Goal: Task Accomplishment & Management: Complete application form

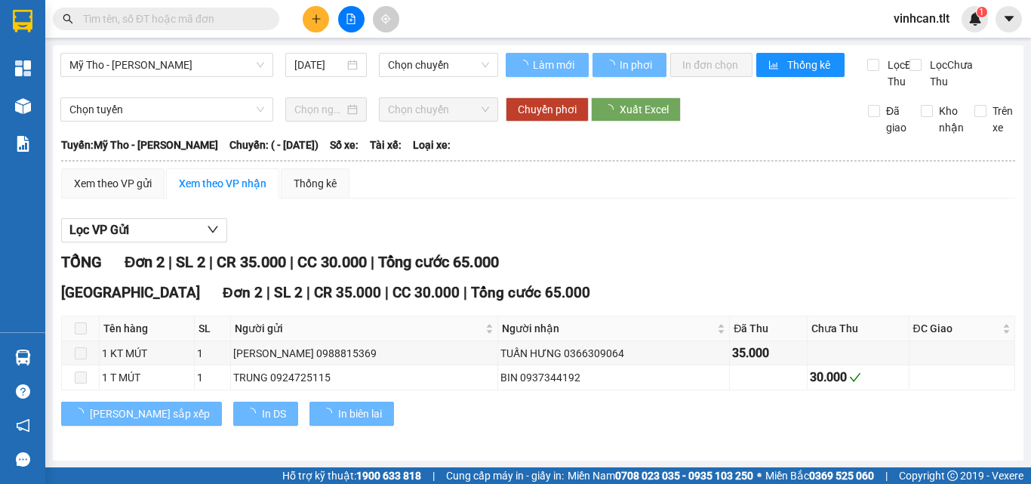
type input "[DATE]"
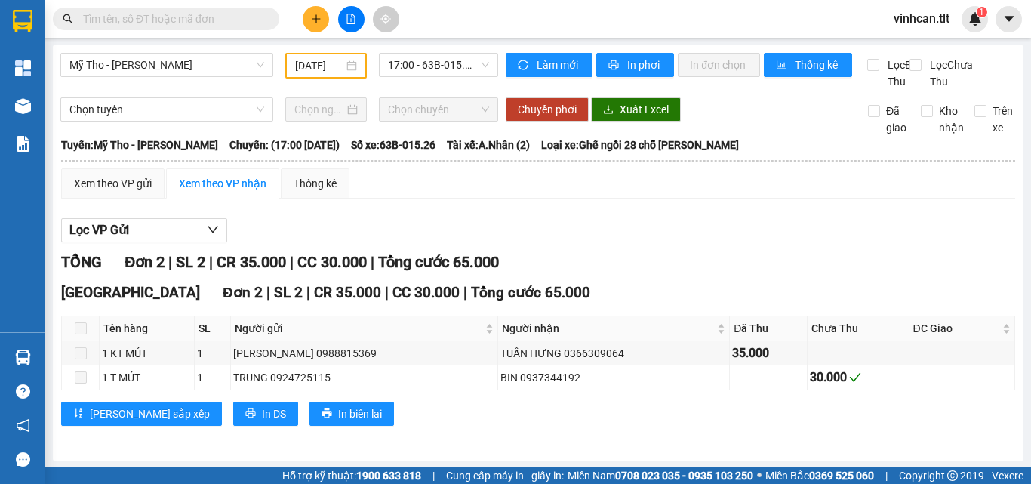
click at [319, 11] on button at bounding box center [316, 19] width 26 height 26
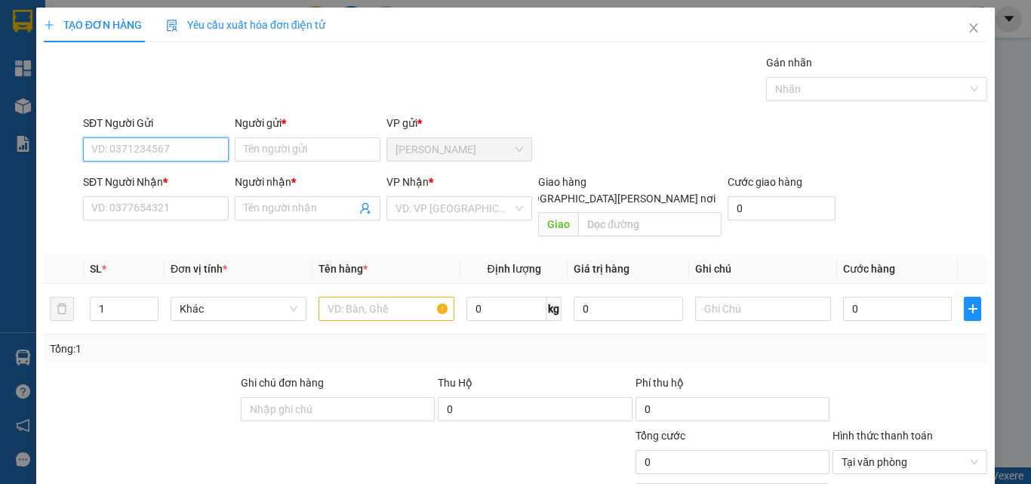
paste input "0898124027"
type input "0898124027"
click at [162, 185] on div "0898124027 - VI" at bounding box center [154, 179] width 126 height 17
type input "VI"
type input "0898124027"
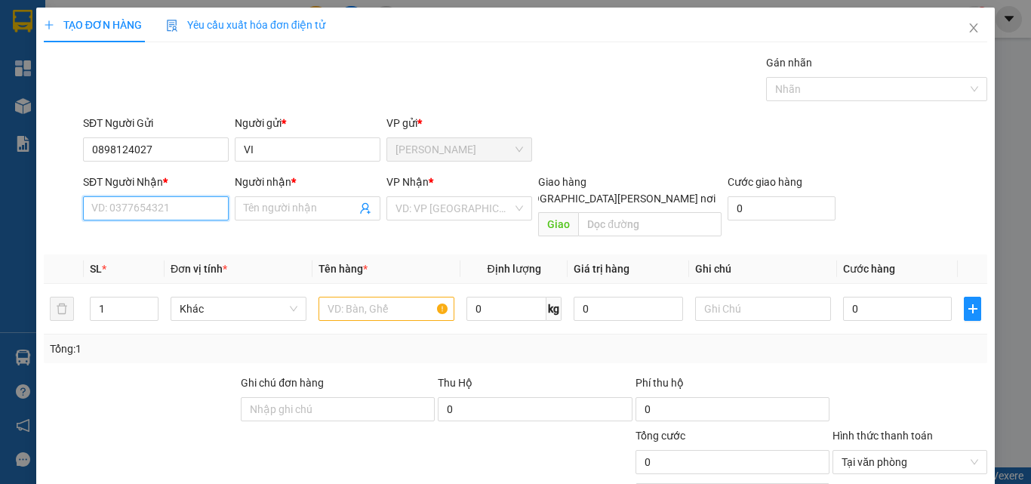
click at [189, 208] on input "SĐT Người Nhận *" at bounding box center [156, 208] width 146 height 24
click at [191, 214] on input "SĐT Người Nhận *" at bounding box center [156, 208] width 146 height 24
click at [174, 242] on div "0779560089 - LINH" at bounding box center [154, 238] width 126 height 17
type input "0779560089"
type input "LINH"
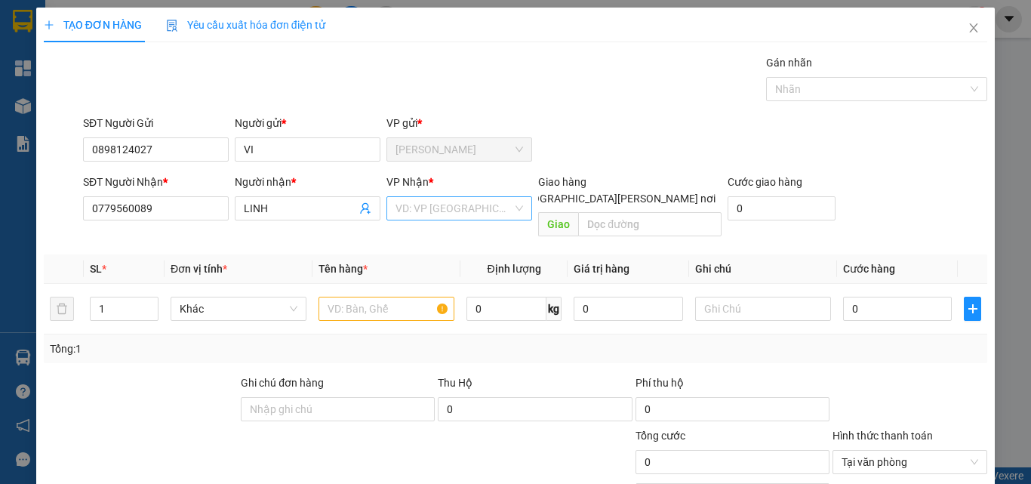
click at [435, 210] on input "search" at bounding box center [454, 208] width 117 height 23
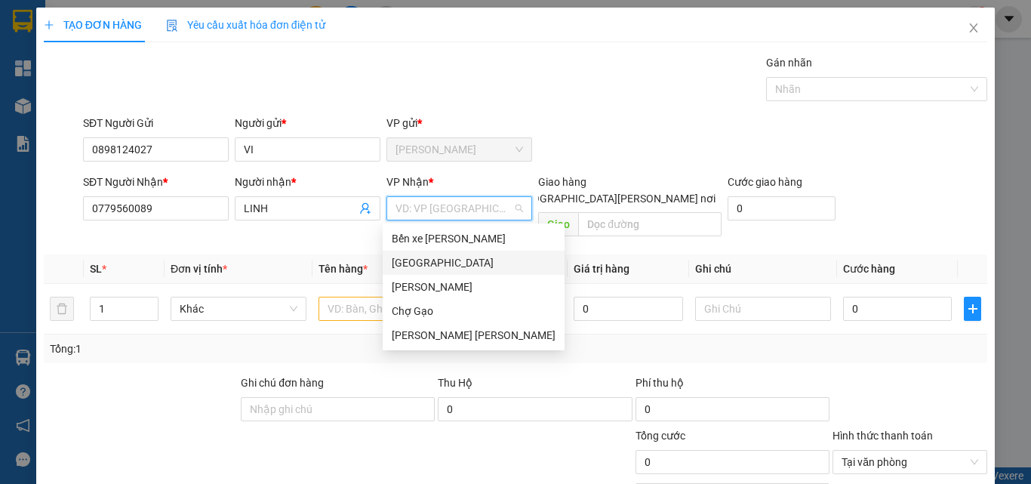
click at [411, 258] on div "[GEOGRAPHIC_DATA]" at bounding box center [474, 262] width 164 height 17
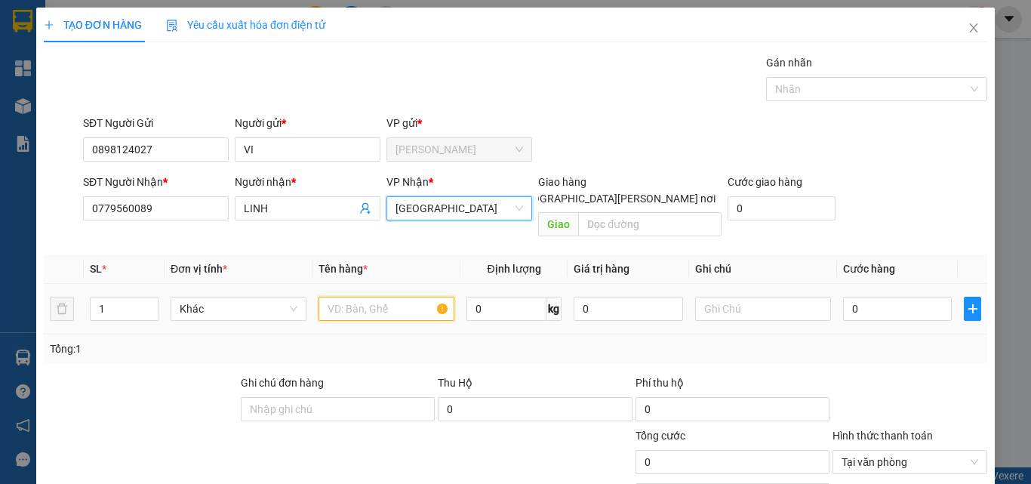
click at [369, 297] on input "text" at bounding box center [387, 309] width 136 height 24
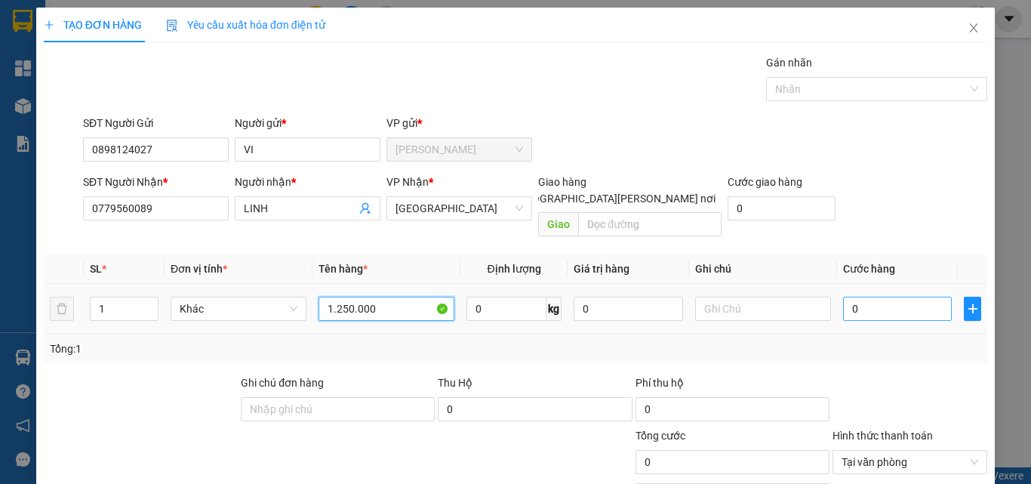
type input "1.250.000"
click at [875, 297] on input "0" at bounding box center [897, 309] width 109 height 24
type input "2"
type input "20"
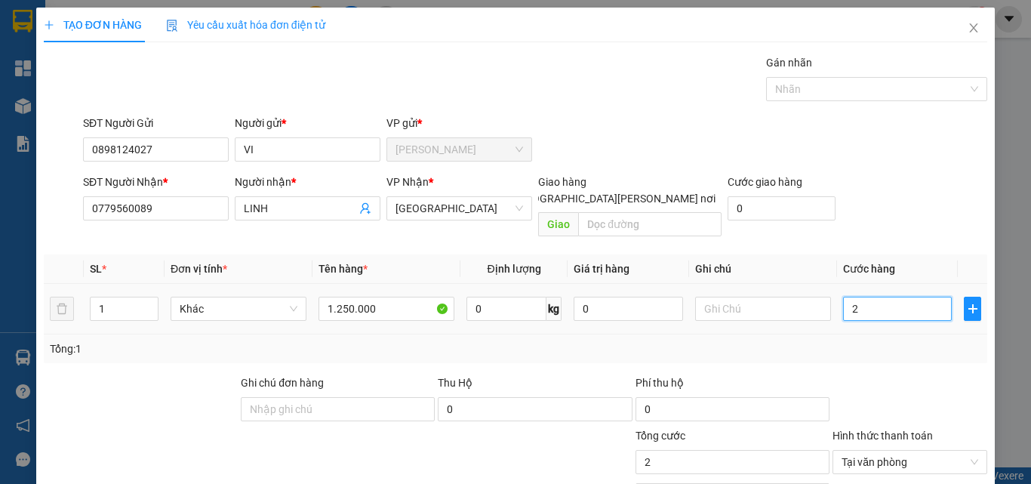
type input "20"
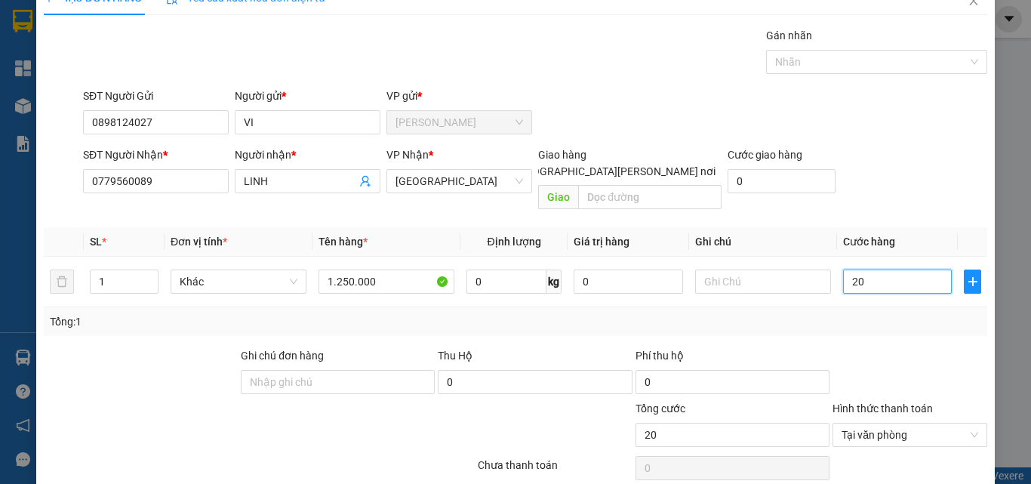
scroll to position [75, 0]
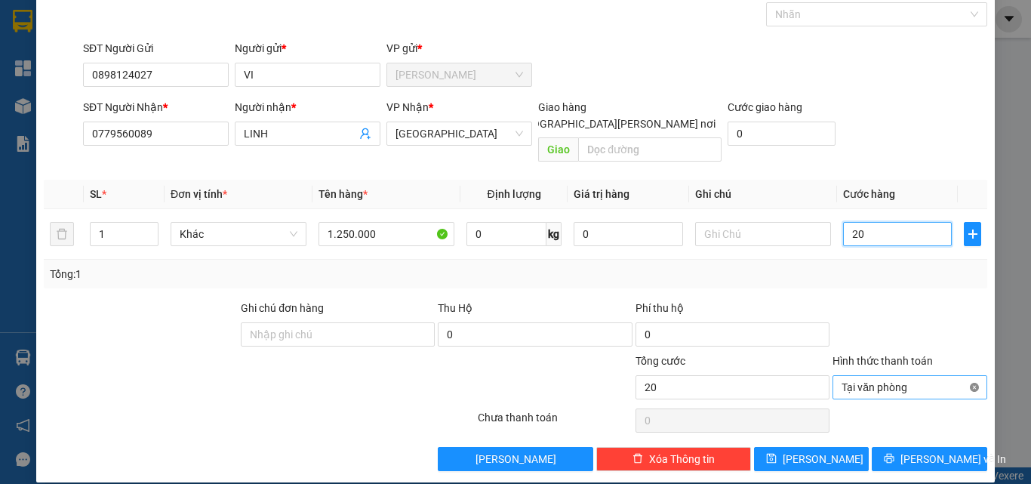
type input "20"
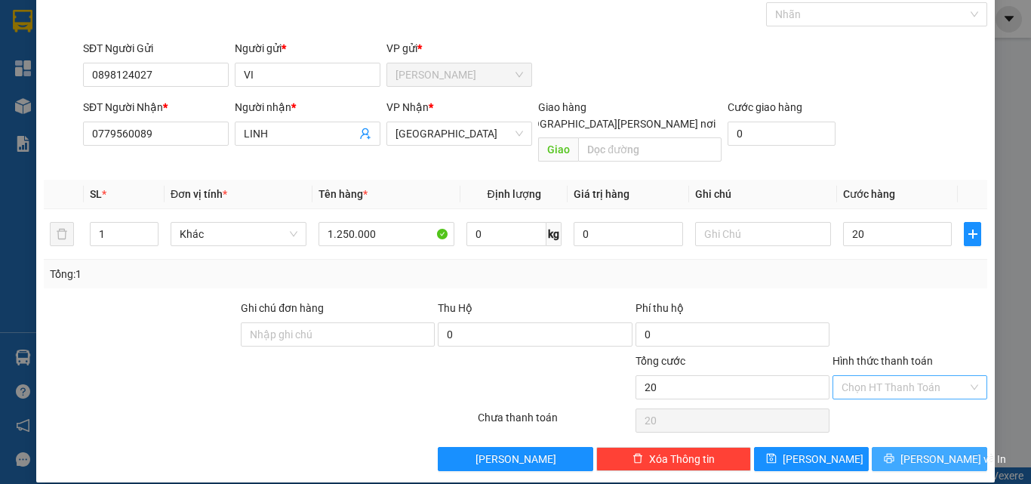
type input "20.000"
click at [933, 451] on span "[PERSON_NAME] và In" at bounding box center [954, 459] width 106 height 17
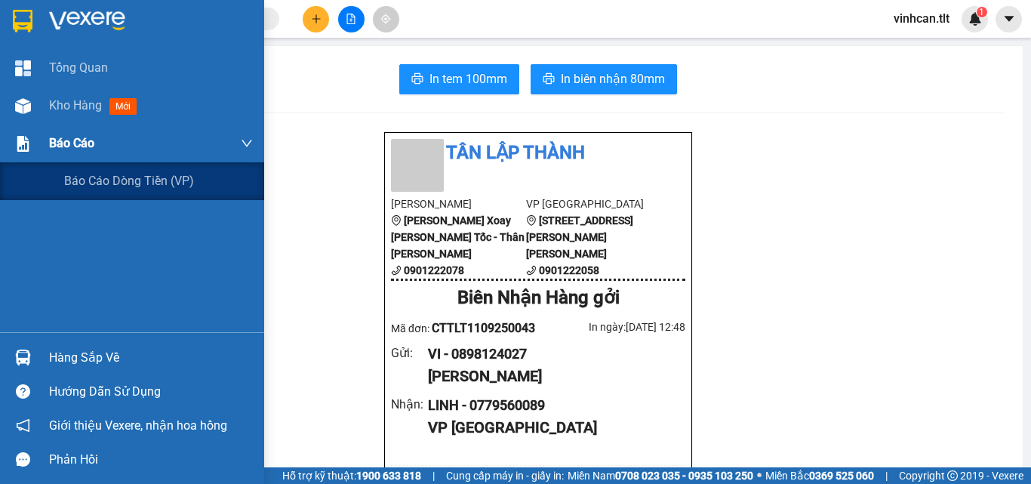
drag, startPoint x: 57, startPoint y: 145, endPoint x: 84, endPoint y: 166, distance: 33.8
click at [58, 143] on span "Báo cáo" at bounding box center [71, 143] width 45 height 19
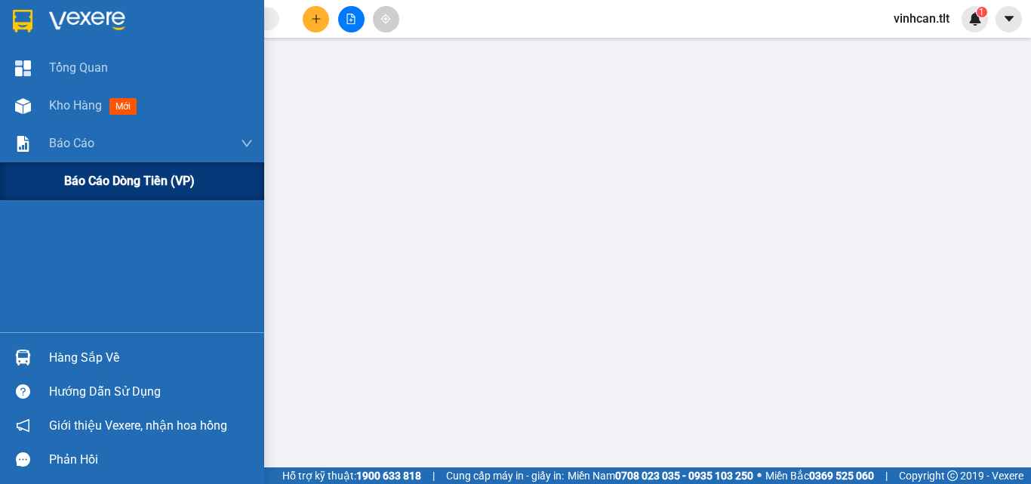
click at [103, 183] on span "Báo cáo dòng tiền (VP)" at bounding box center [129, 180] width 131 height 19
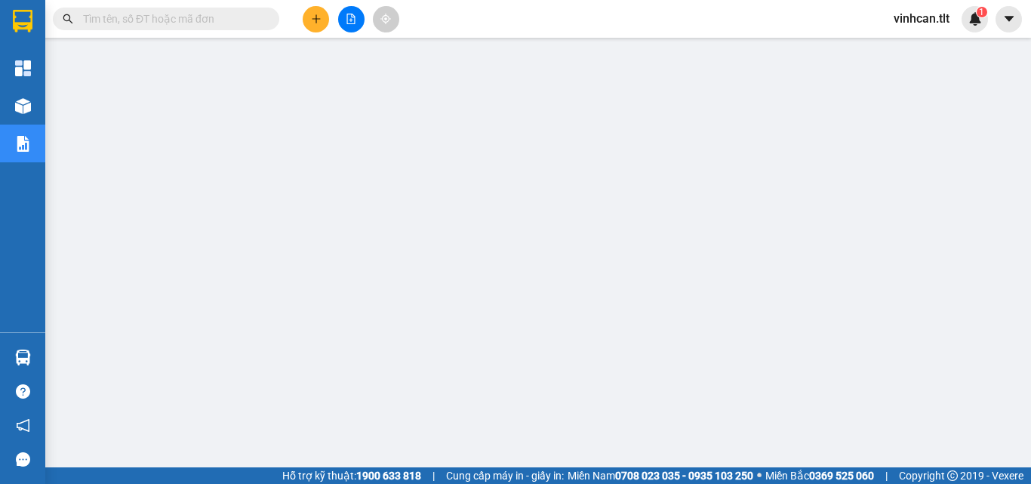
click at [124, 17] on input "text" at bounding box center [172, 19] width 178 height 17
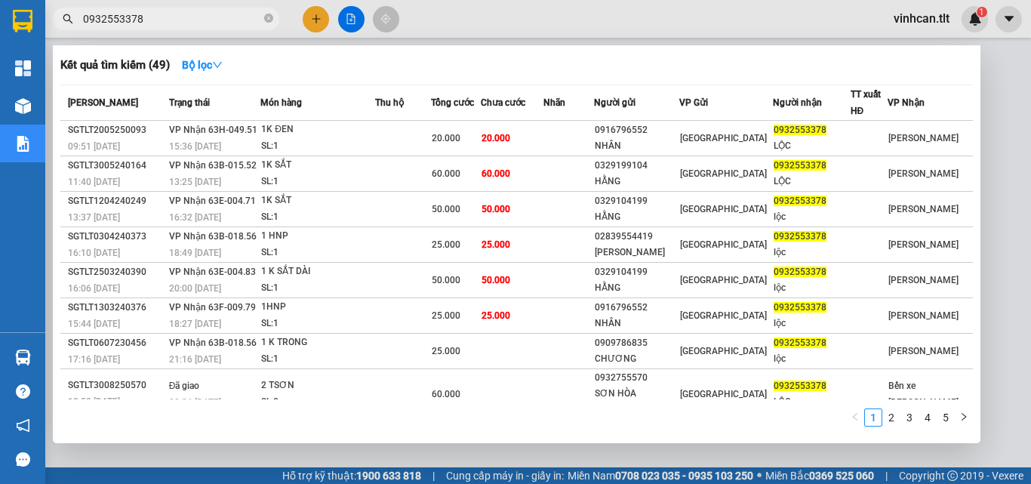
type input "0932553378"
click at [269, 19] on icon "close-circle" at bounding box center [268, 18] width 9 height 9
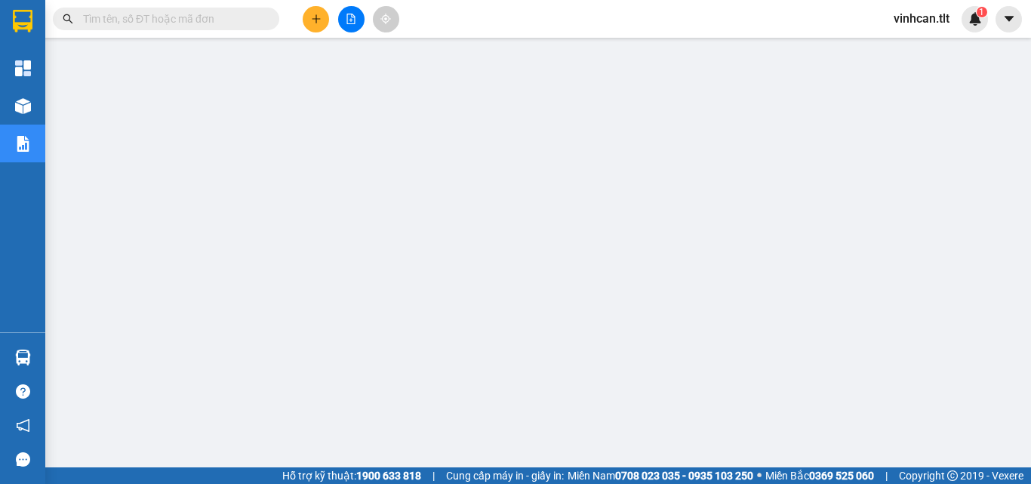
click at [253, 18] on input "text" at bounding box center [172, 19] width 178 height 17
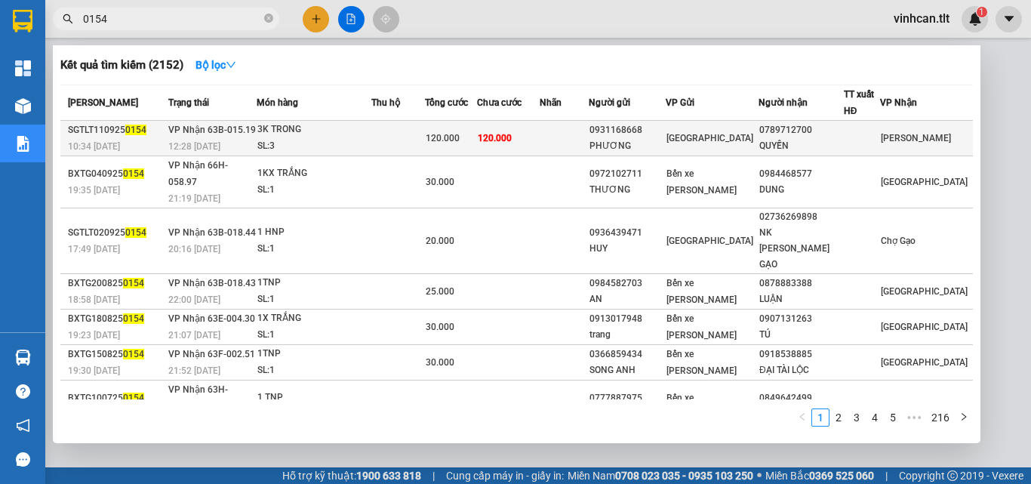
type input "0154"
click at [651, 132] on div "0931168668" at bounding box center [627, 130] width 75 height 16
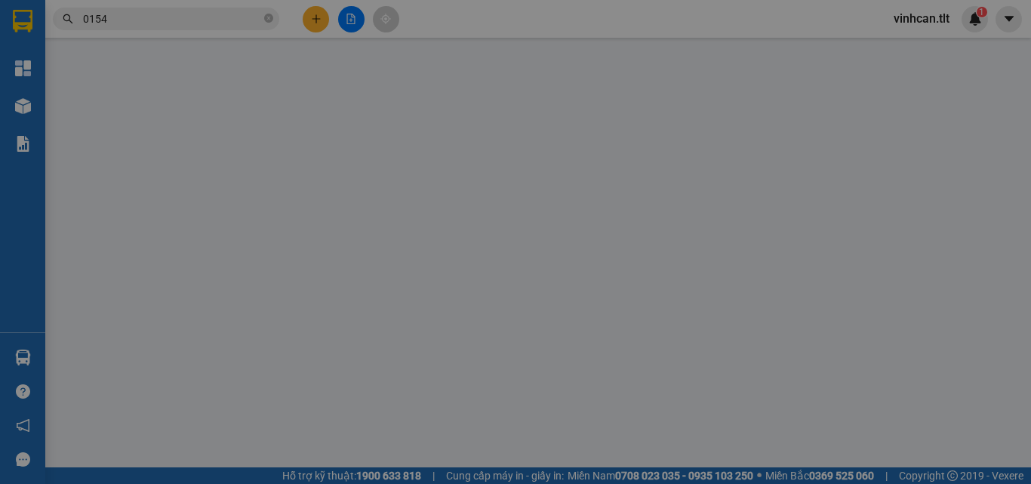
type input "0931168668"
type input "PHƯƠNG"
type input "0789712700"
type input "QUYẾN"
type input "120.000"
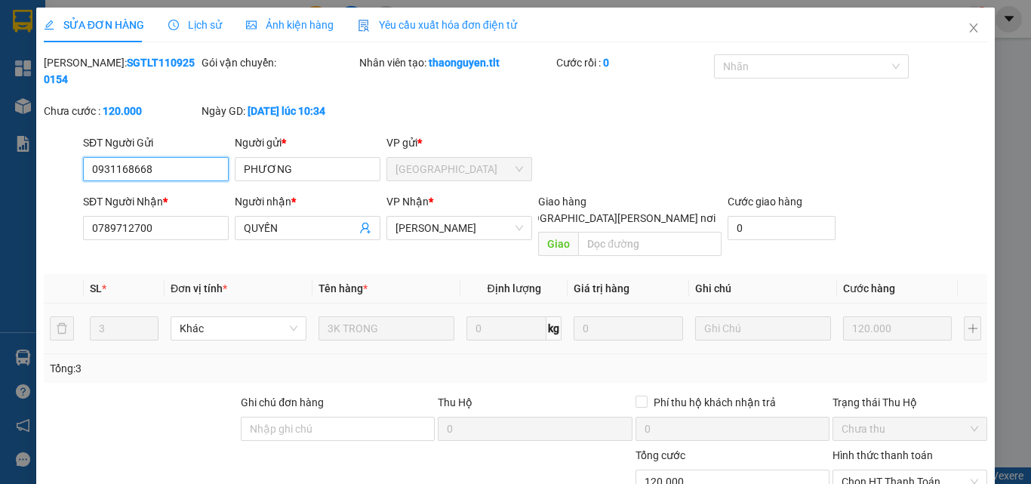
scroll to position [78, 0]
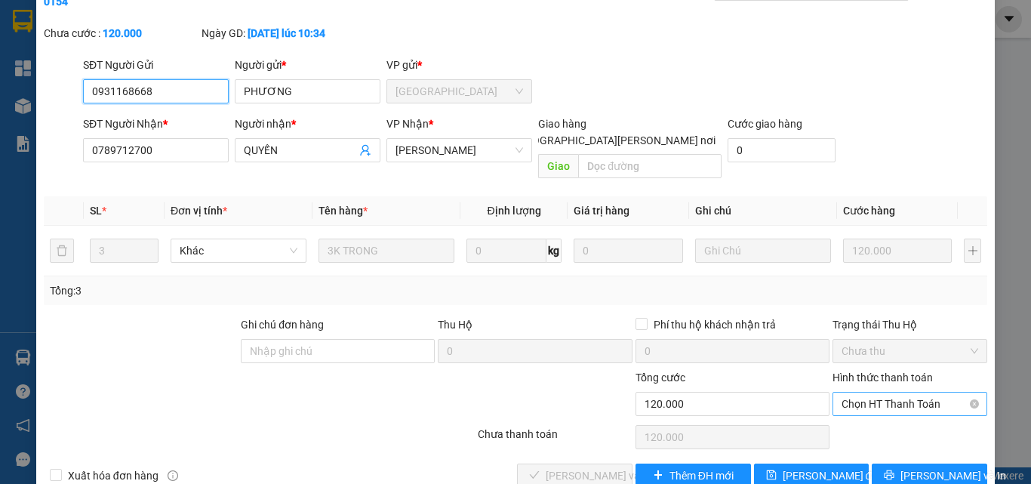
click at [889, 393] on span "Chọn HT Thanh Toán" at bounding box center [910, 404] width 137 height 23
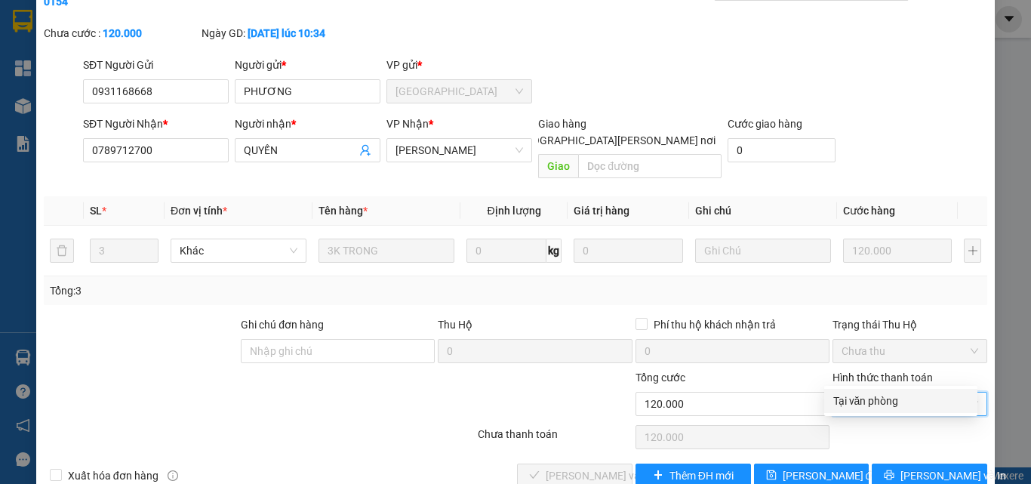
click at [870, 394] on div "Tại văn phòng" at bounding box center [900, 401] width 135 height 17
type input "0"
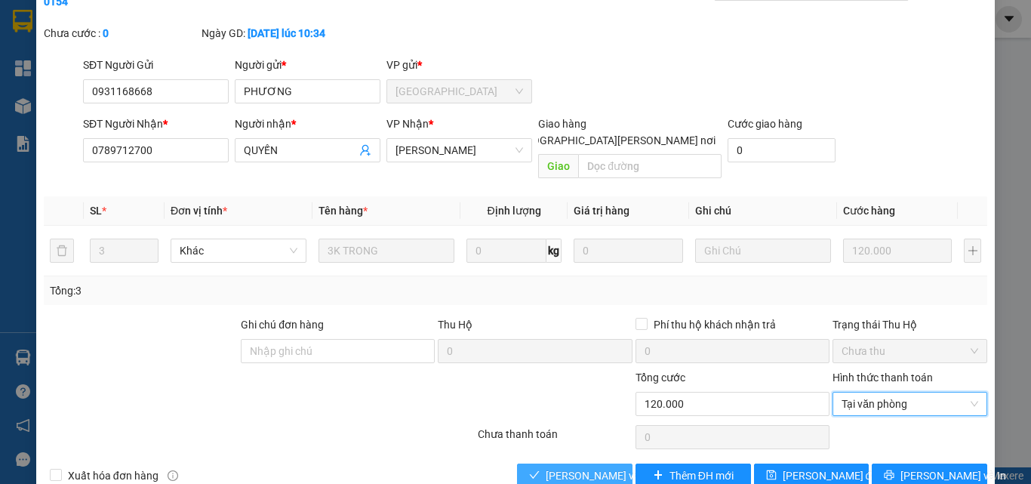
click at [598, 464] on button "[PERSON_NAME] và [PERSON_NAME] hàng" at bounding box center [575, 476] width 116 height 24
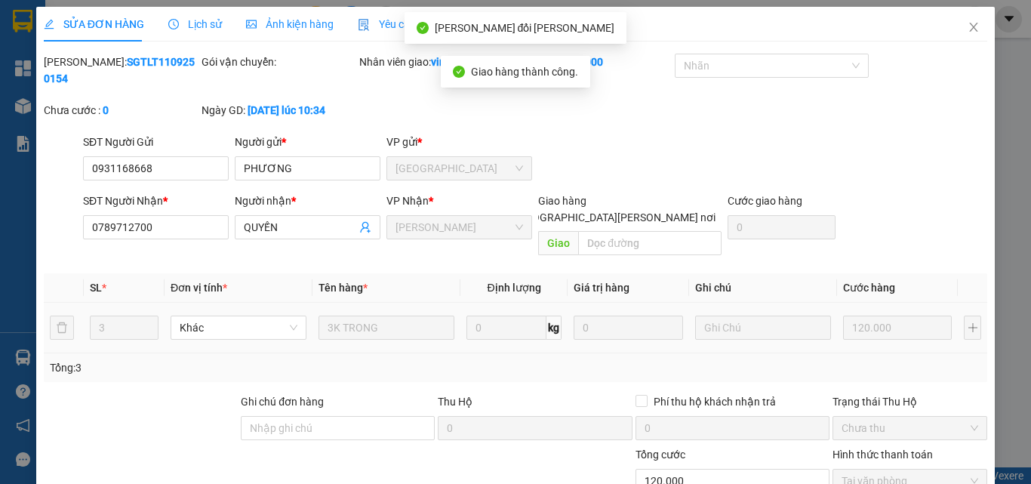
scroll to position [0, 0]
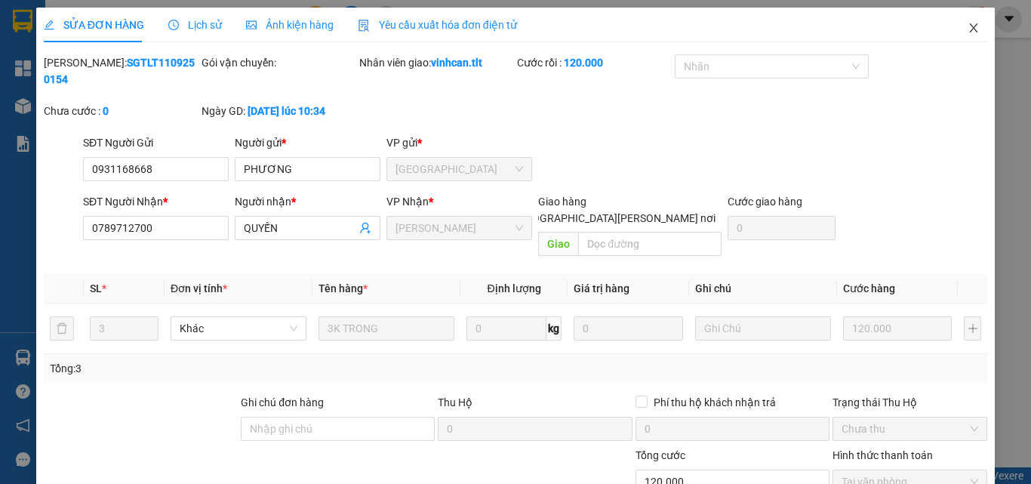
click at [970, 29] on icon "close" at bounding box center [974, 27] width 8 height 9
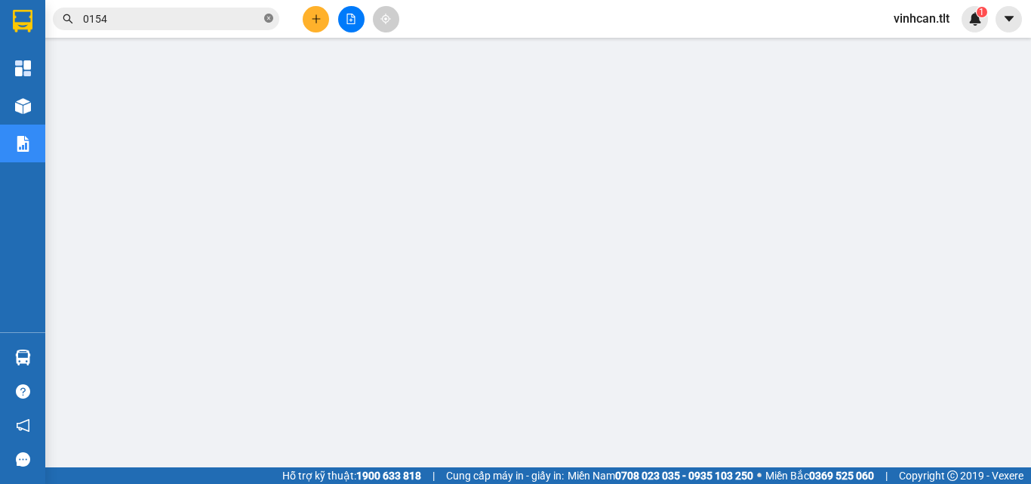
click at [267, 17] on icon "close-circle" at bounding box center [268, 18] width 9 height 9
click at [218, 23] on input "text" at bounding box center [172, 19] width 178 height 17
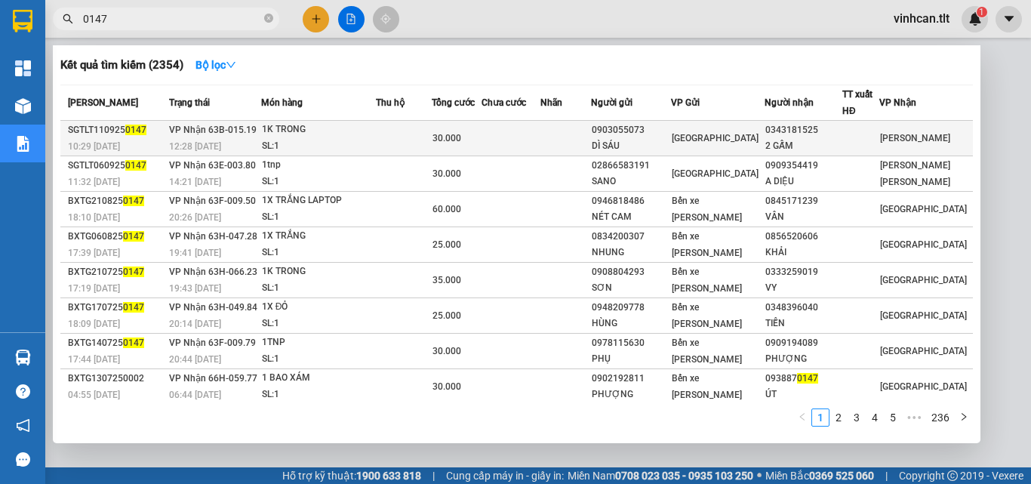
type input "0147"
click at [633, 131] on div "0903055073" at bounding box center [631, 130] width 79 height 16
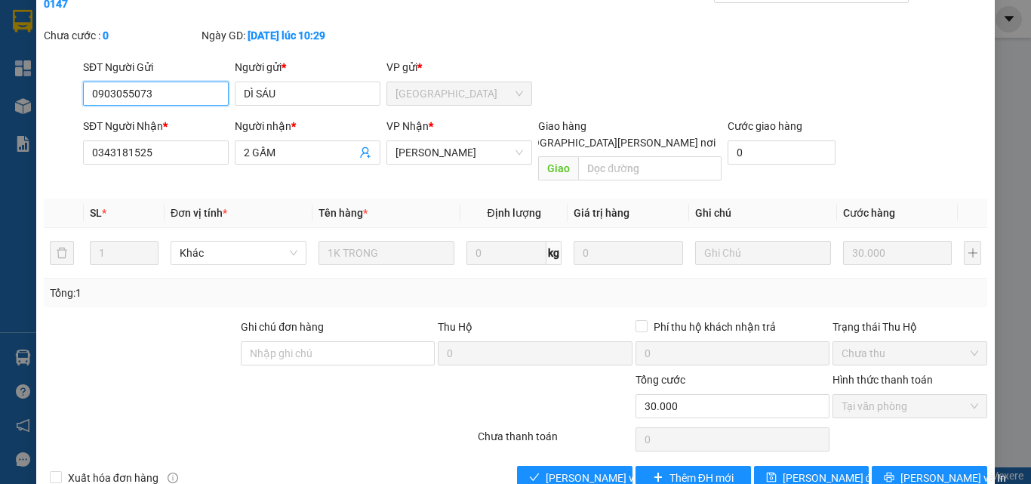
scroll to position [78, 0]
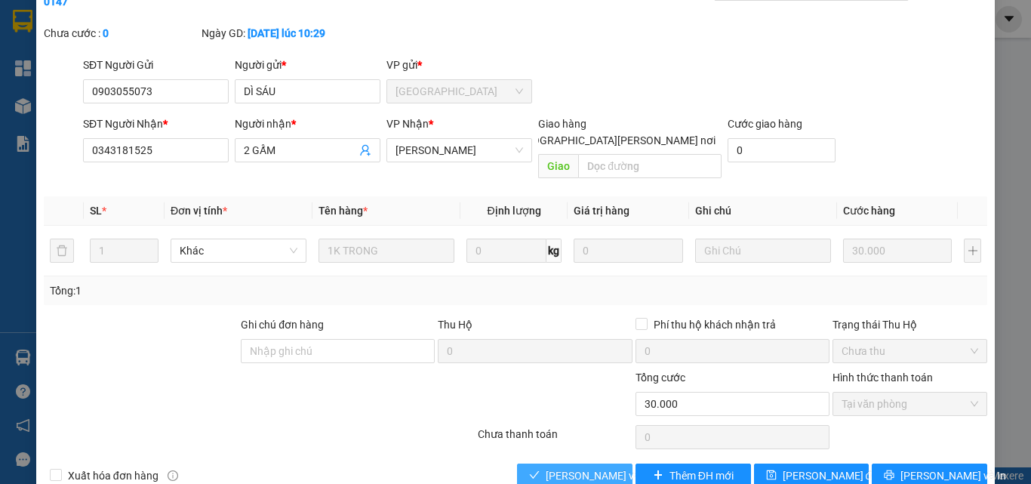
click at [592, 467] on span "[PERSON_NAME] và [PERSON_NAME] hàng" at bounding box center [648, 475] width 204 height 17
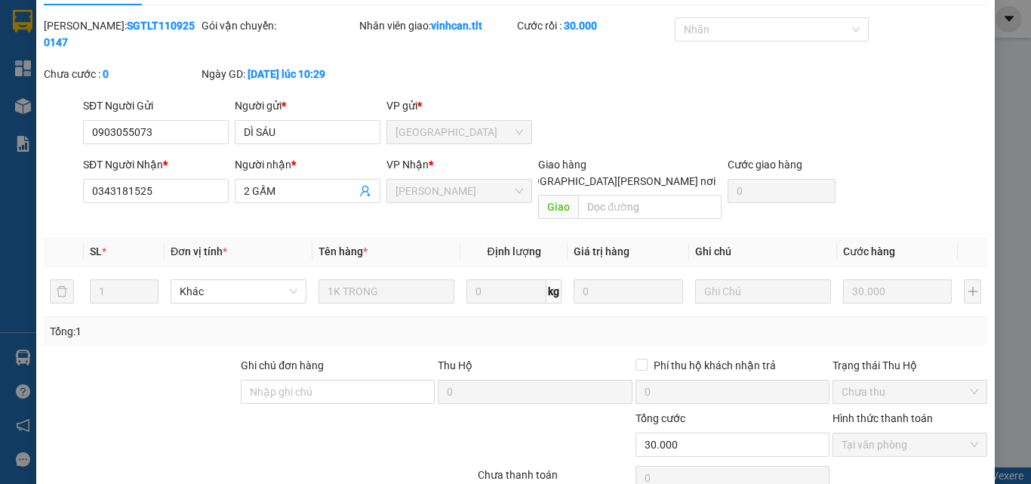
scroll to position [0, 0]
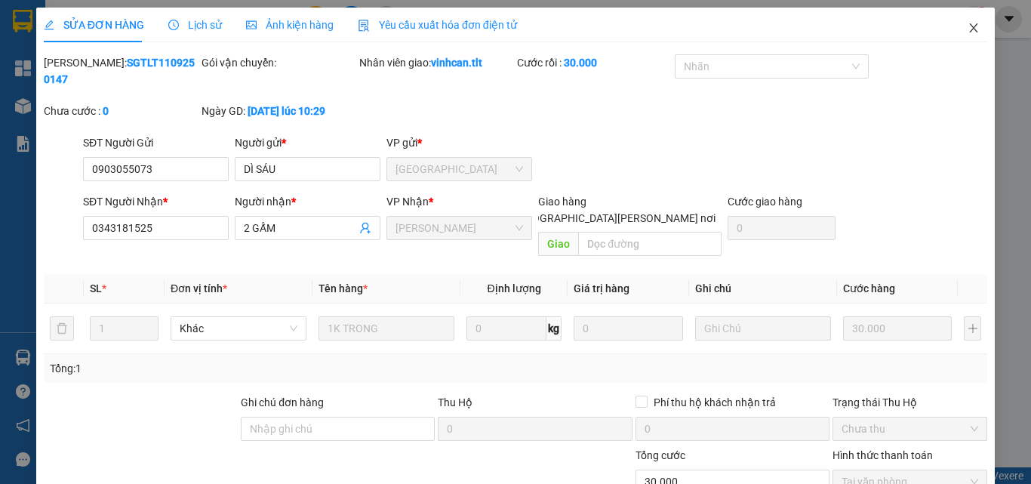
click at [968, 23] on icon "close" at bounding box center [974, 28] width 12 height 12
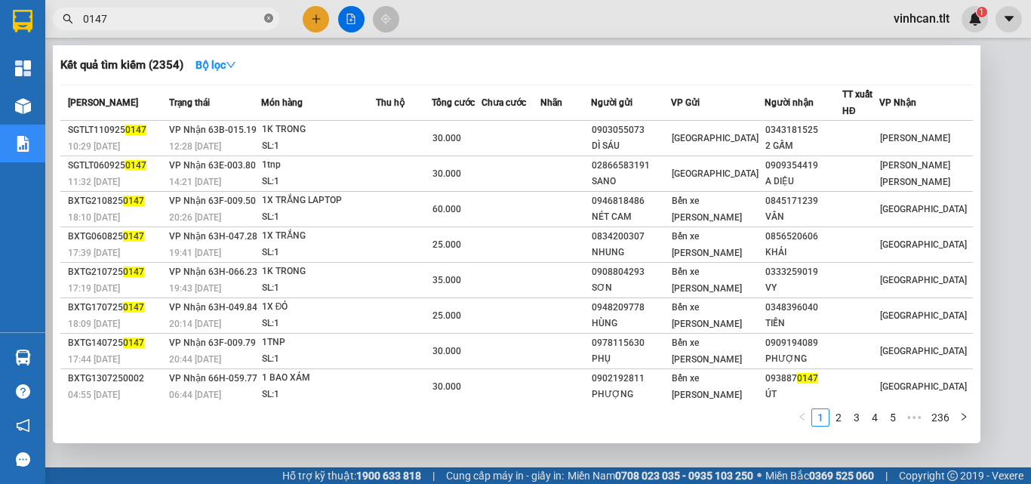
click at [271, 18] on icon "close-circle" at bounding box center [268, 18] width 9 height 9
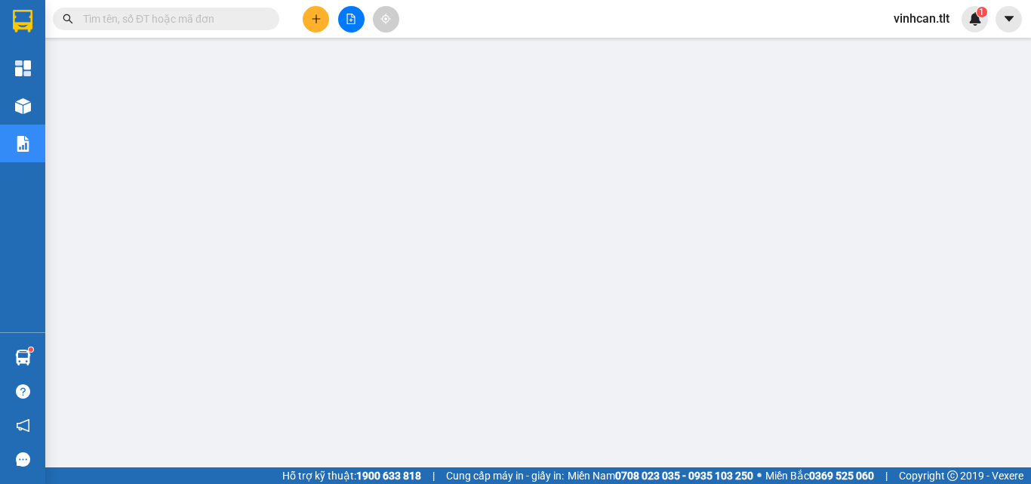
click at [242, 16] on input "text" at bounding box center [172, 19] width 178 height 17
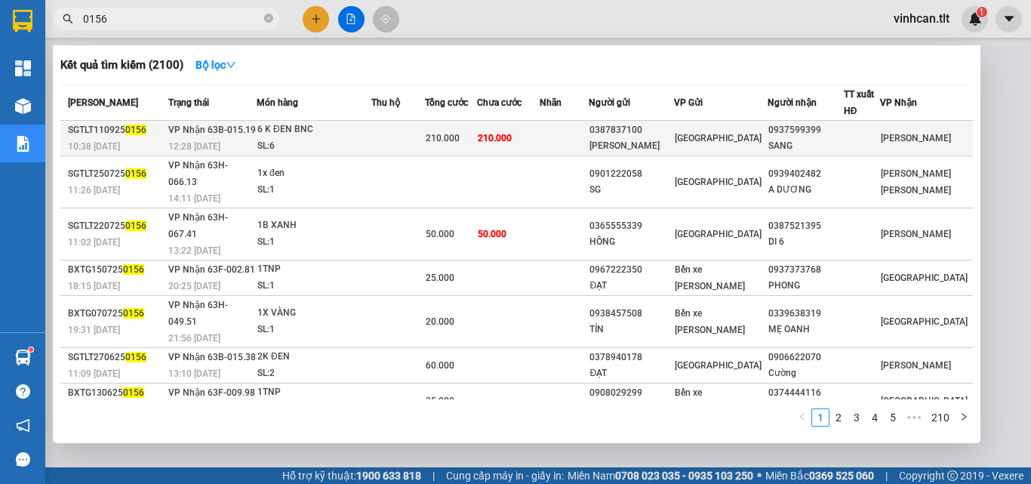
type input "0156"
click at [643, 131] on div "0387837100" at bounding box center [632, 130] width 84 height 16
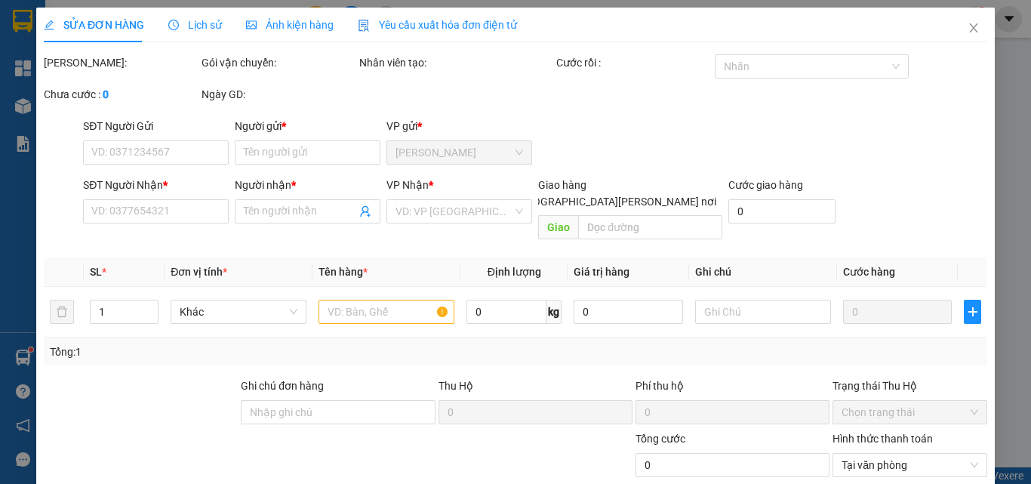
type input "0387837100"
type input "[PERSON_NAME]"
type input "0937599399"
type input "SANG"
type input "210.000"
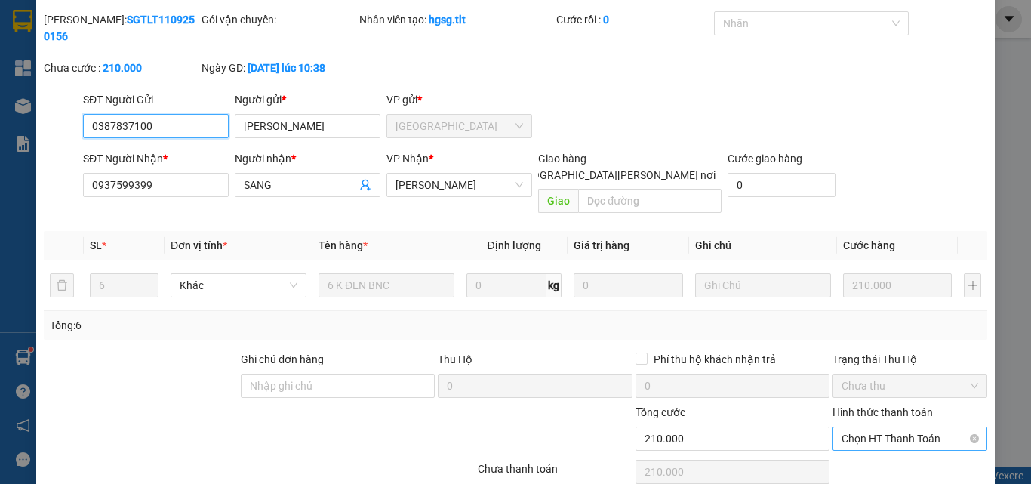
scroll to position [78, 0]
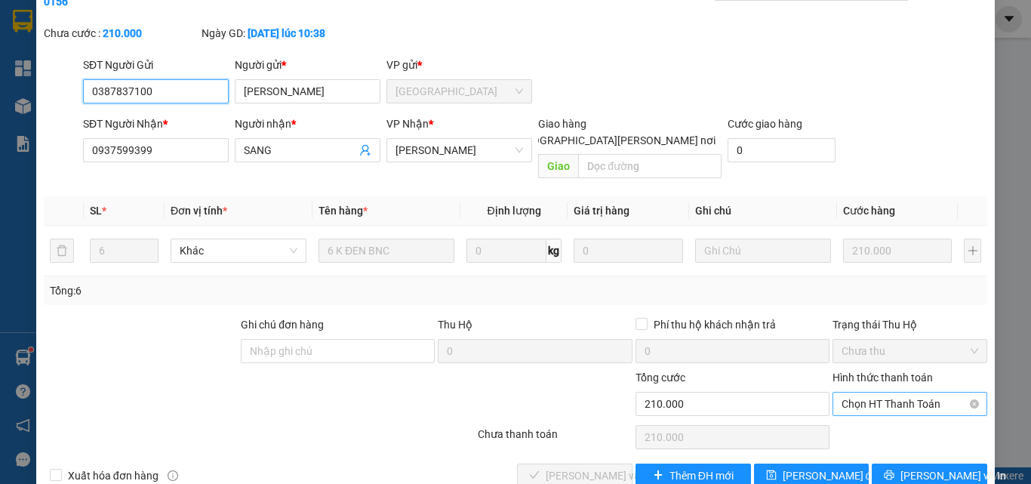
click at [870, 393] on span "Chọn HT Thanh Toán" at bounding box center [910, 404] width 137 height 23
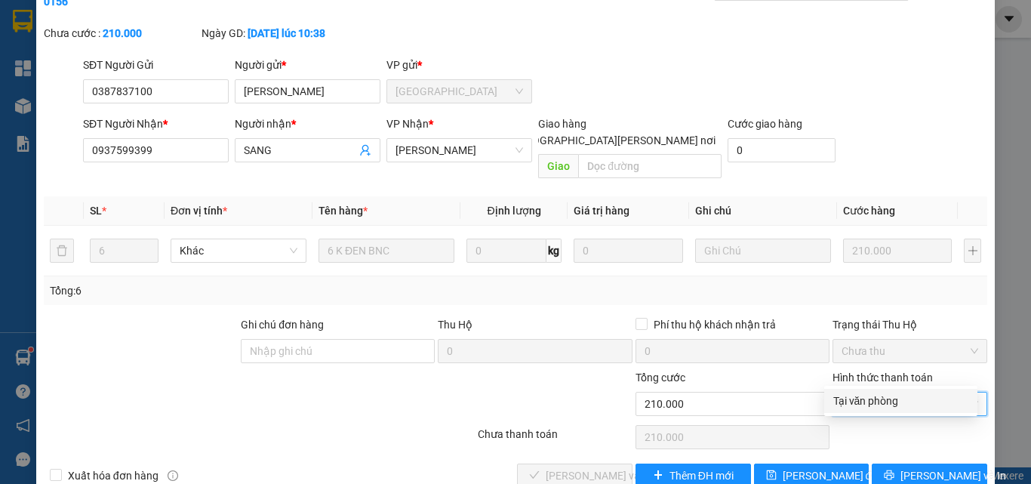
click at [870, 405] on div "Tại văn phòng" at bounding box center [900, 401] width 135 height 17
type input "0"
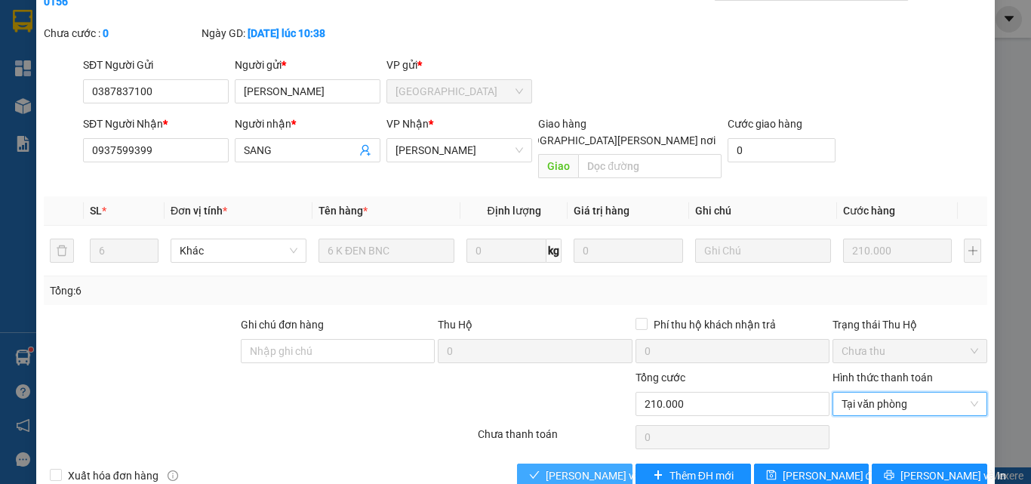
click at [606, 467] on span "[PERSON_NAME] và [PERSON_NAME] hàng" at bounding box center [648, 475] width 204 height 17
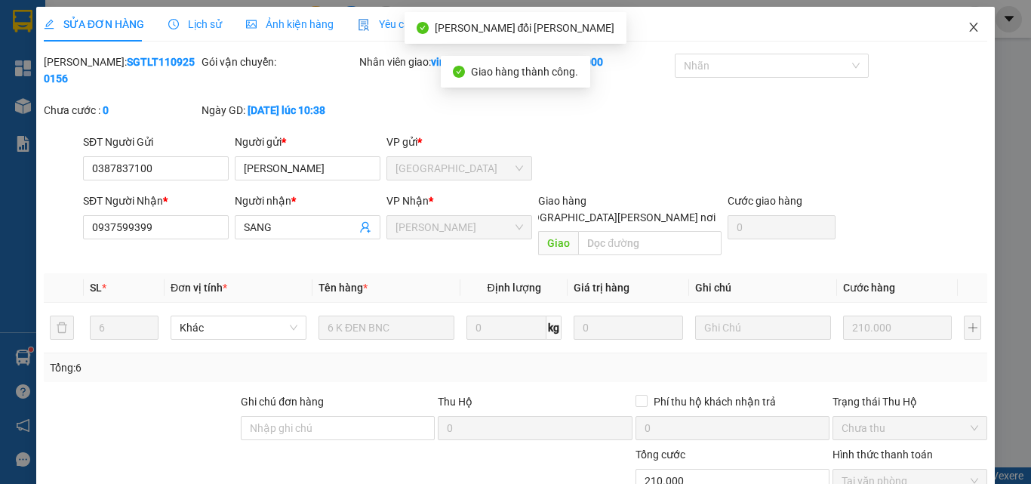
scroll to position [0, 0]
click at [970, 25] on icon "close" at bounding box center [974, 27] width 8 height 9
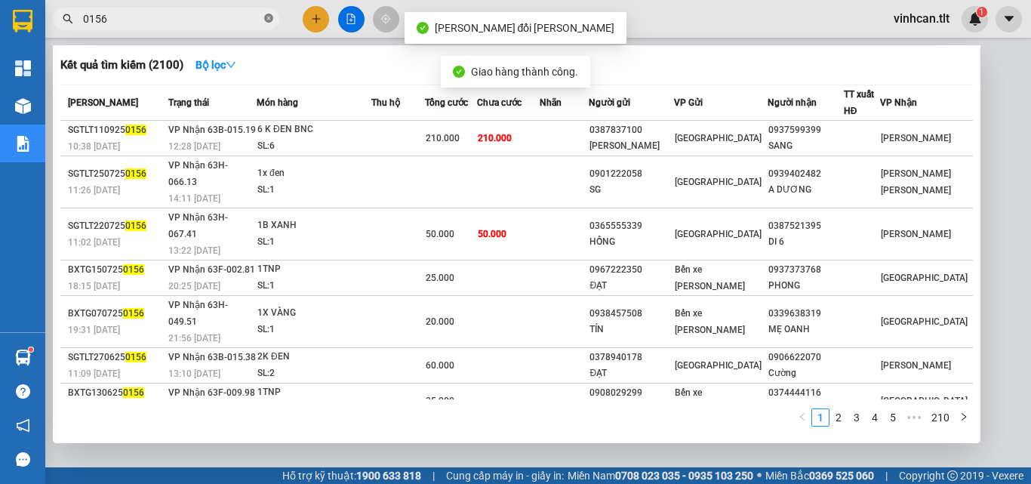
click at [270, 18] on icon "close-circle" at bounding box center [268, 18] width 9 height 9
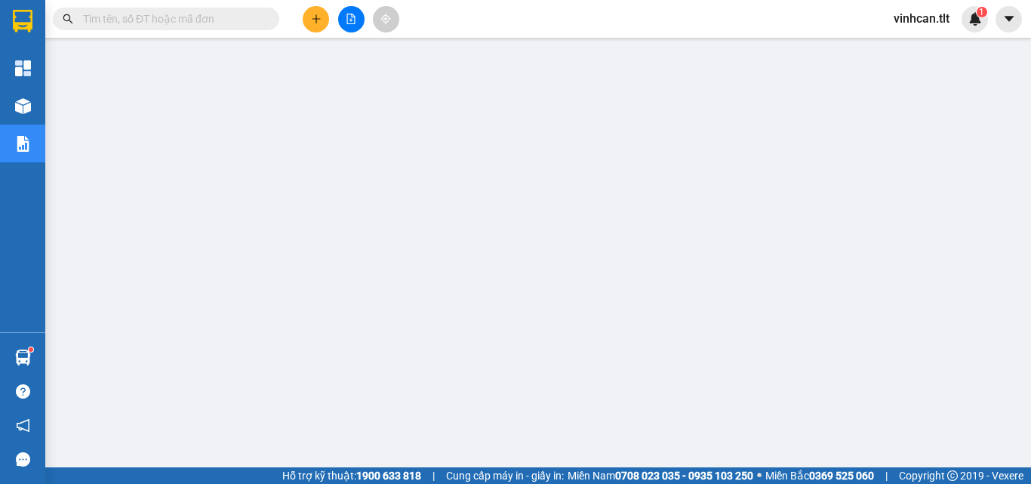
click at [227, 14] on input "text" at bounding box center [172, 19] width 178 height 17
click at [248, 20] on input "text" at bounding box center [172, 19] width 178 height 17
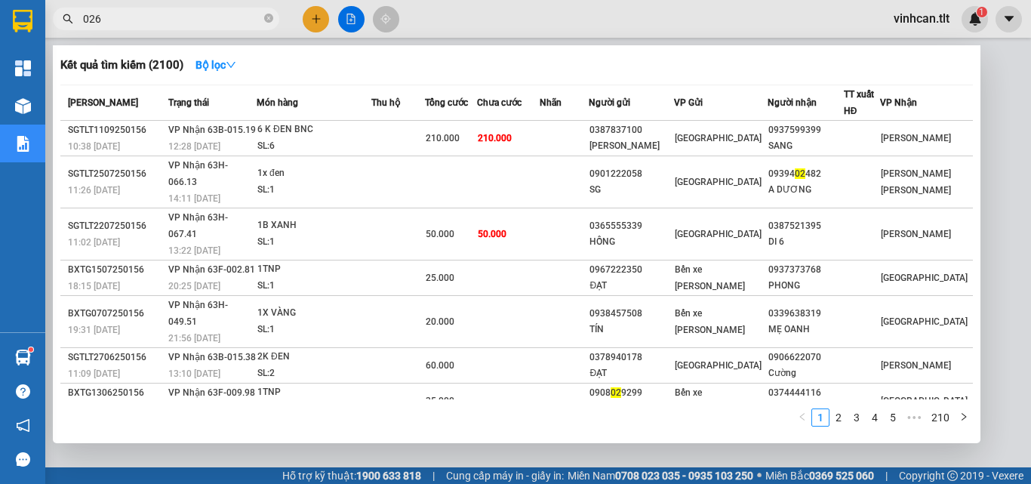
type input "0262"
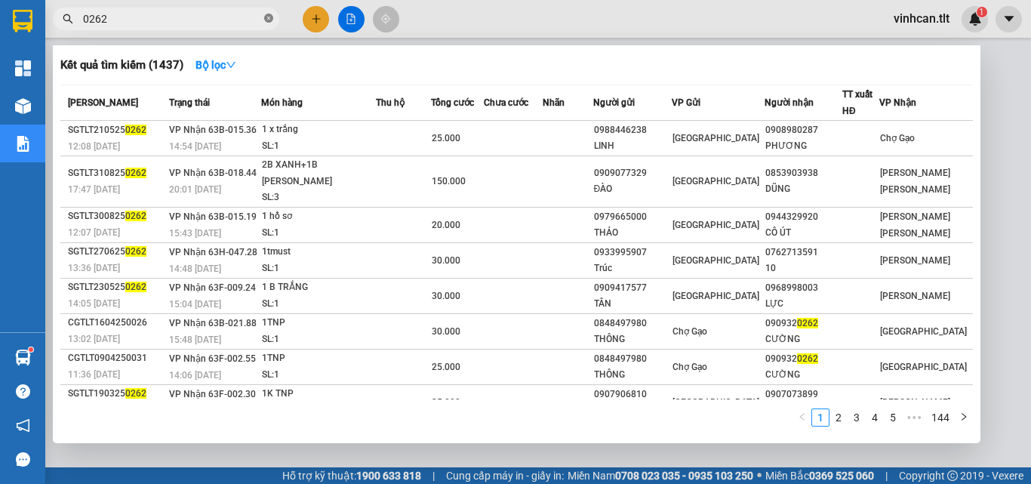
click at [267, 17] on icon "close-circle" at bounding box center [268, 18] width 9 height 9
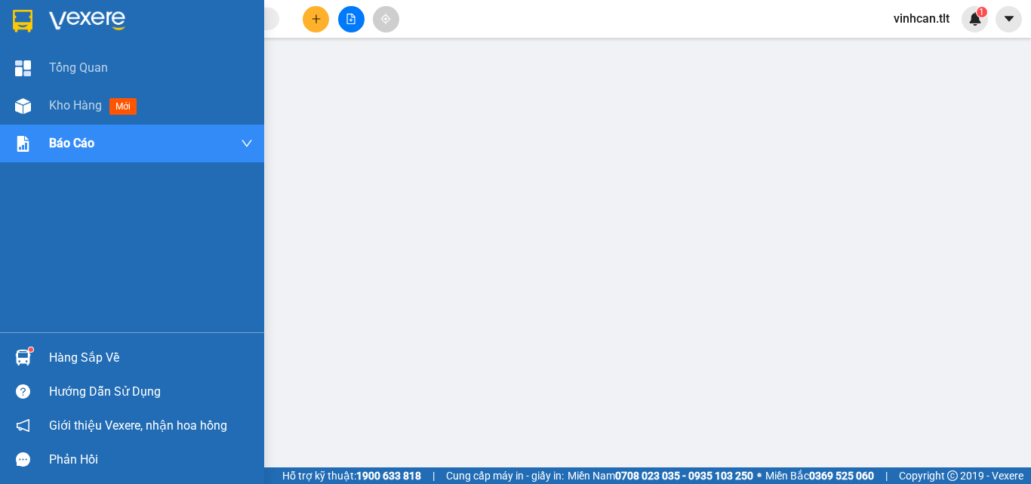
click at [103, 352] on div "Hàng sắp về" at bounding box center [151, 358] width 204 height 23
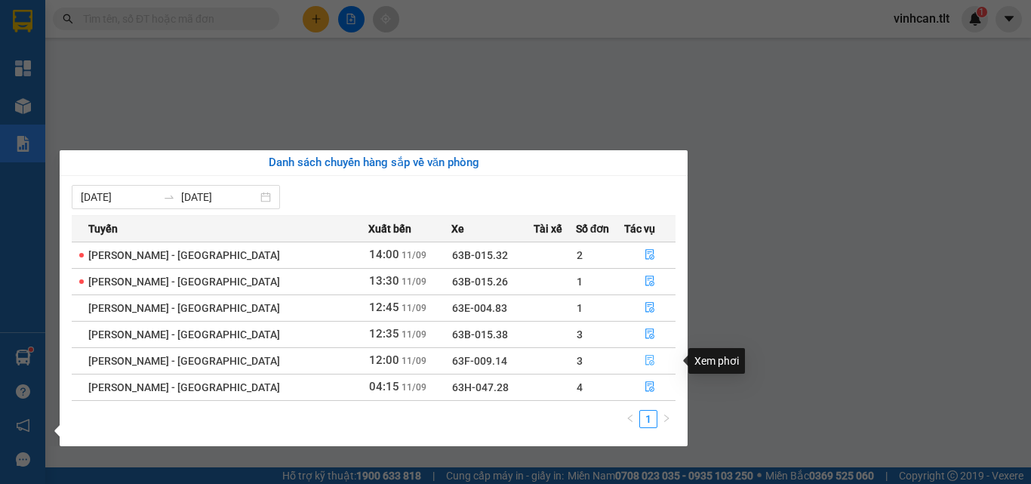
click at [645, 362] on icon "file-done" at bounding box center [649, 361] width 9 height 11
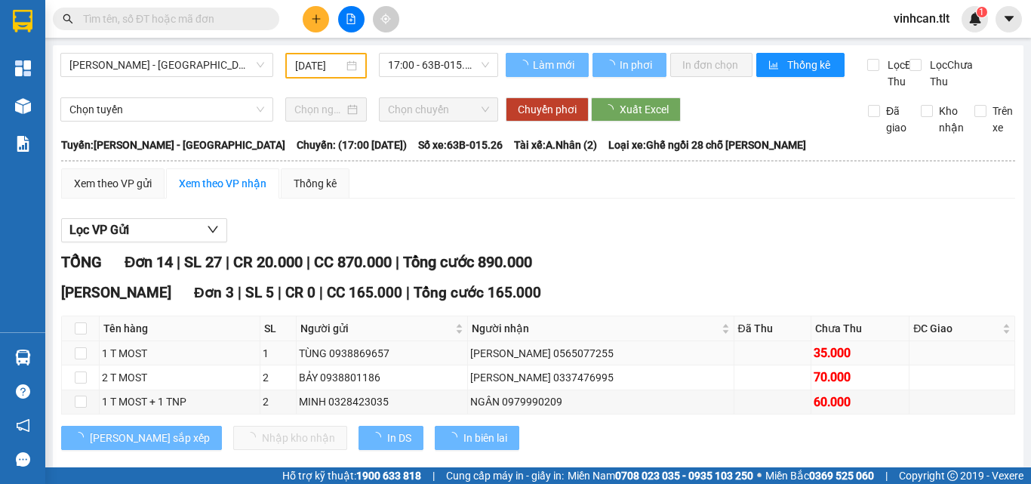
type input "[DATE]"
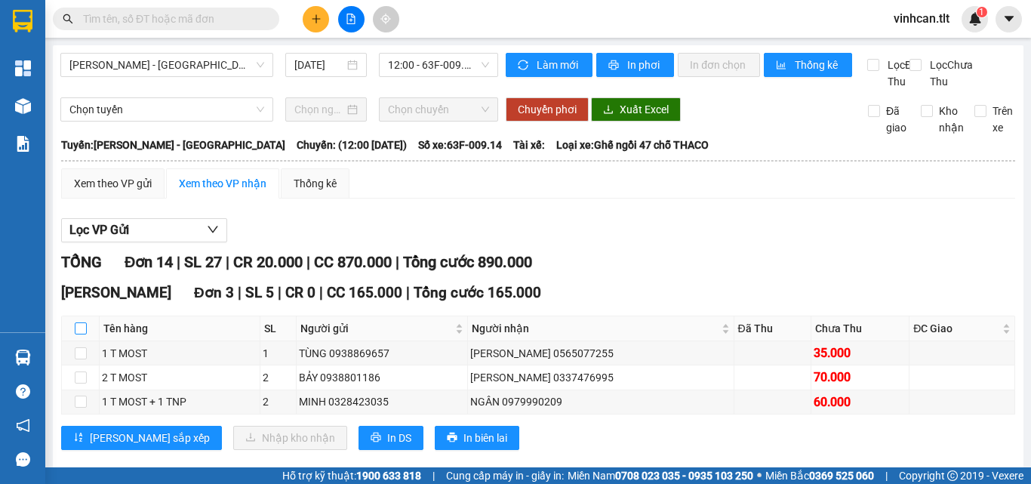
click at [83, 334] on input "checkbox" at bounding box center [81, 328] width 12 height 12
checkbox input "true"
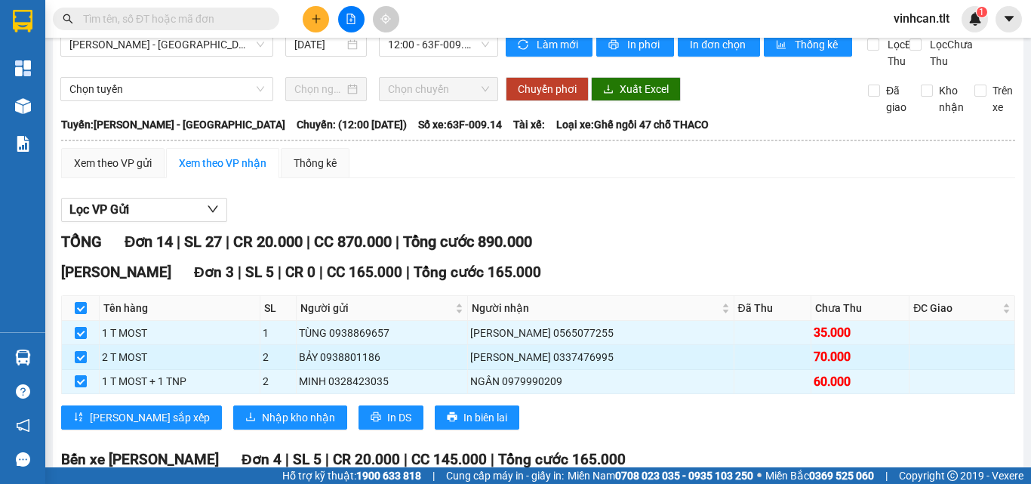
scroll to position [75, 0]
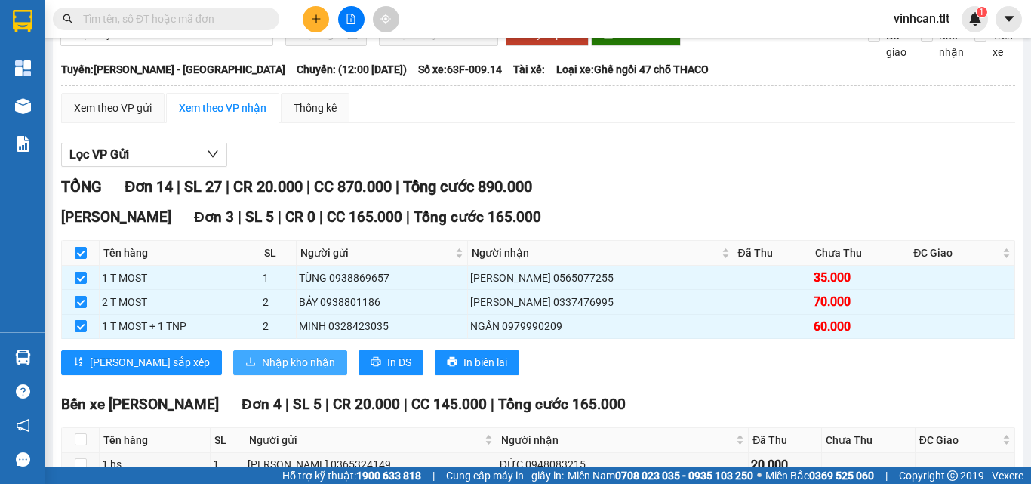
click at [233, 368] on button "Nhập kho nhận" at bounding box center [290, 362] width 114 height 24
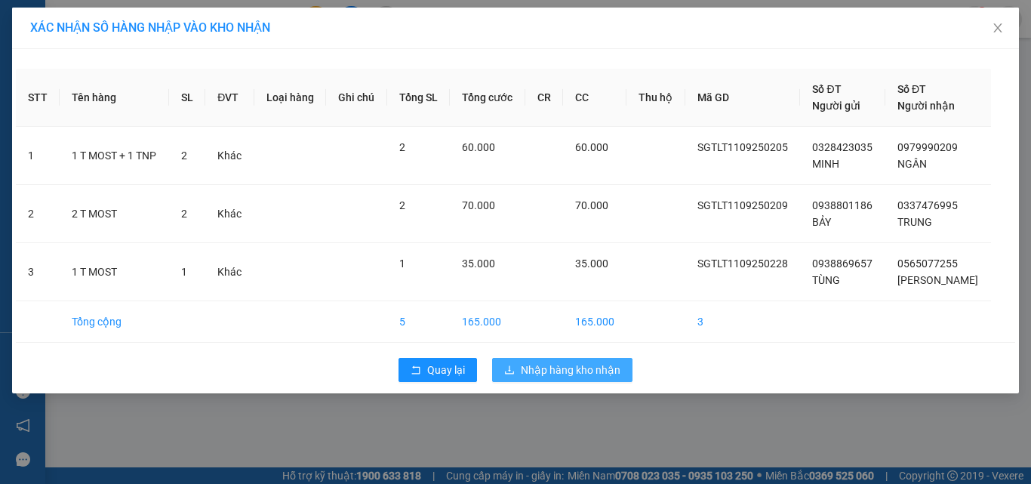
click at [591, 361] on button "Nhập hàng kho nhận" at bounding box center [562, 370] width 140 height 24
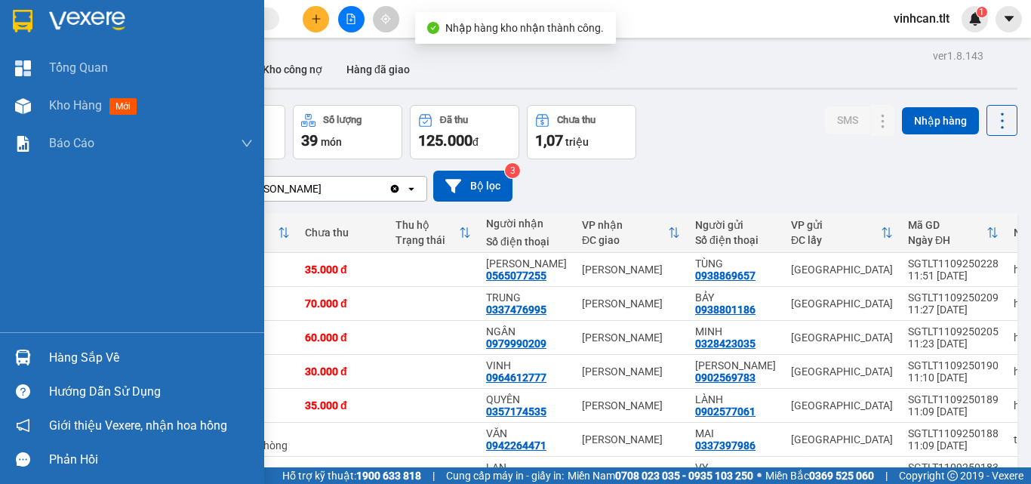
click at [95, 353] on div "Hàng sắp về" at bounding box center [151, 358] width 204 height 23
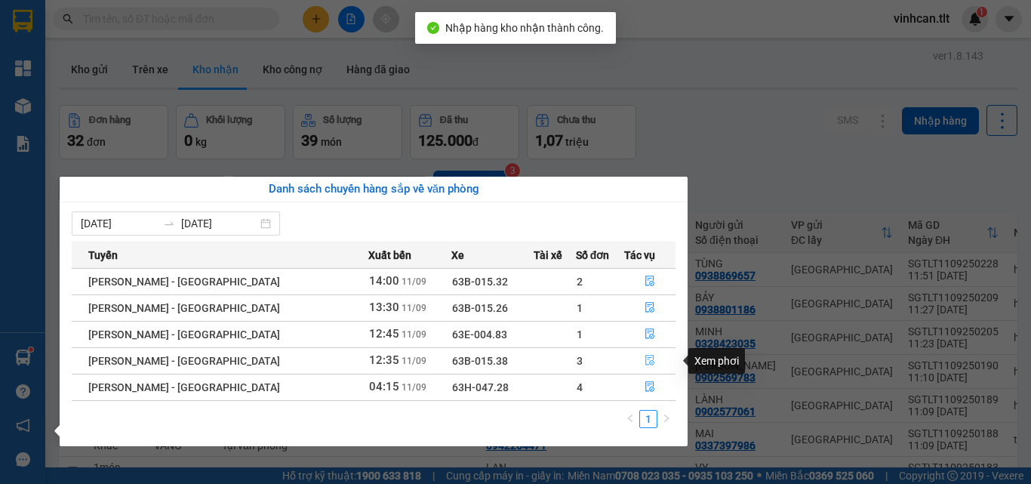
click at [645, 357] on icon "file-done" at bounding box center [650, 360] width 11 height 11
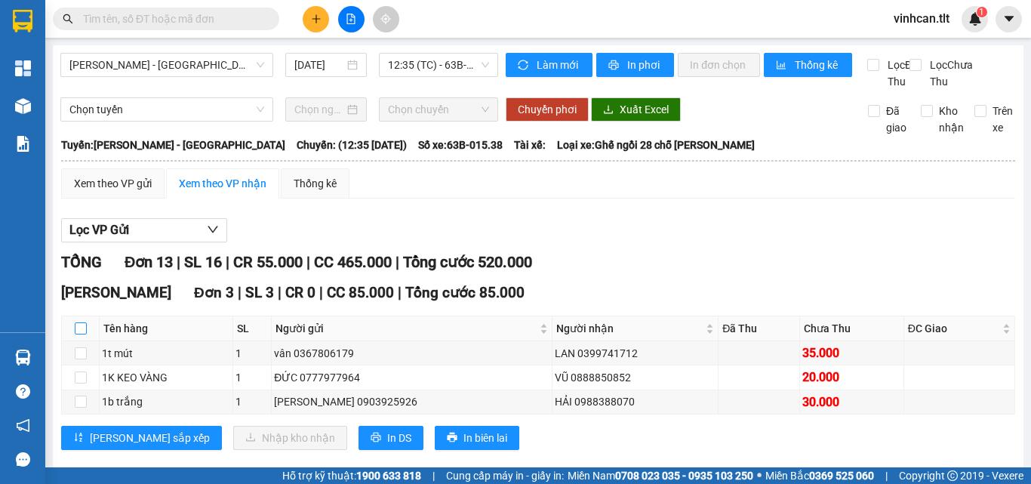
click at [82, 334] on input "checkbox" at bounding box center [81, 328] width 12 height 12
checkbox input "true"
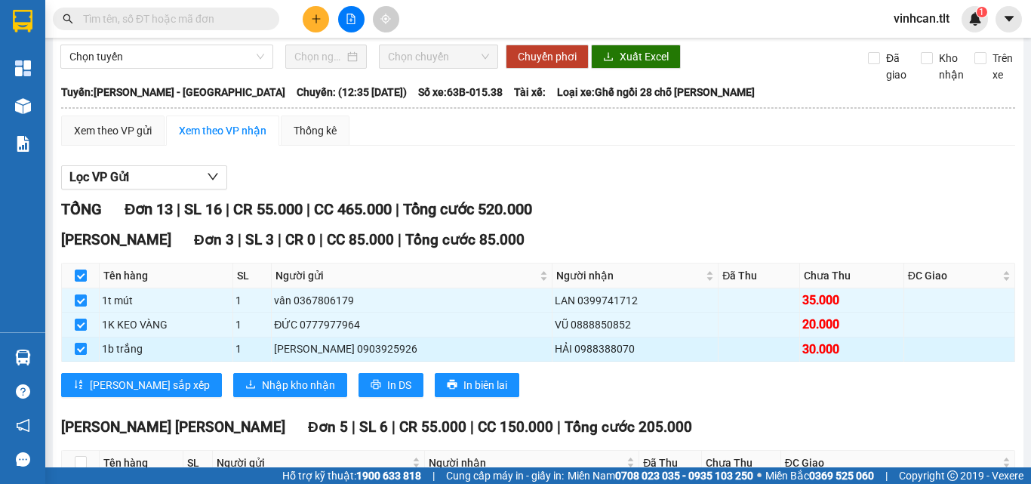
scroll to position [75, 0]
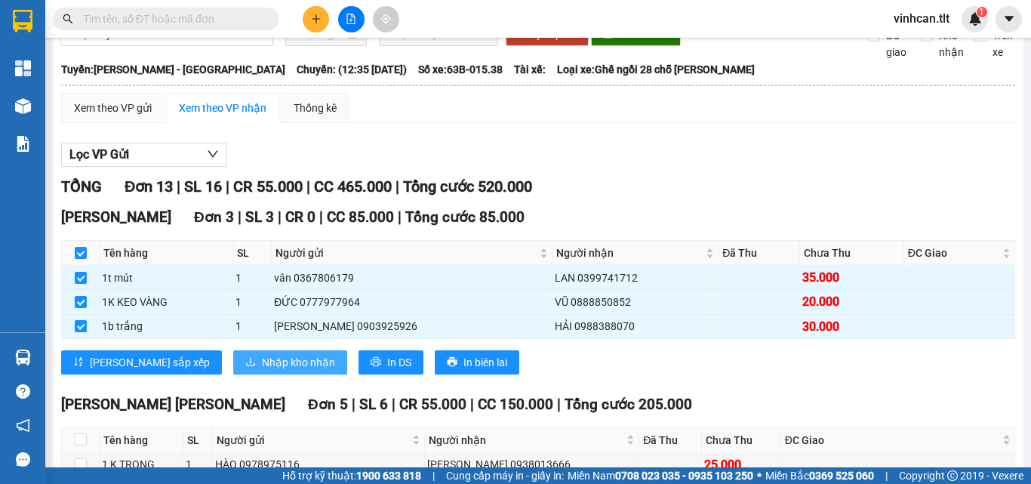
click at [262, 371] on span "Nhập kho nhận" at bounding box center [298, 362] width 73 height 17
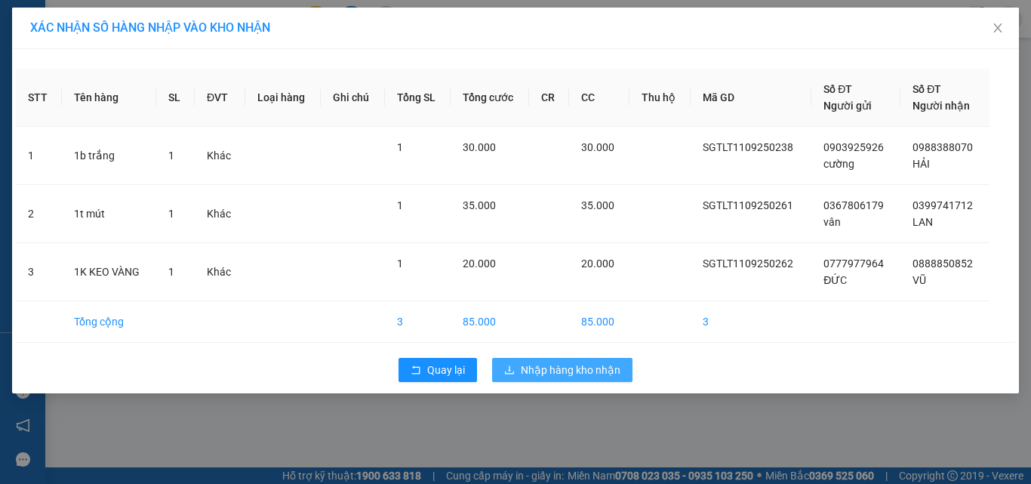
click at [568, 363] on span "Nhập hàng kho nhận" at bounding box center [571, 370] width 100 height 17
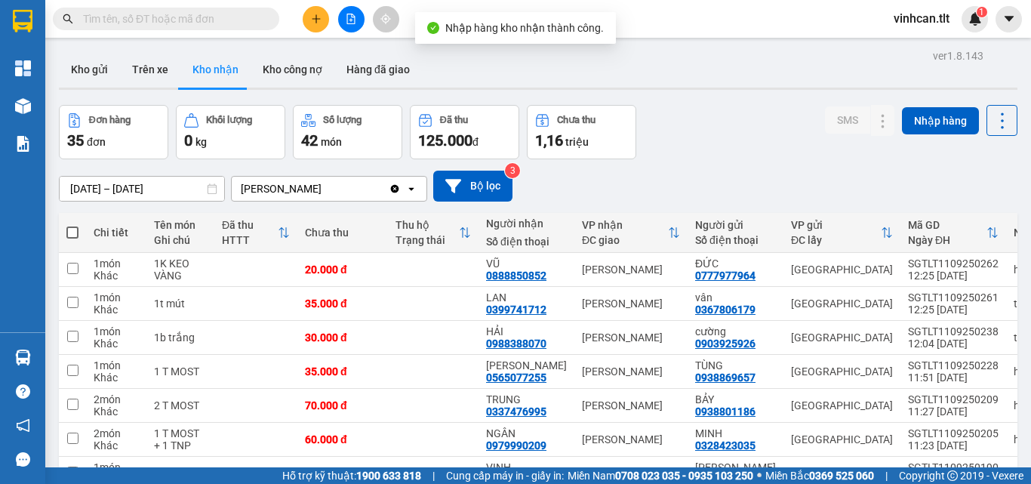
click at [222, 13] on input "text" at bounding box center [172, 19] width 178 height 17
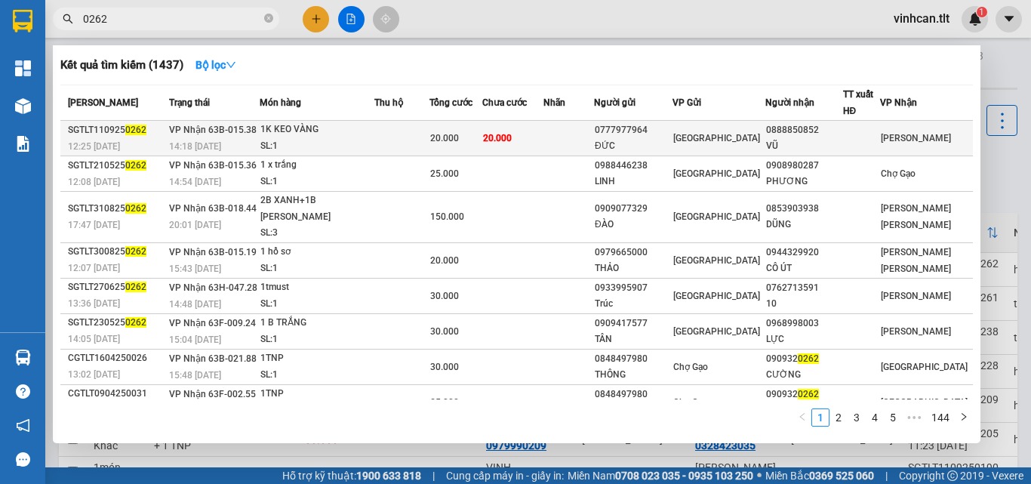
type input "0262"
click at [661, 131] on div "0777977964" at bounding box center [633, 130] width 77 height 16
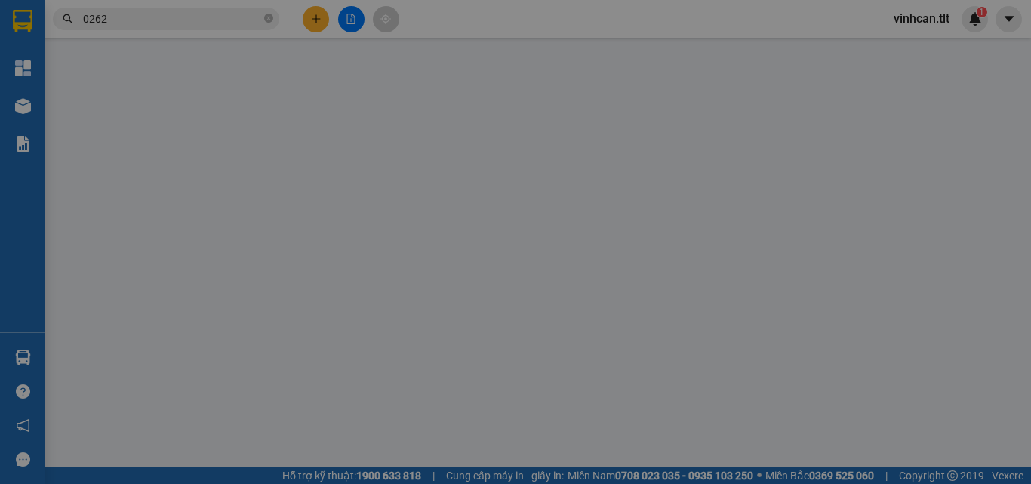
type input "0777977964"
type input "ĐỨC"
type input "0888850852"
type input "VŨ"
type input "20.000"
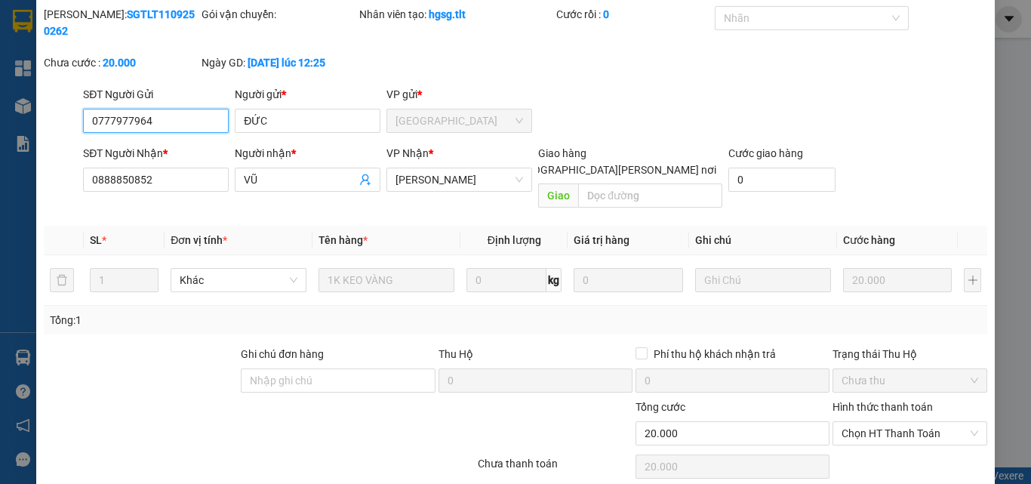
scroll to position [70, 0]
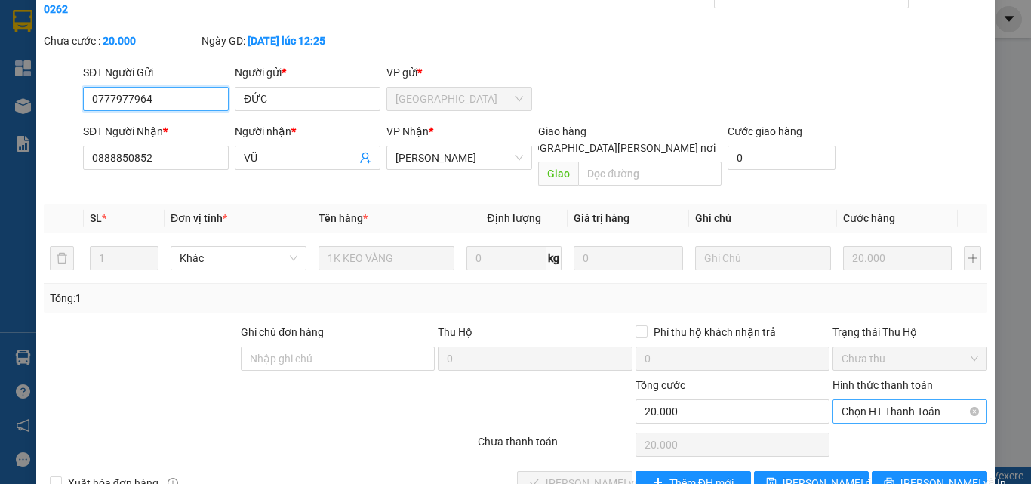
click at [861, 400] on span "Chọn HT Thanh Toán" at bounding box center [910, 411] width 137 height 23
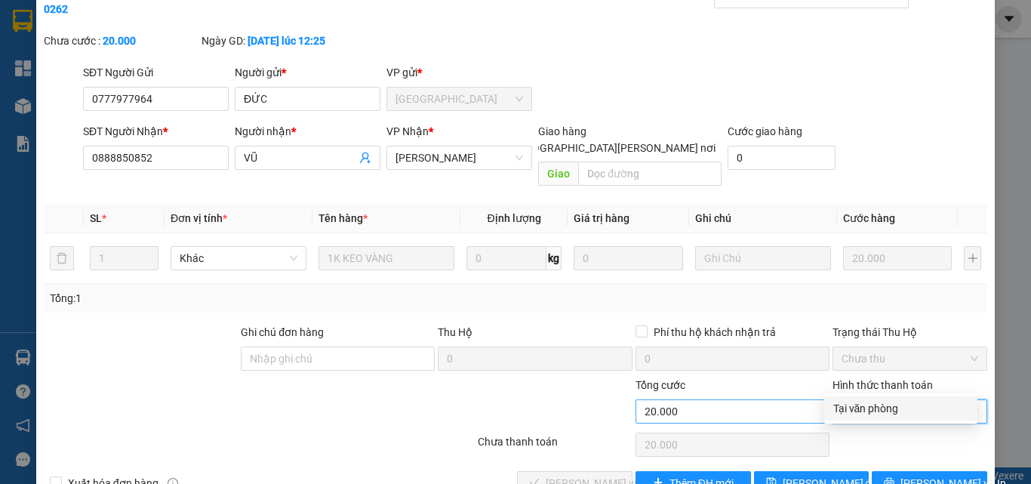
drag, startPoint x: 870, startPoint y: 407, endPoint x: 805, endPoint y: 389, distance: 68.1
click at [870, 407] on div "Tại văn phòng" at bounding box center [900, 408] width 135 height 17
type input "0"
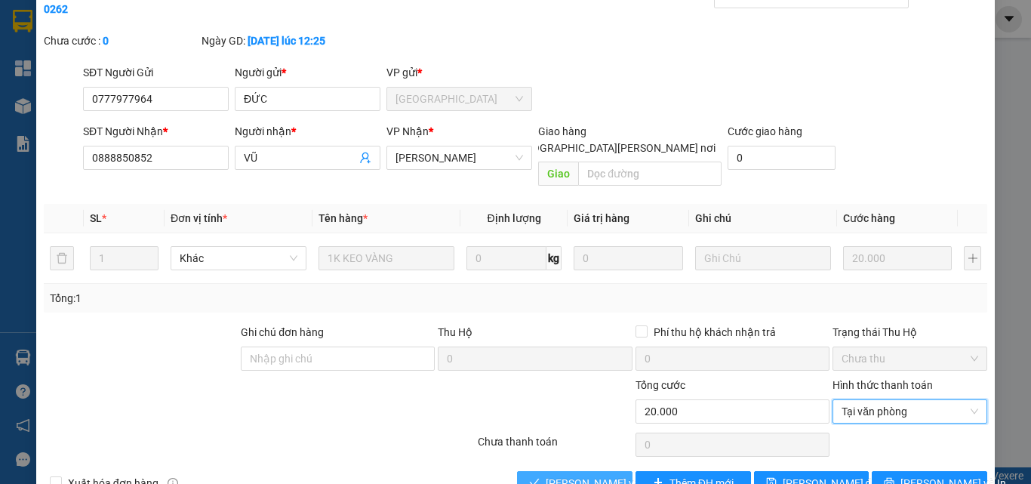
drag, startPoint x: 604, startPoint y: 450, endPoint x: 602, endPoint y: 442, distance: 7.7
click at [604, 475] on span "[PERSON_NAME] và [PERSON_NAME] hàng" at bounding box center [648, 483] width 204 height 17
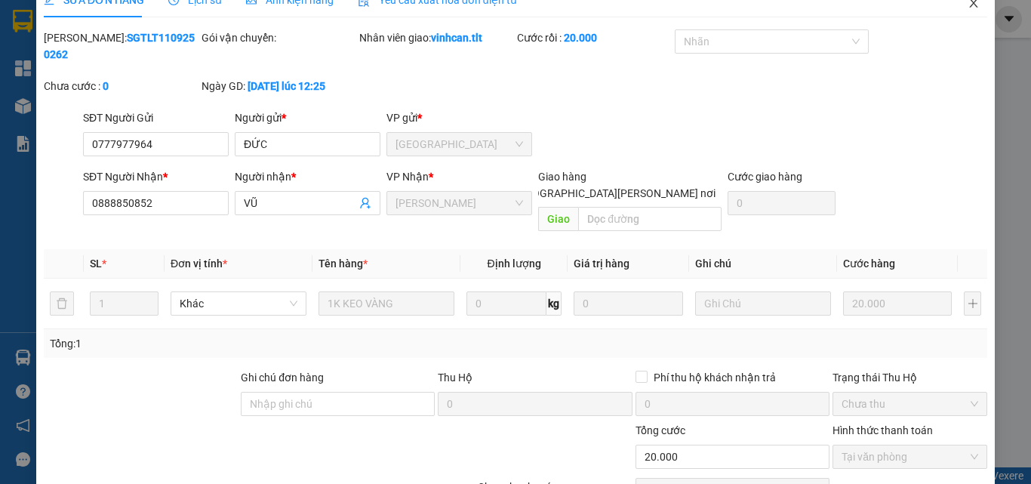
scroll to position [0, 0]
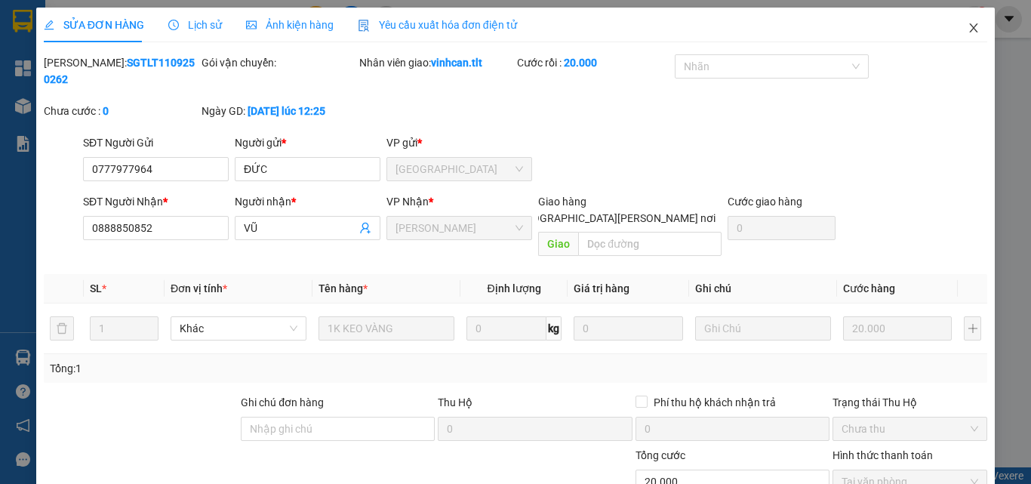
click at [968, 29] on icon "close" at bounding box center [974, 28] width 12 height 12
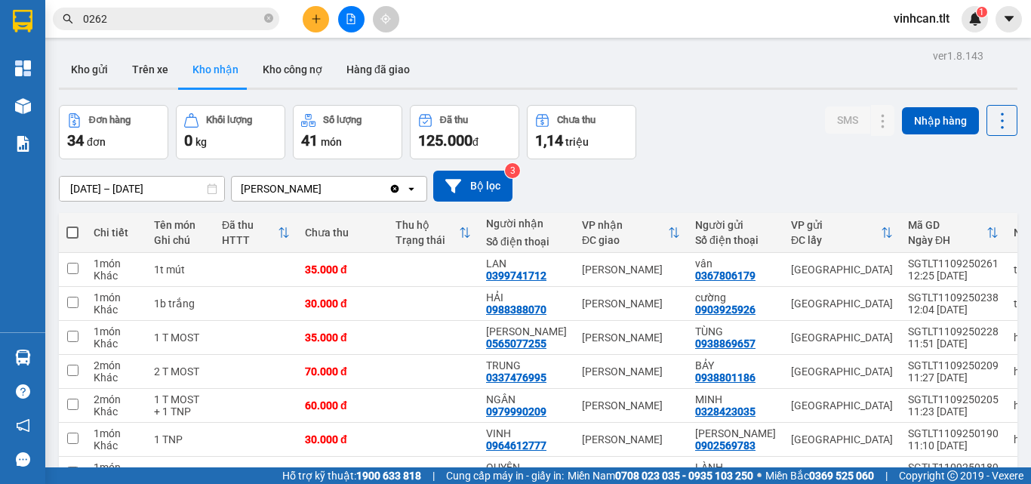
click at [269, 20] on icon "close-circle" at bounding box center [268, 18] width 9 height 9
click at [154, 17] on input "text" at bounding box center [172, 19] width 178 height 17
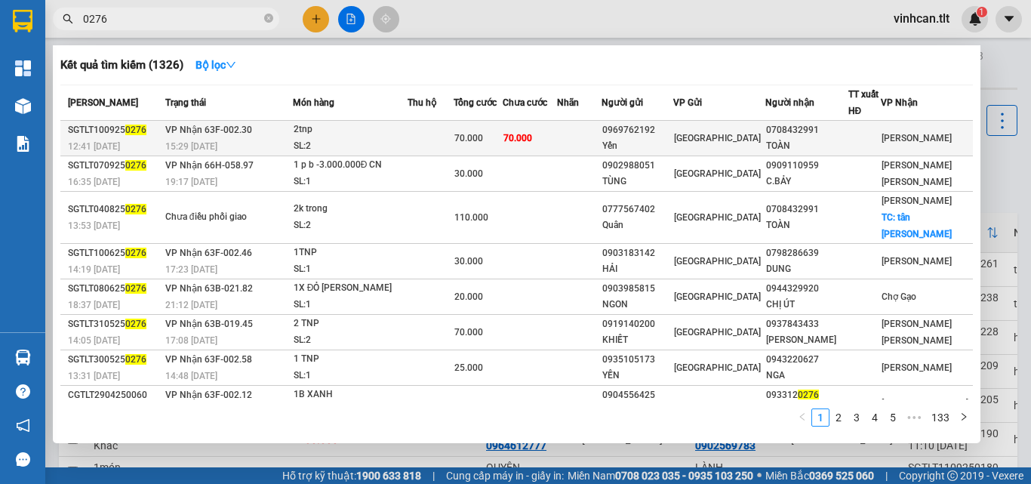
type input "0276"
click at [666, 132] on div "0969762192" at bounding box center [637, 130] width 71 height 16
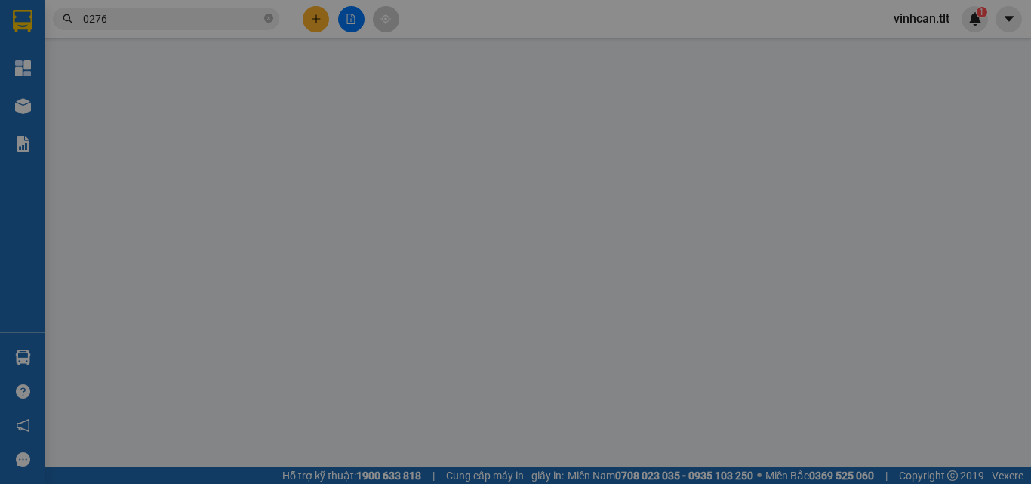
type input "0969762192"
type input "Yến"
type input "0708432991"
type input "TOÀN"
type input "70.000"
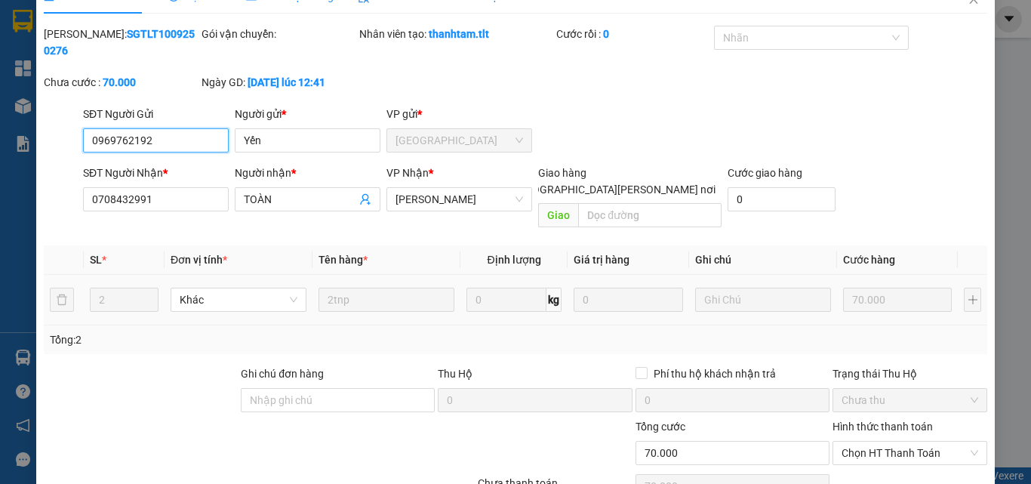
scroll to position [78, 0]
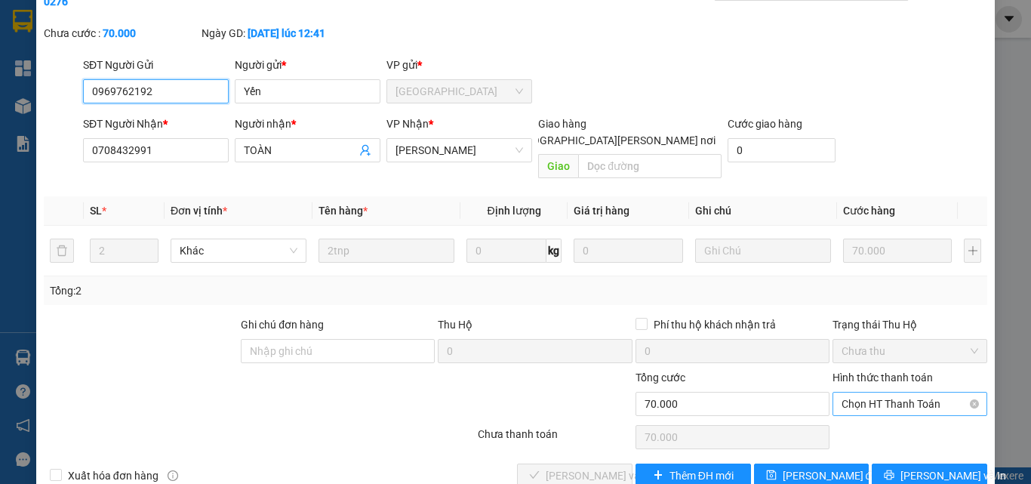
click at [864, 393] on span "Chọn HT Thanh Toán" at bounding box center [910, 404] width 137 height 23
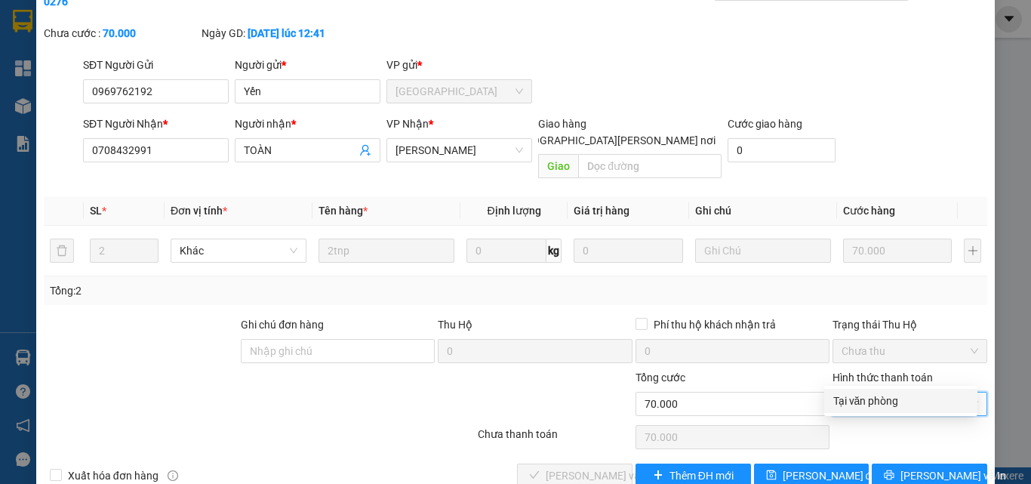
click at [869, 402] on div "Tại văn phòng" at bounding box center [900, 401] width 135 height 17
type input "0"
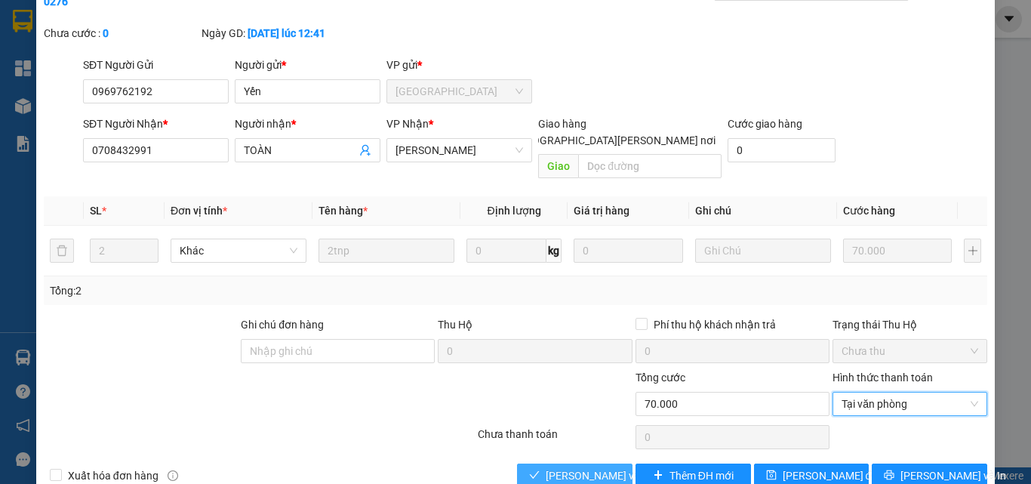
click at [600, 467] on span "[PERSON_NAME] và [PERSON_NAME] hàng" at bounding box center [648, 475] width 204 height 17
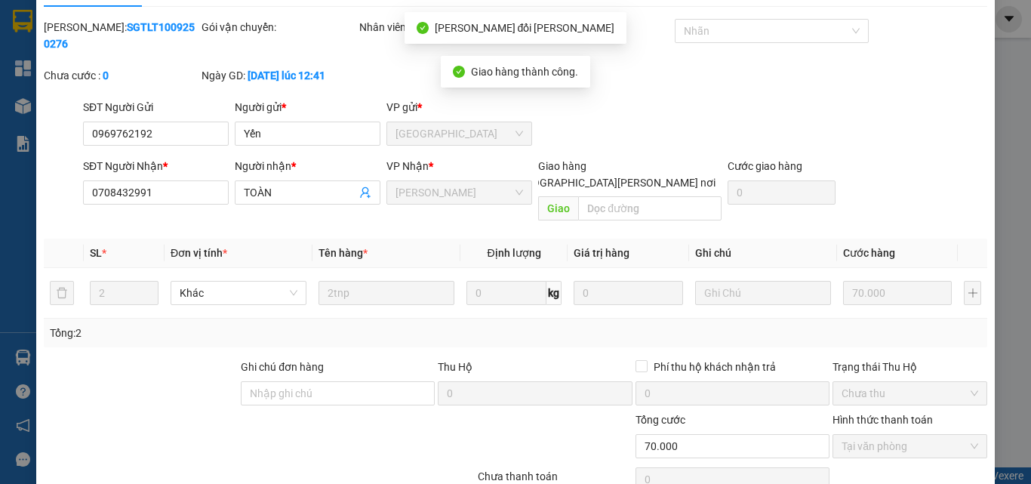
scroll to position [0, 0]
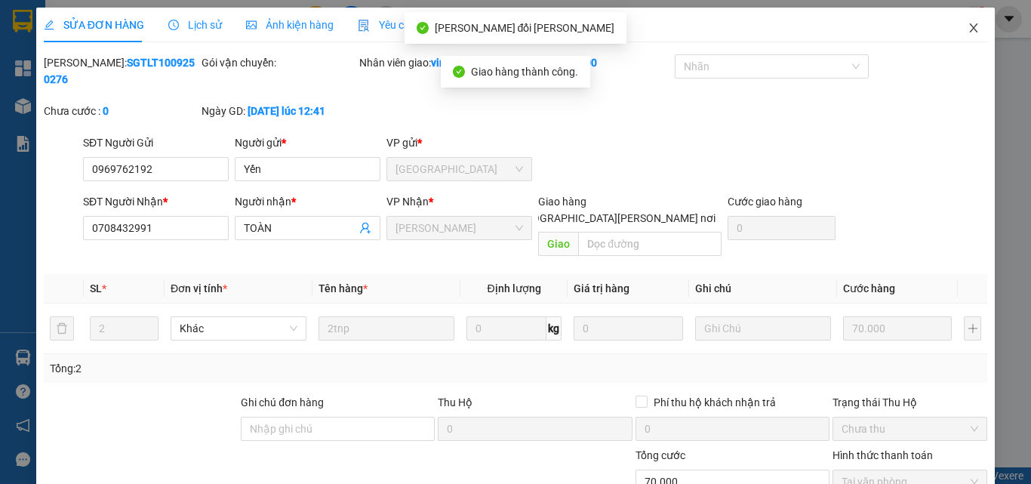
click at [968, 29] on icon "close" at bounding box center [974, 28] width 12 height 12
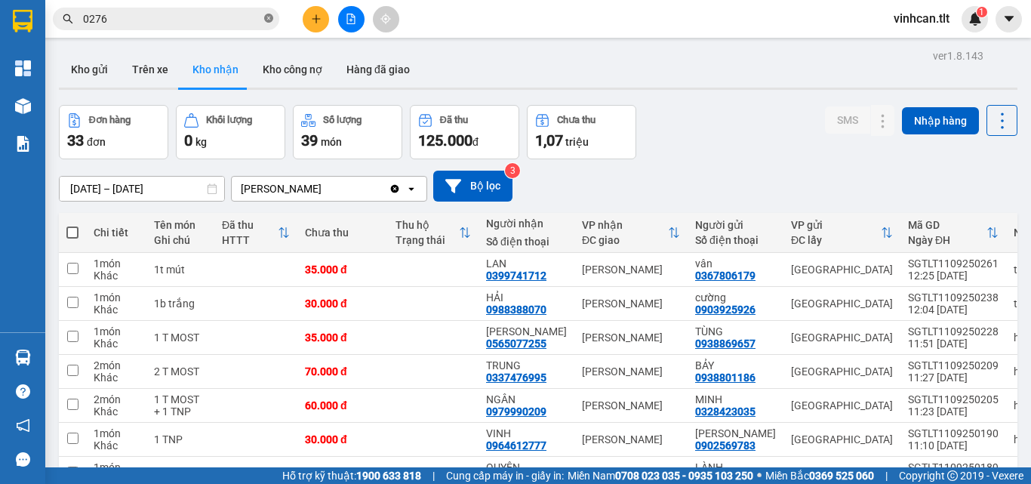
click at [267, 19] on icon "close-circle" at bounding box center [268, 18] width 9 height 9
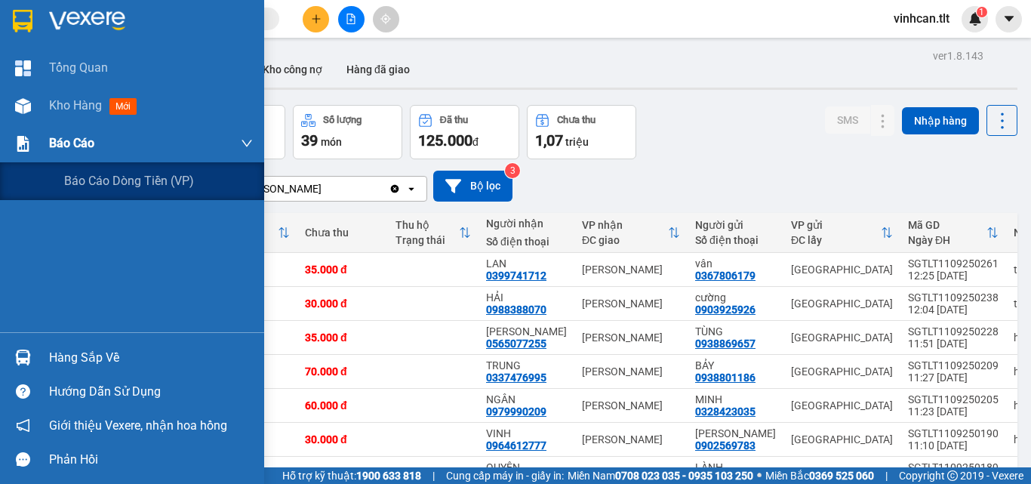
click at [68, 143] on span "Báo cáo" at bounding box center [71, 143] width 45 height 19
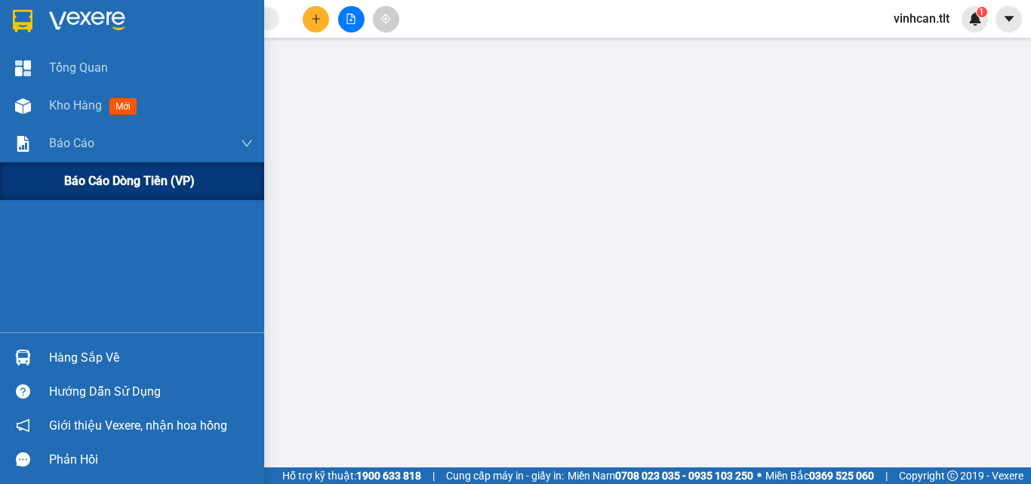
click at [104, 183] on span "Báo cáo dòng tiền (VP)" at bounding box center [129, 180] width 131 height 19
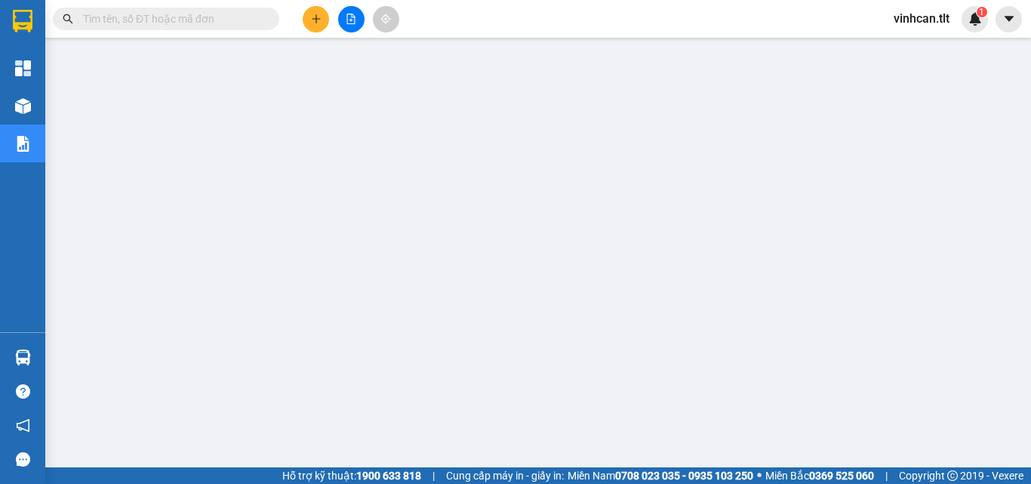
click at [214, 14] on input "text" at bounding box center [172, 19] width 178 height 17
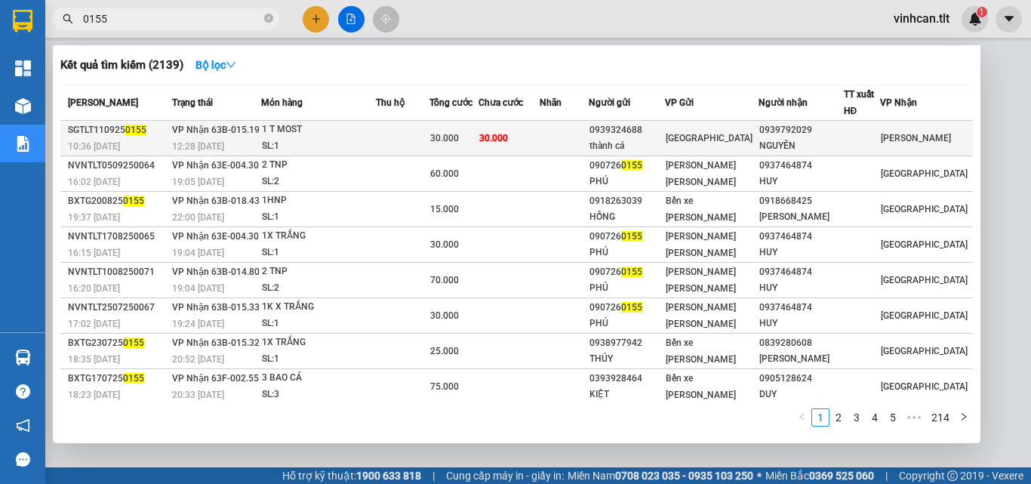
type input "0155"
click at [637, 130] on div "0939324688" at bounding box center [627, 130] width 75 height 16
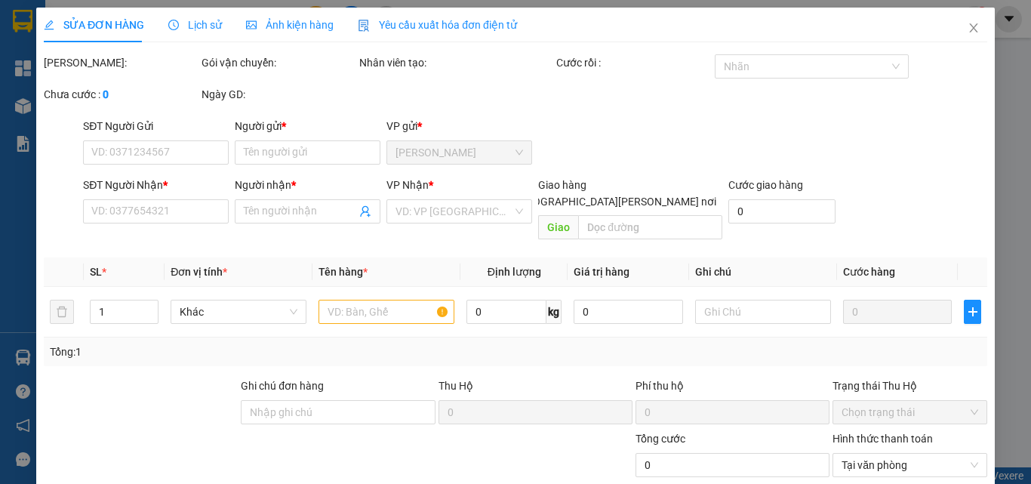
type input "0939324688"
type input "thành cá"
type input "0939792029"
type input "NGUYÊN"
type input "30.000"
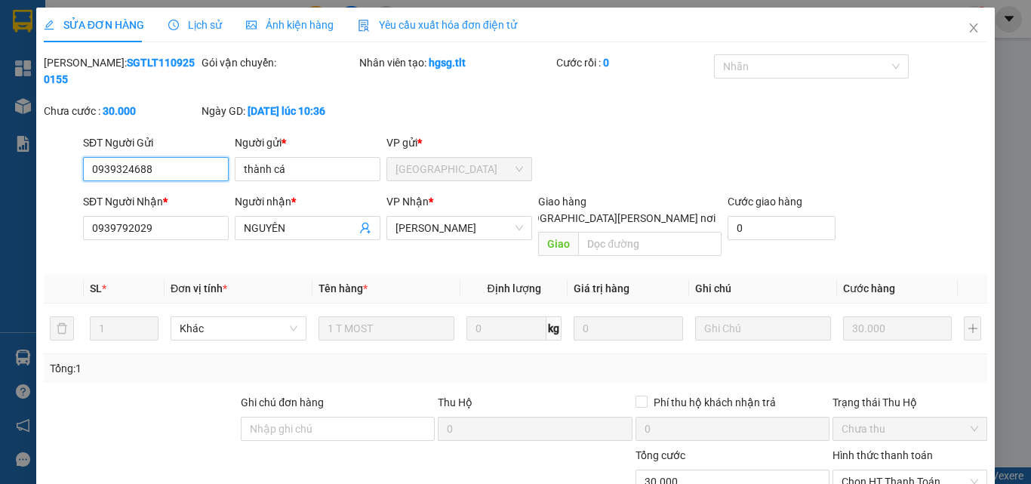
scroll to position [70, 0]
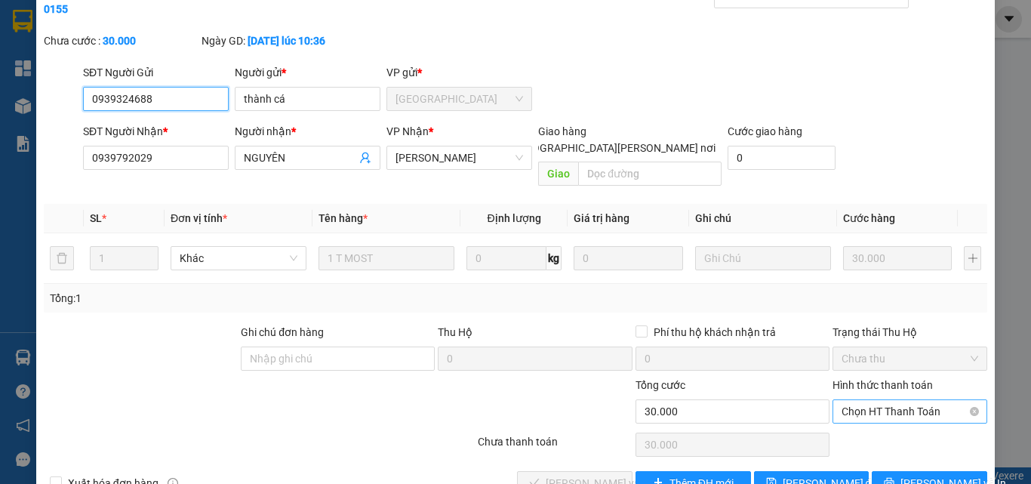
click at [873, 400] on span "Chọn HT Thanh Toán" at bounding box center [910, 411] width 137 height 23
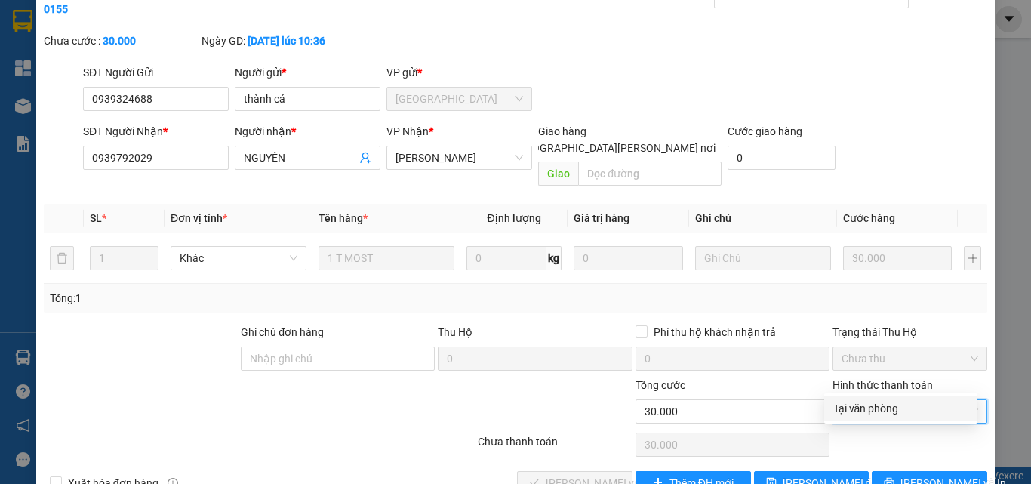
click at [875, 411] on div "Tại văn phòng" at bounding box center [900, 408] width 135 height 17
type input "0"
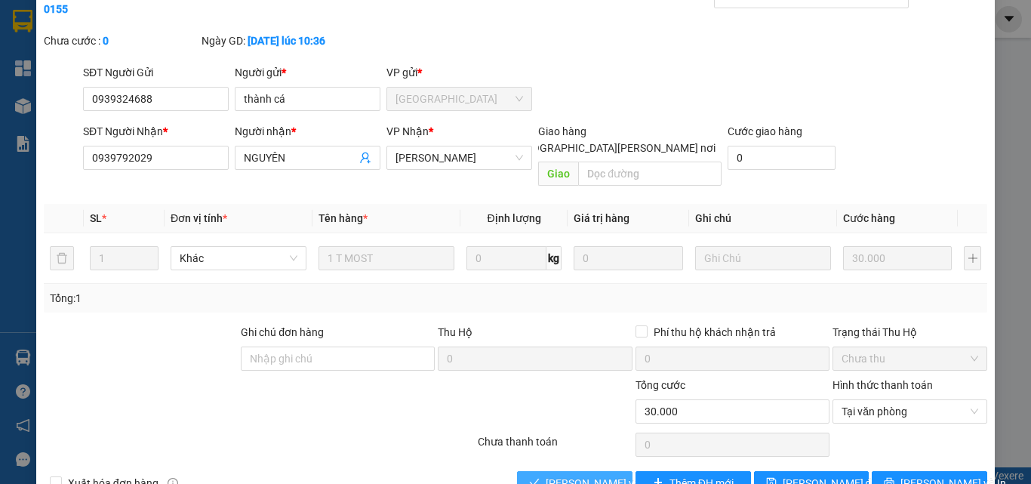
click at [606, 471] on button "[PERSON_NAME] và [PERSON_NAME] hàng" at bounding box center [575, 483] width 116 height 24
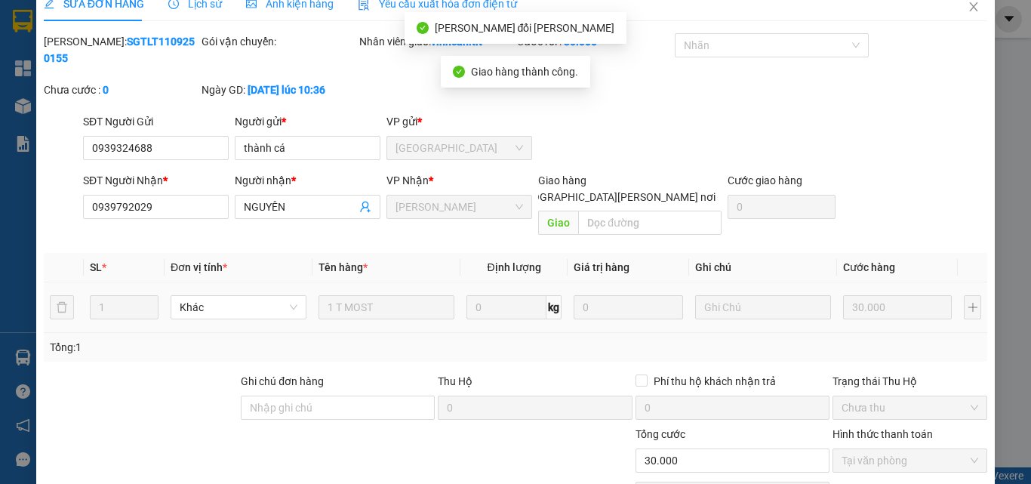
scroll to position [0, 0]
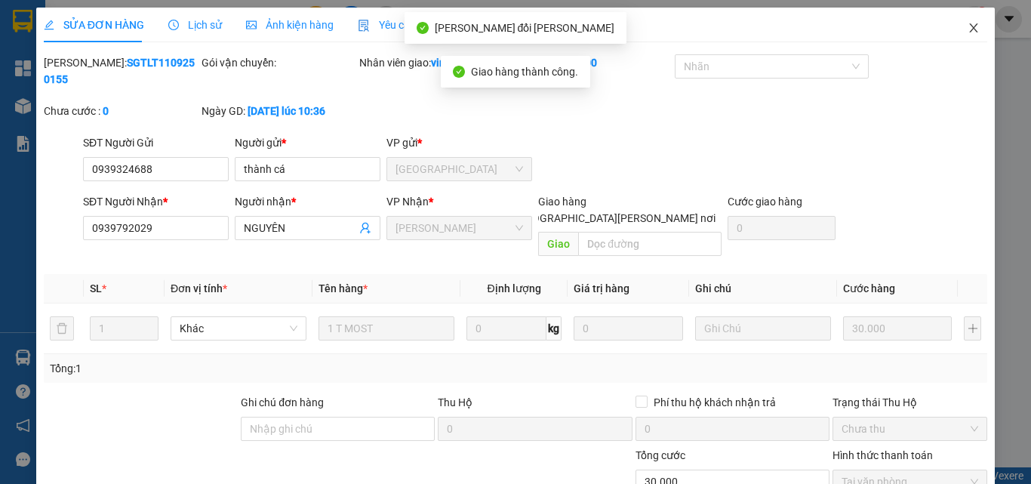
click at [968, 23] on icon "close" at bounding box center [974, 28] width 12 height 12
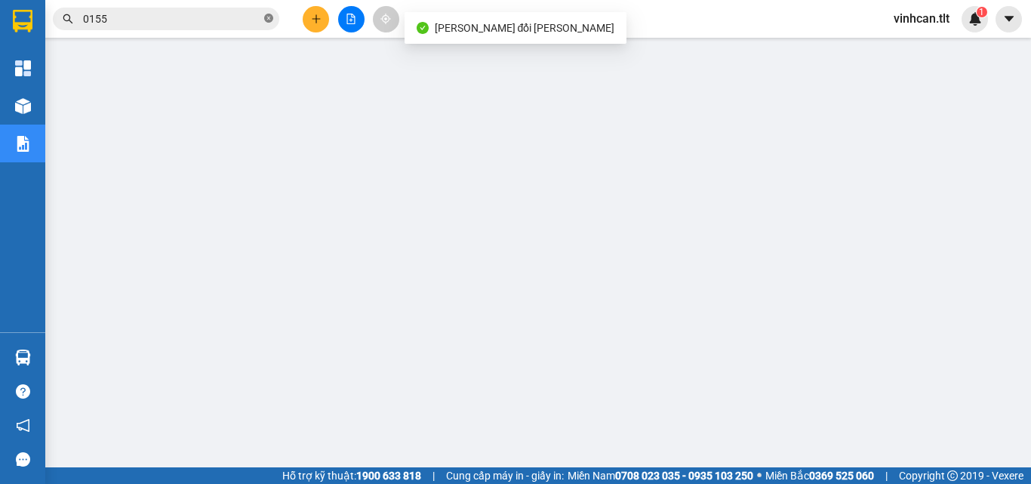
click at [270, 18] on icon "close-circle" at bounding box center [268, 18] width 9 height 9
click at [233, 23] on input "text" at bounding box center [172, 19] width 178 height 17
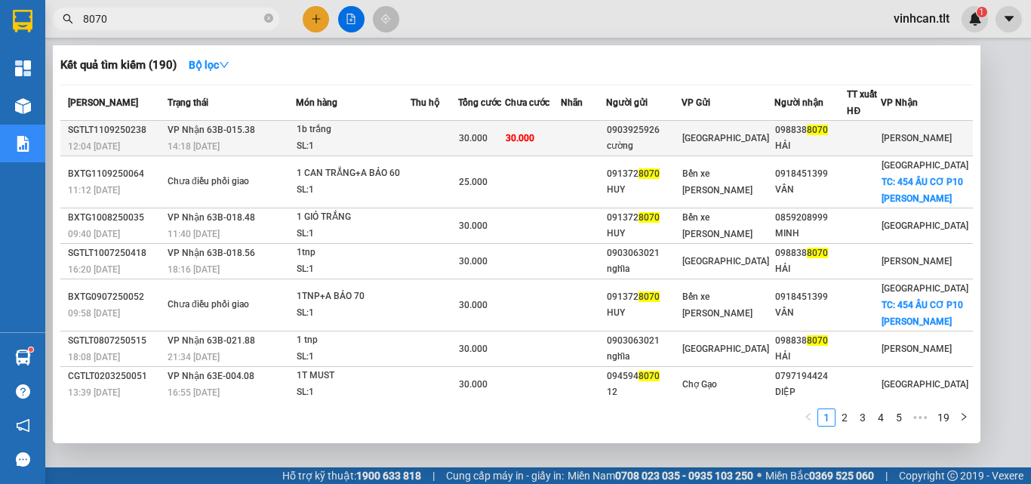
type input "8070"
click at [678, 130] on div "0903925926" at bounding box center [644, 130] width 75 height 16
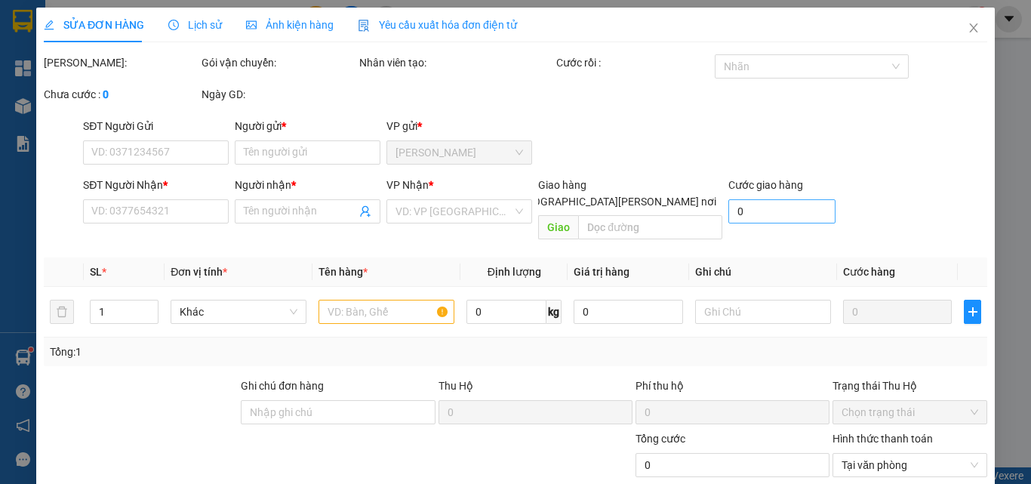
type input "0903925926"
type input "cường"
type input "0988388070"
type input "HẢI"
type input "30.000"
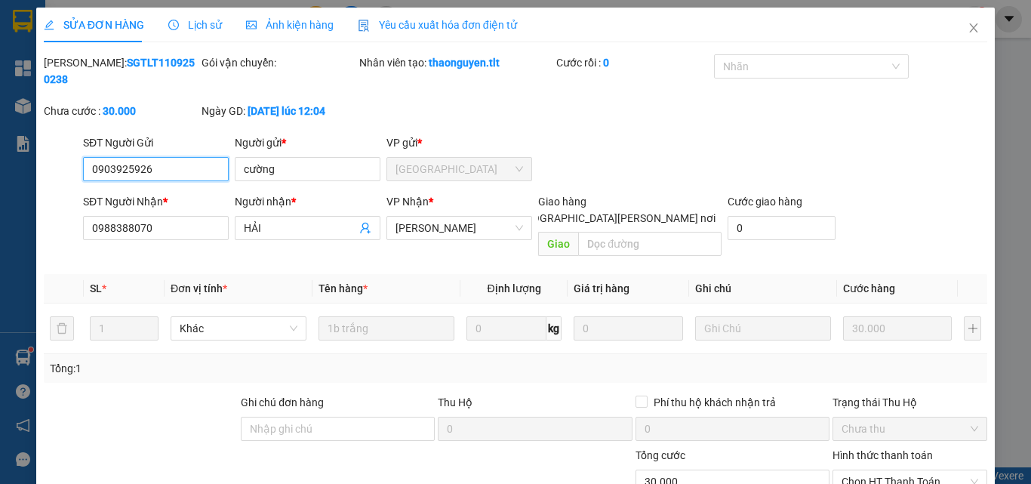
scroll to position [78, 0]
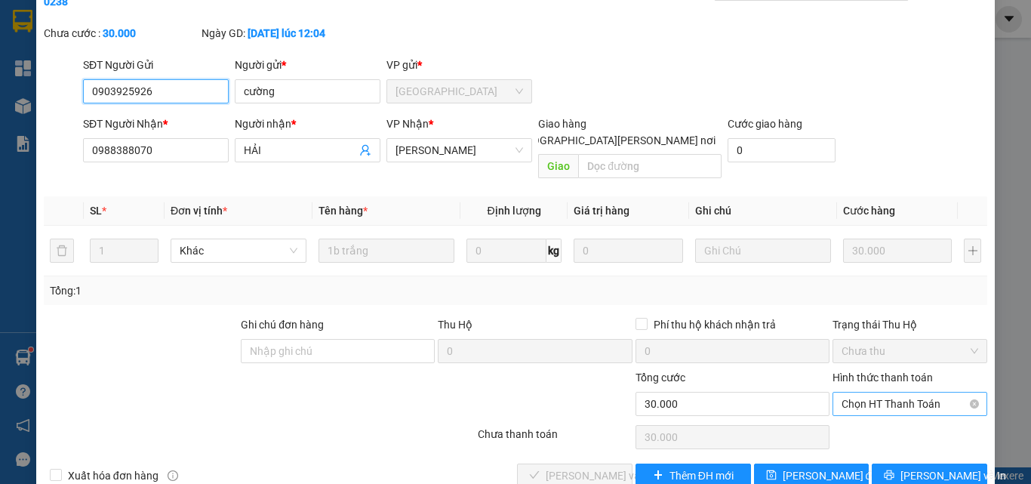
click at [874, 393] on span "Chọn HT Thanh Toán" at bounding box center [910, 404] width 137 height 23
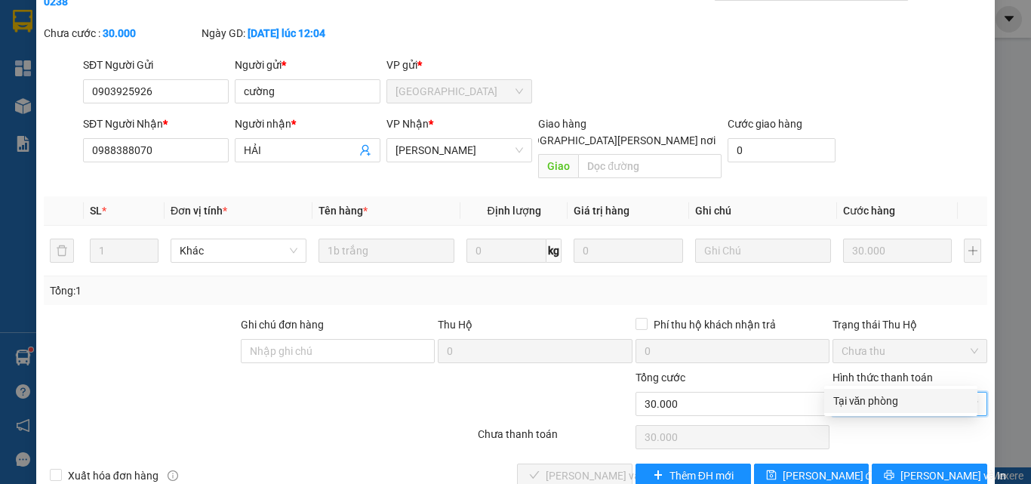
click at [876, 399] on div "Tại văn phòng" at bounding box center [900, 401] width 135 height 17
type input "0"
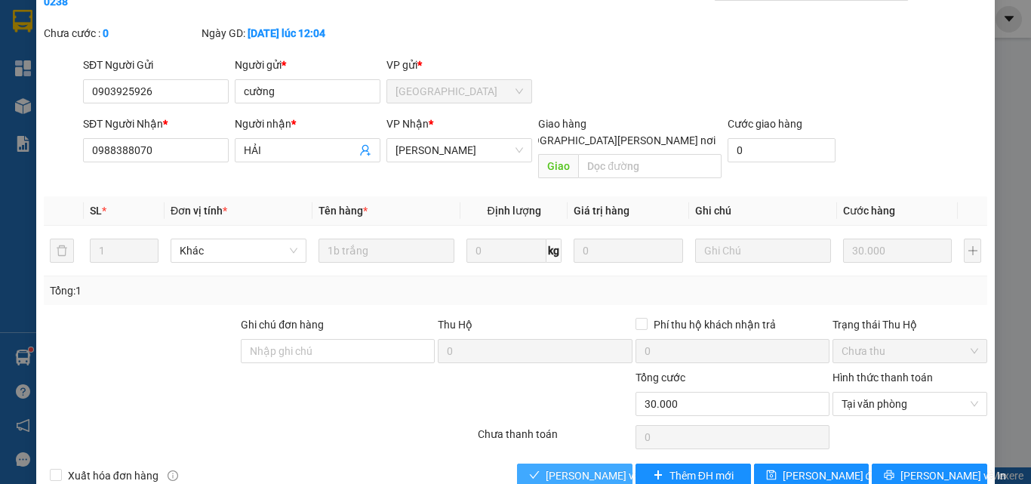
click at [592, 467] on span "[PERSON_NAME] và [PERSON_NAME] hàng" at bounding box center [648, 475] width 204 height 17
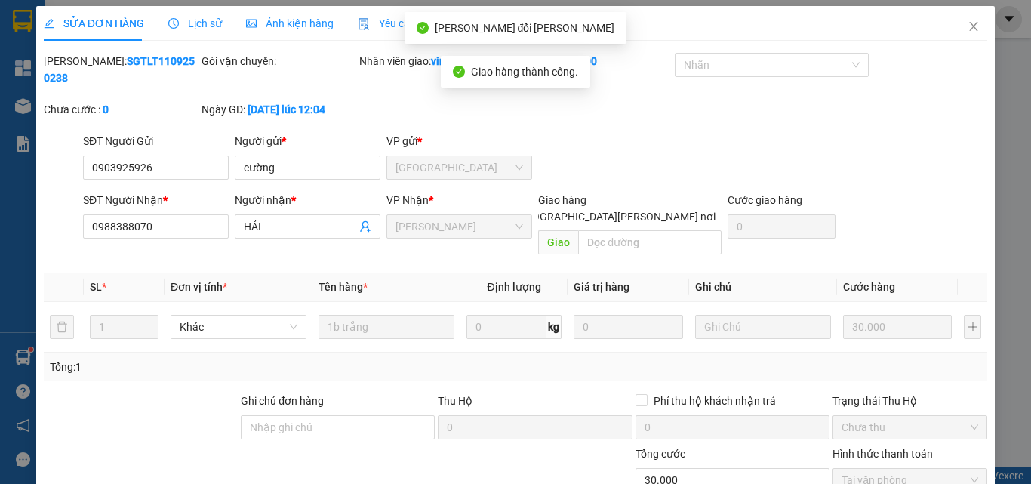
scroll to position [0, 0]
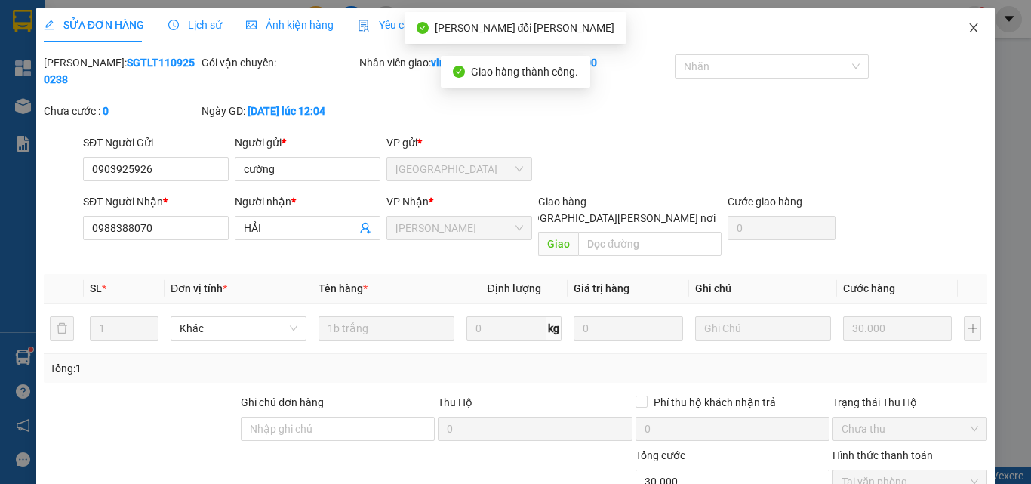
click at [968, 32] on icon "close" at bounding box center [974, 28] width 12 height 12
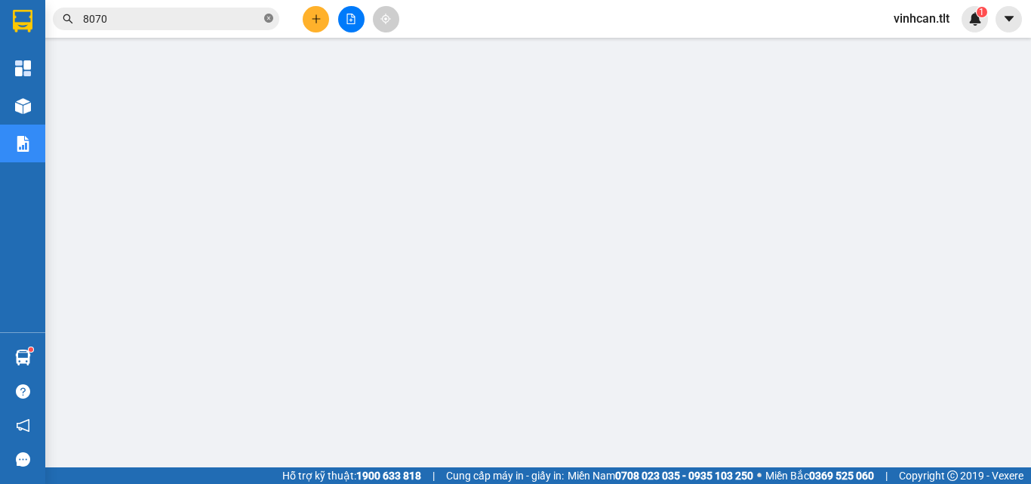
click at [271, 15] on icon "close-circle" at bounding box center [268, 18] width 9 height 9
click at [256, 16] on input "text" at bounding box center [172, 19] width 178 height 17
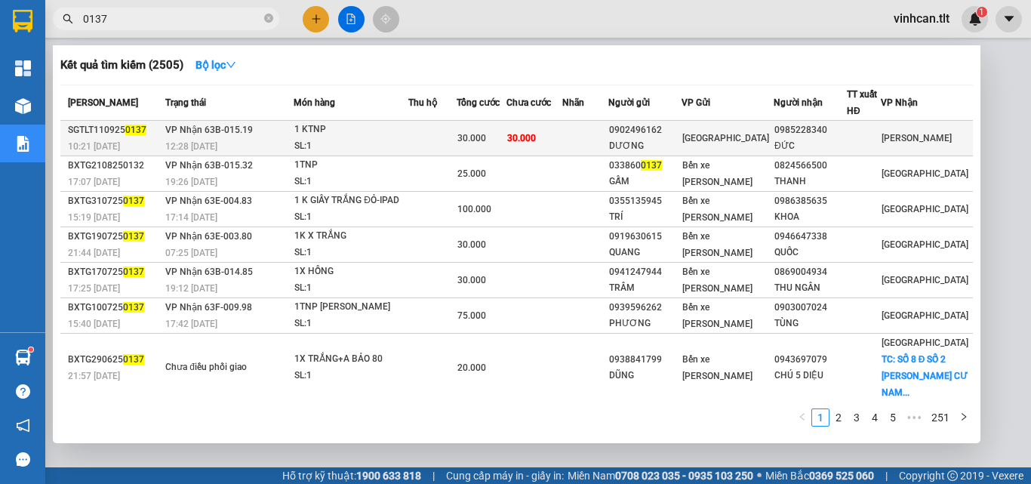
type input "0137"
click at [665, 140] on div "DƯƠNG" at bounding box center [645, 146] width 72 height 16
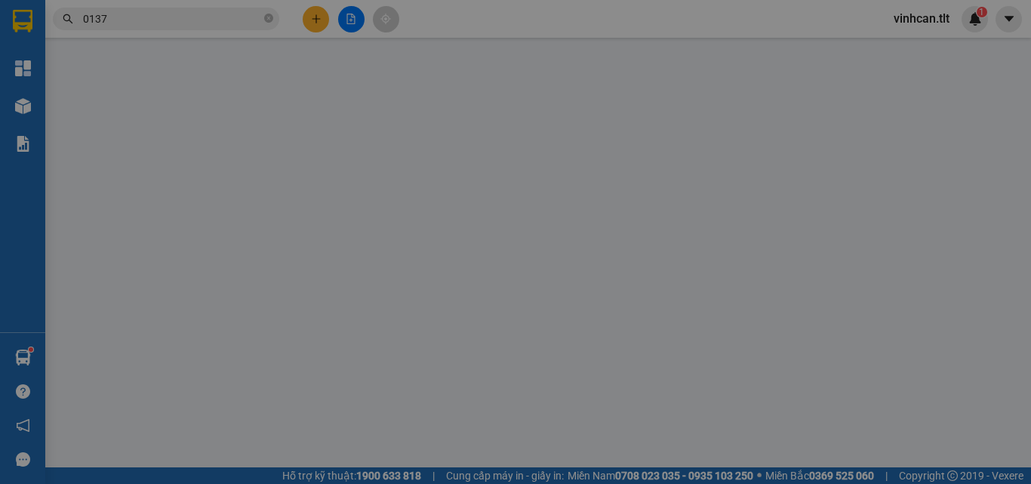
type input "0902496162"
type input "DƯƠNG"
type input "0985228340"
type input "ĐỨC"
type input "30.000"
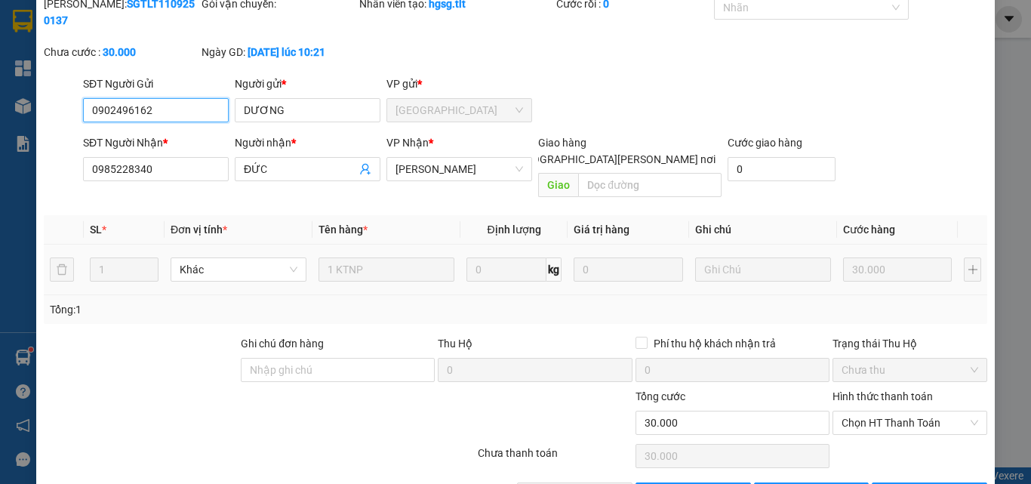
scroll to position [72, 0]
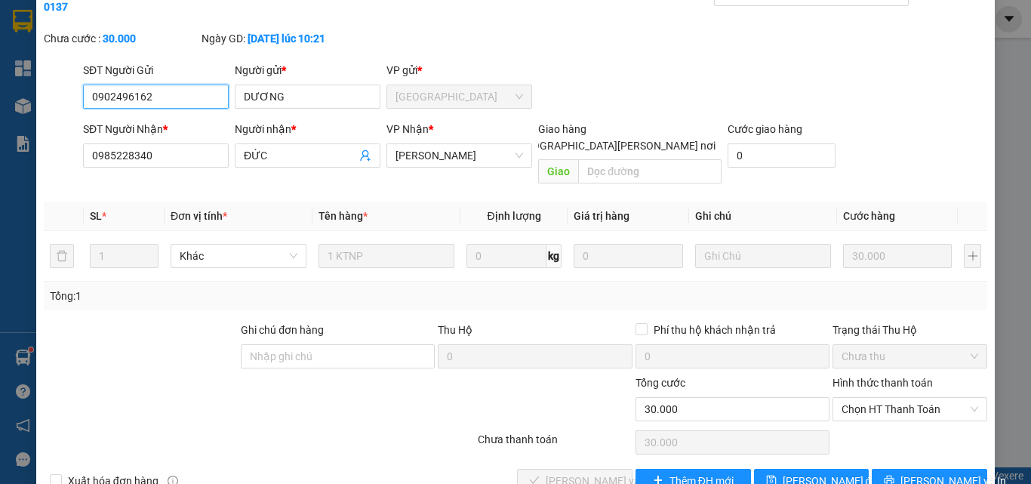
drag, startPoint x: 864, startPoint y: 370, endPoint x: 865, endPoint y: 390, distance: 19.6
click at [864, 398] on span "Chọn HT Thanh Toán" at bounding box center [910, 409] width 137 height 23
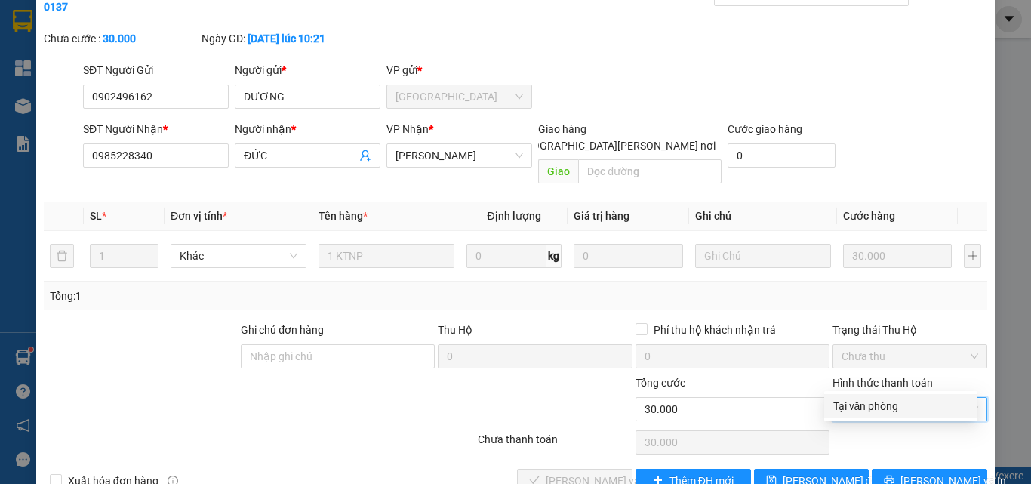
drag, startPoint x: 867, startPoint y: 398, endPoint x: 842, endPoint y: 424, distance: 35.2
click at [867, 405] on div "Tại văn phòng" at bounding box center [900, 406] width 135 height 17
type input "0"
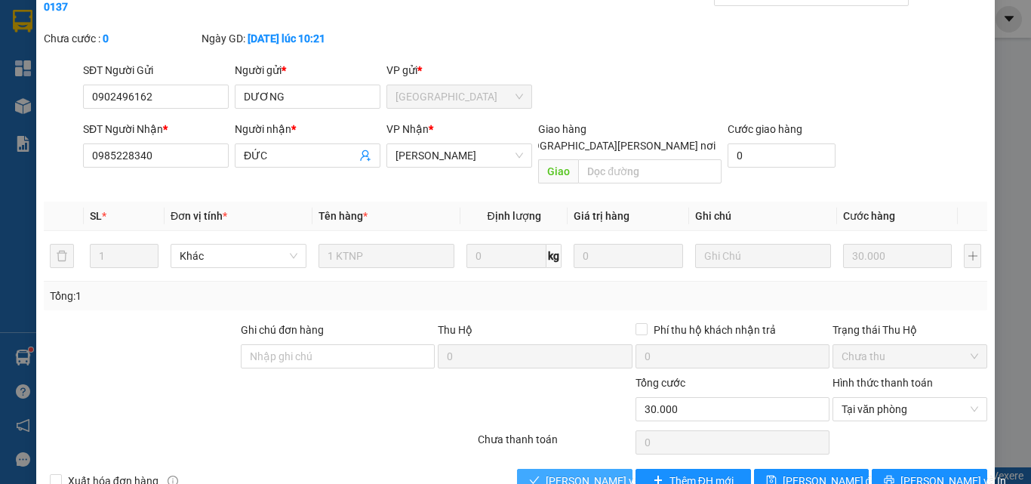
click at [601, 473] on span "[PERSON_NAME] và [PERSON_NAME] hàng" at bounding box center [648, 481] width 204 height 17
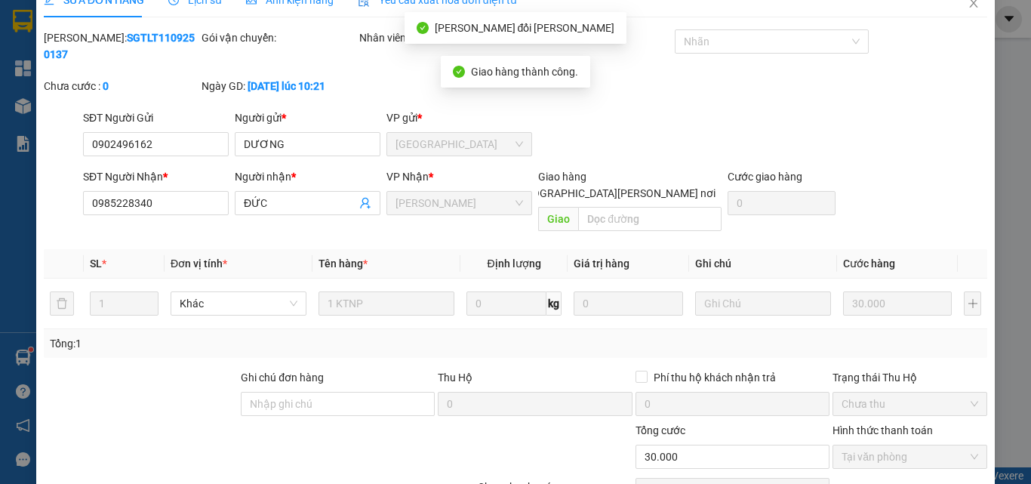
scroll to position [0, 0]
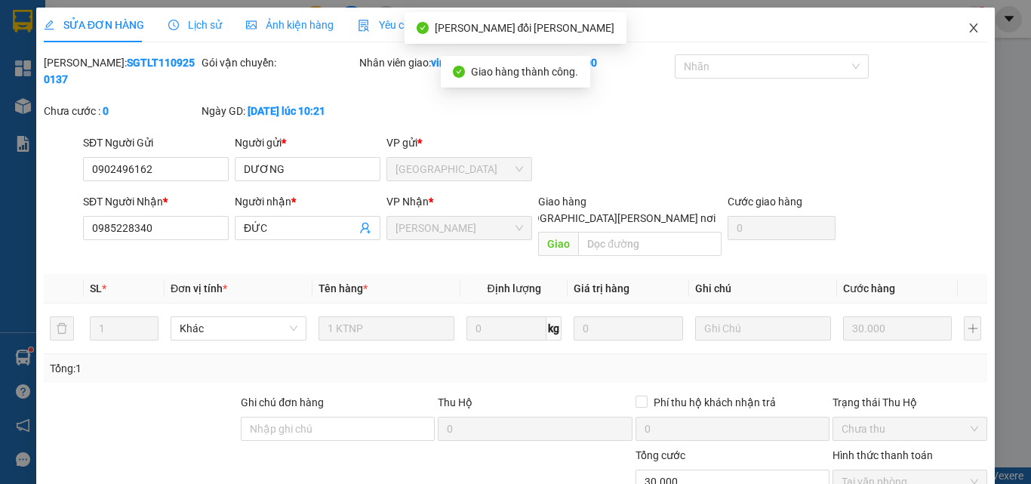
click at [970, 29] on icon "close" at bounding box center [974, 27] width 8 height 9
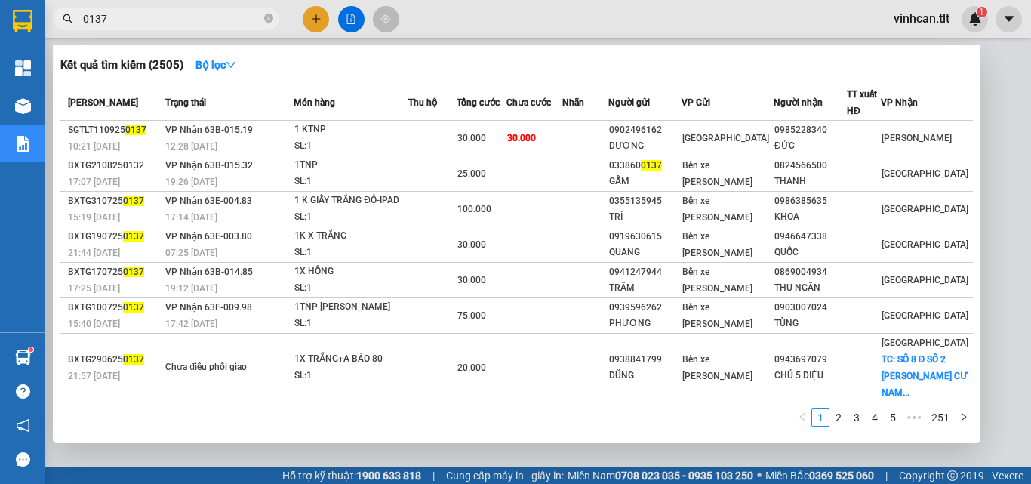
drag, startPoint x: 268, startPoint y: 16, endPoint x: 245, endPoint y: 39, distance: 32.6
click at [266, 17] on icon "close-circle" at bounding box center [268, 18] width 9 height 9
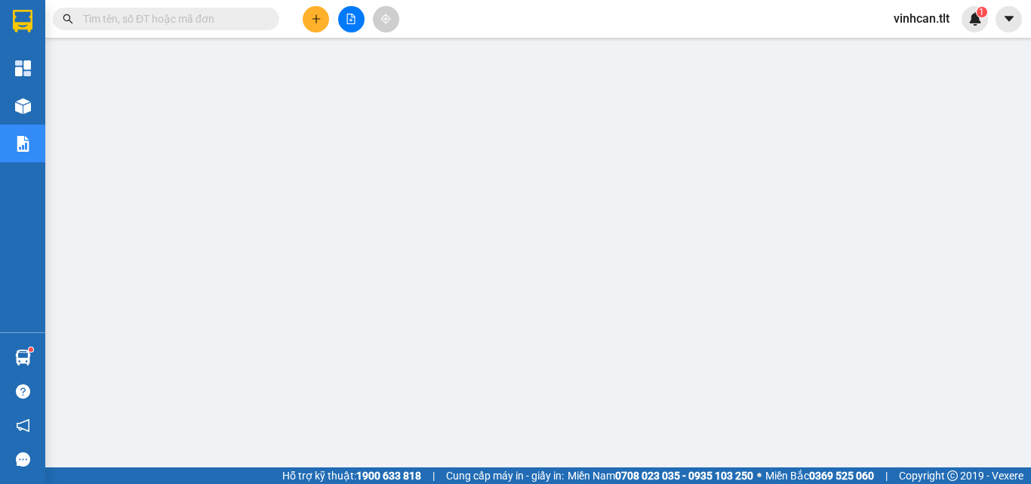
click at [237, 24] on input "text" at bounding box center [172, 19] width 178 height 17
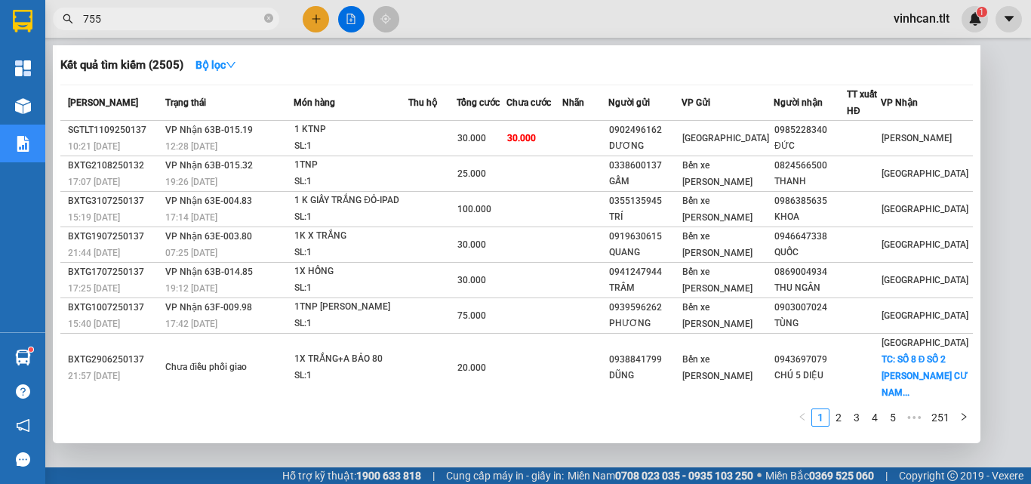
type input "7559"
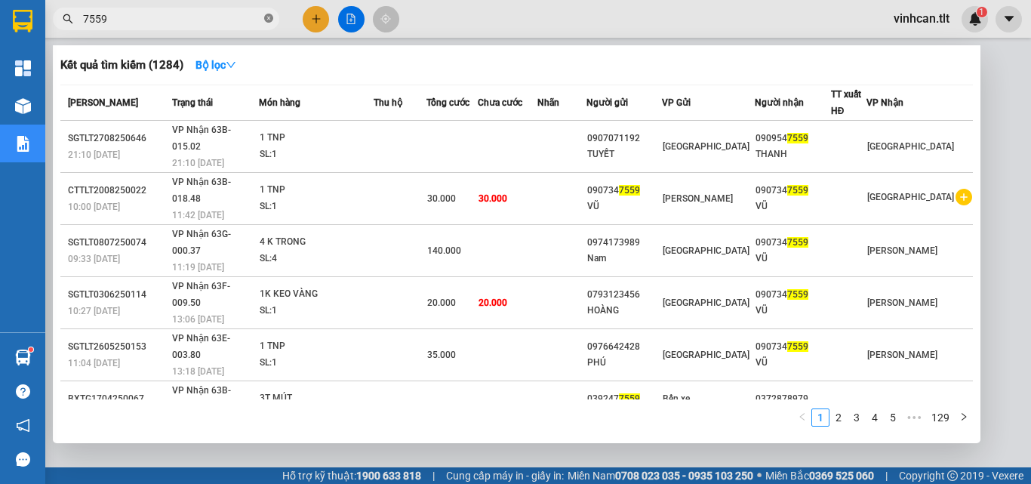
click at [266, 18] on icon "close-circle" at bounding box center [268, 18] width 9 height 9
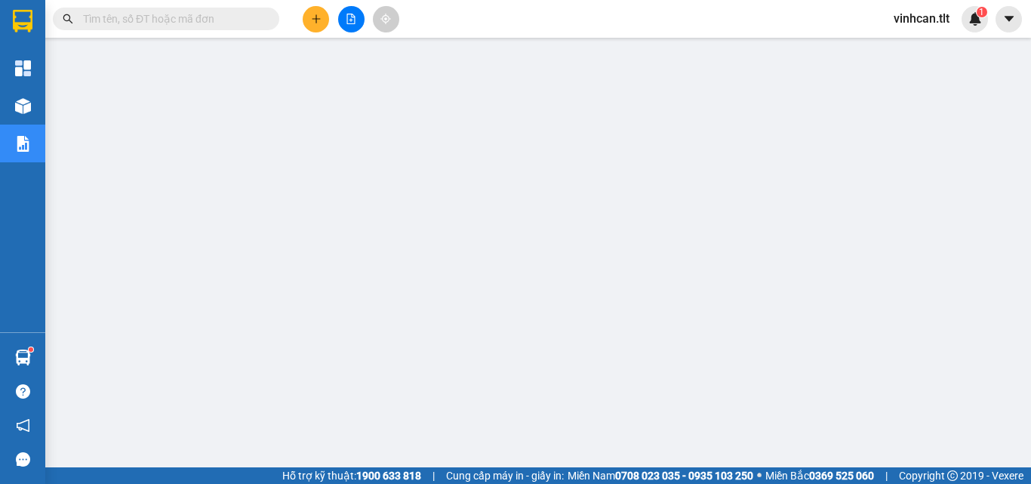
click at [227, 17] on input "text" at bounding box center [172, 19] width 178 height 17
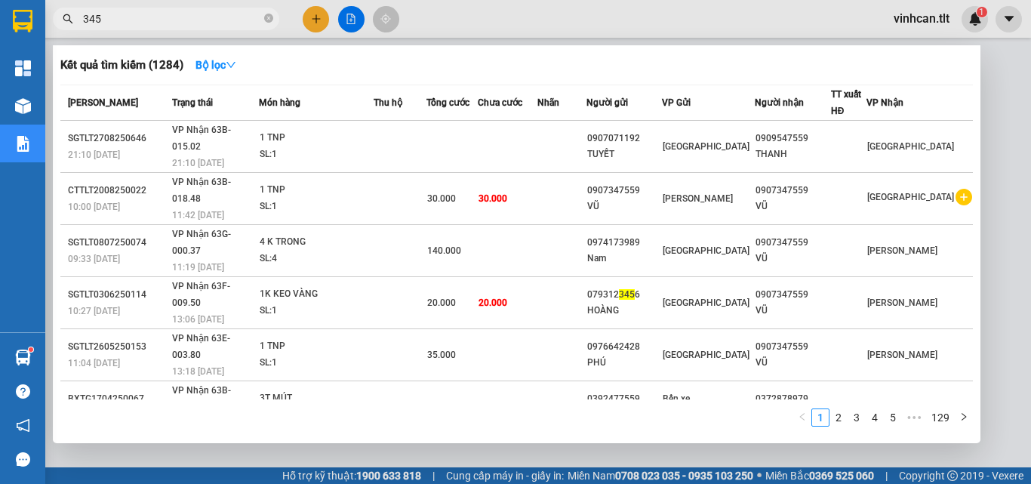
type input "3456"
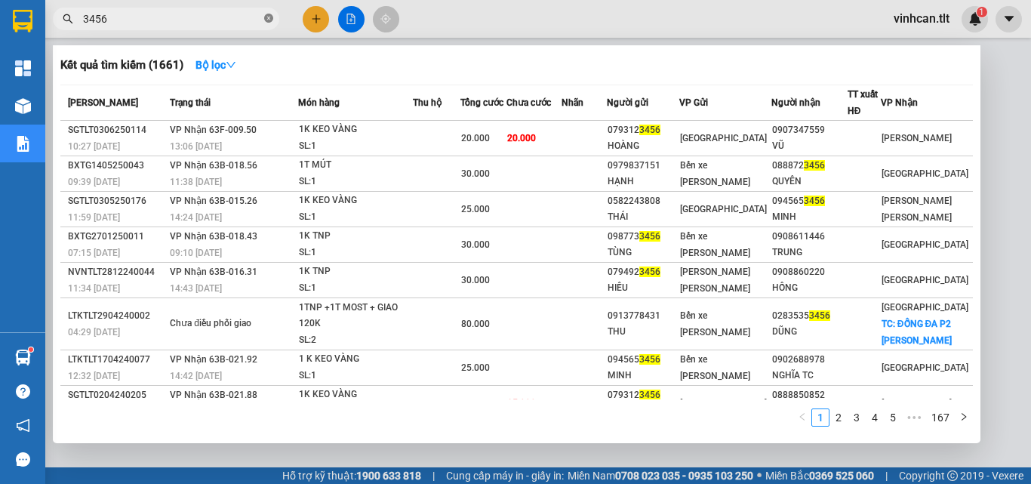
click at [270, 19] on icon "close-circle" at bounding box center [268, 18] width 9 height 9
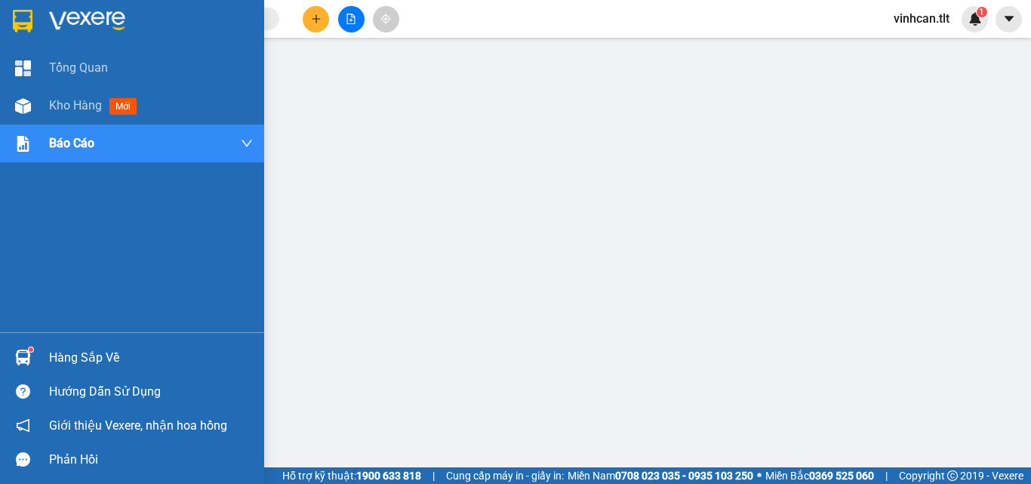
drag, startPoint x: 67, startPoint y: 361, endPoint x: 89, endPoint y: 362, distance: 21.9
click at [68, 361] on div "Hàng sắp về" at bounding box center [151, 358] width 204 height 23
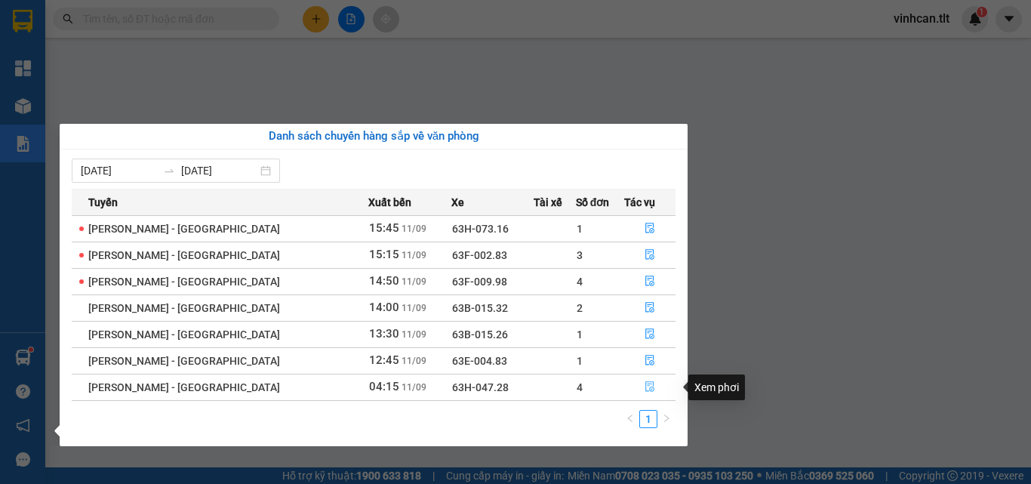
click at [645, 390] on icon "file-done" at bounding box center [649, 387] width 9 height 11
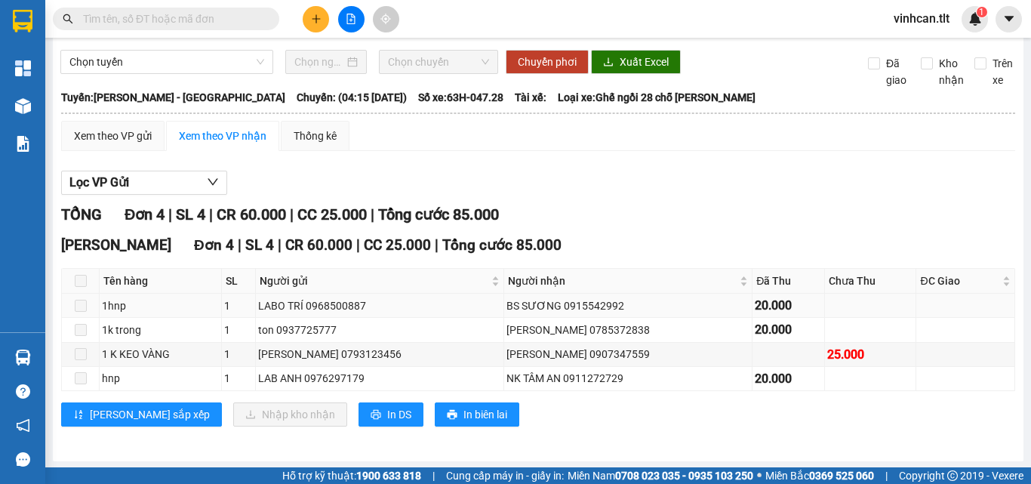
scroll to position [66, 0]
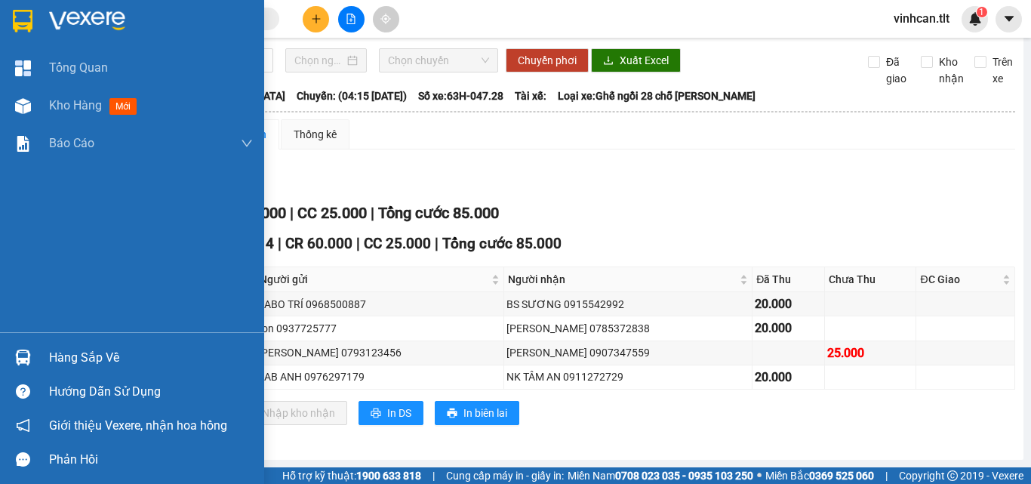
click at [72, 356] on div "Hàng sắp về" at bounding box center [151, 358] width 204 height 23
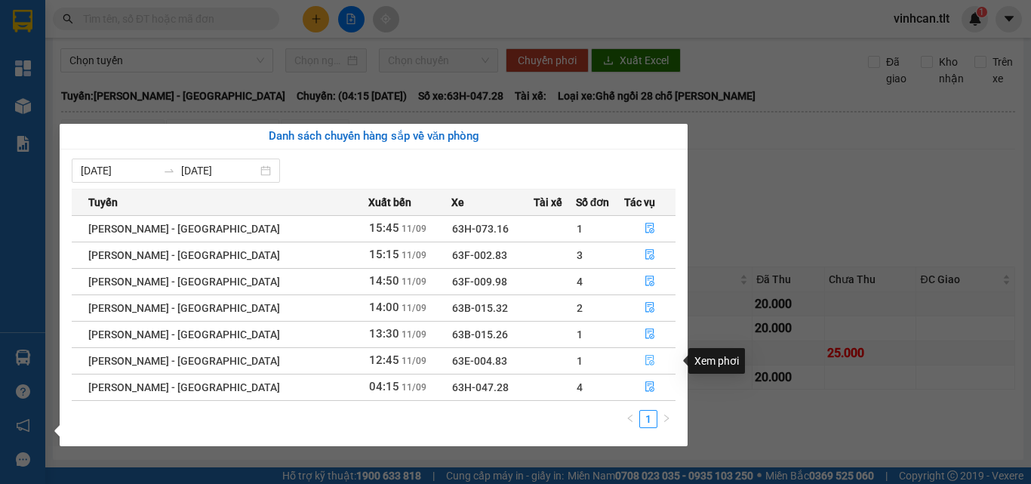
click at [647, 356] on icon "file-done" at bounding box center [649, 361] width 9 height 11
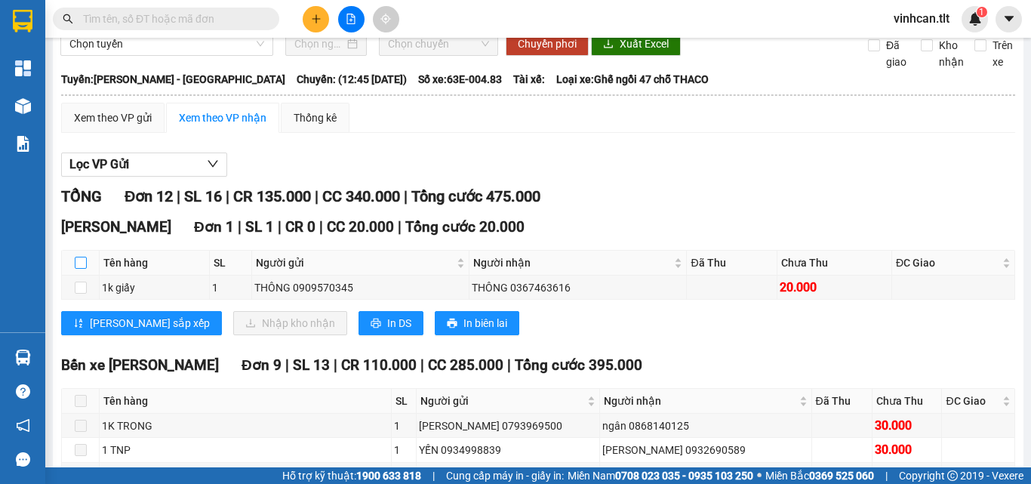
click at [79, 269] on input "checkbox" at bounding box center [81, 263] width 12 height 12
checkbox input "true"
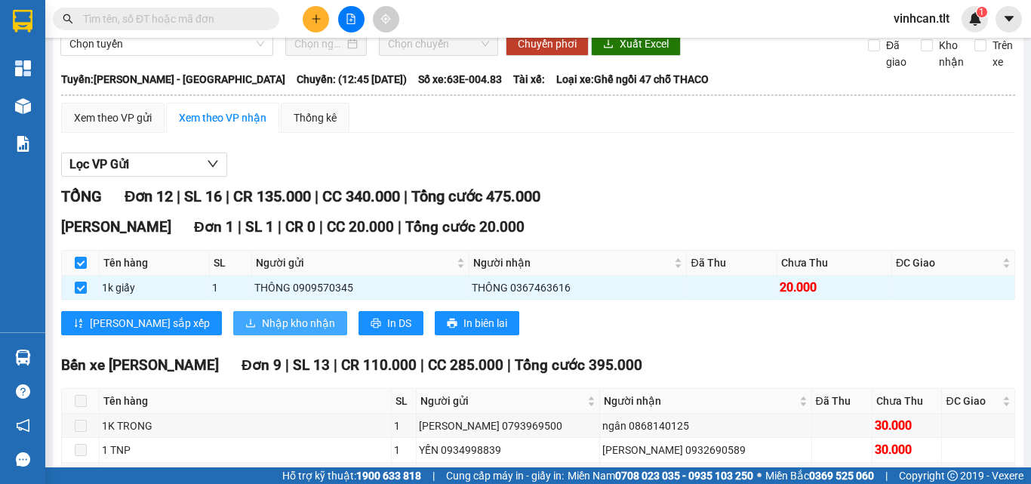
click at [262, 331] on span "Nhập kho nhận" at bounding box center [298, 323] width 73 height 17
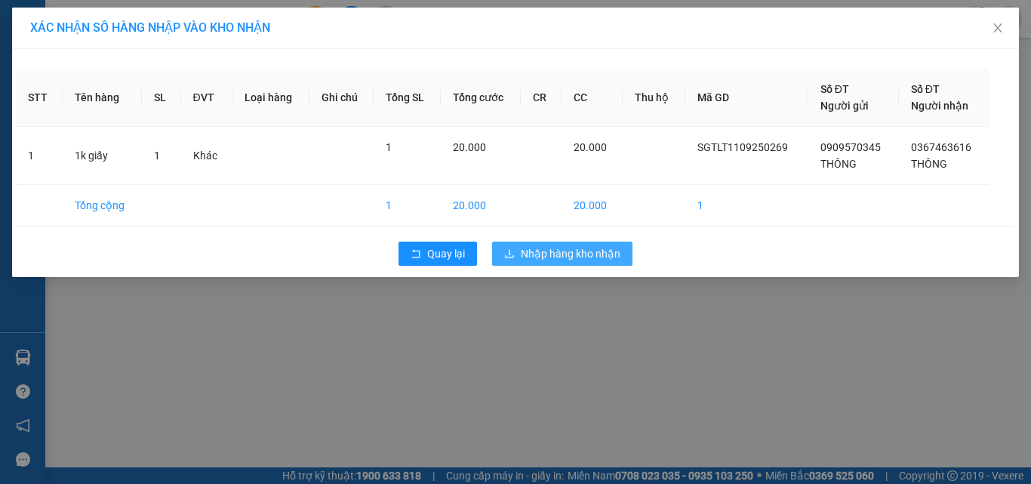
click at [573, 253] on span "Nhập hàng kho nhận" at bounding box center [571, 253] width 100 height 17
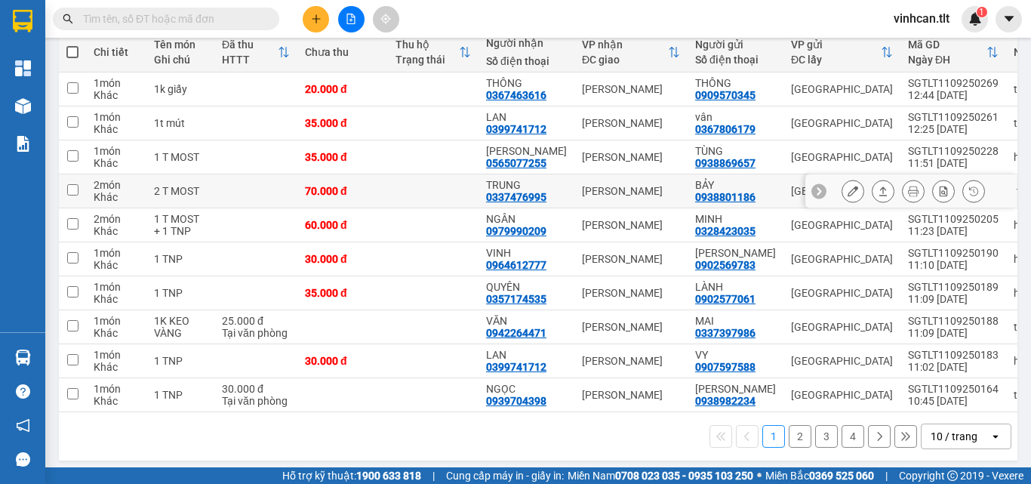
scroll to position [193, 0]
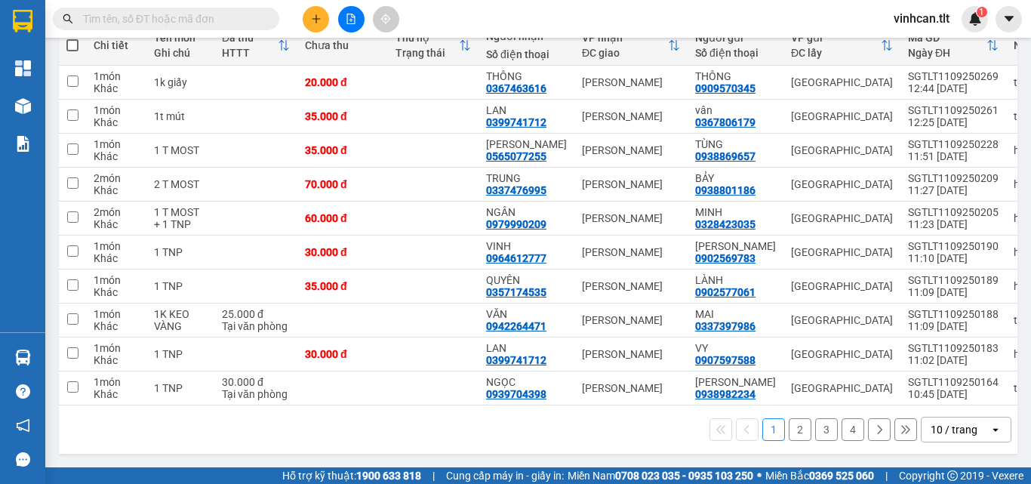
click at [777, 417] on div "1 2 3 4 10 / trang open" at bounding box center [538, 430] width 947 height 26
click at [789, 432] on button "2" at bounding box center [800, 429] width 23 height 23
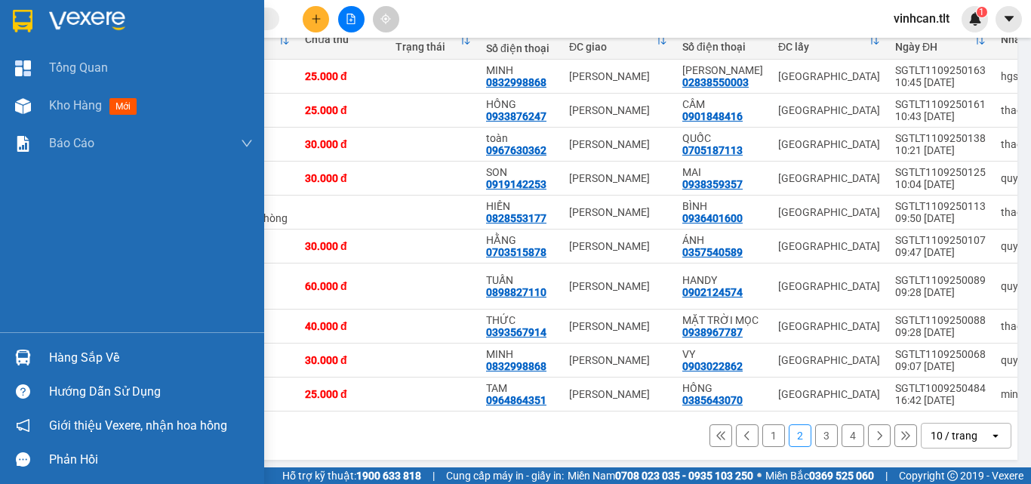
click at [108, 357] on div "Hàng sắp về" at bounding box center [151, 358] width 204 height 23
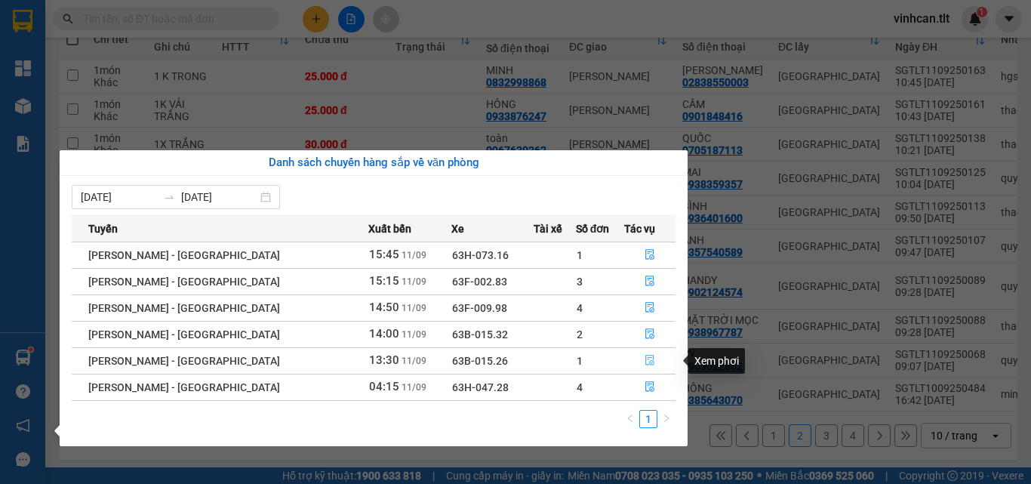
click at [645, 360] on icon "file-done" at bounding box center [650, 360] width 11 height 11
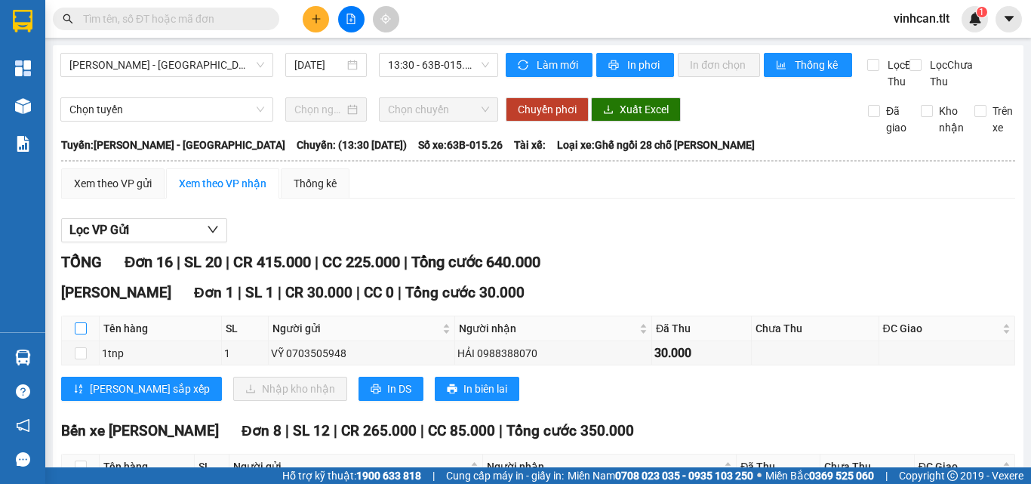
click at [82, 334] on input "checkbox" at bounding box center [81, 328] width 12 height 12
checkbox input "true"
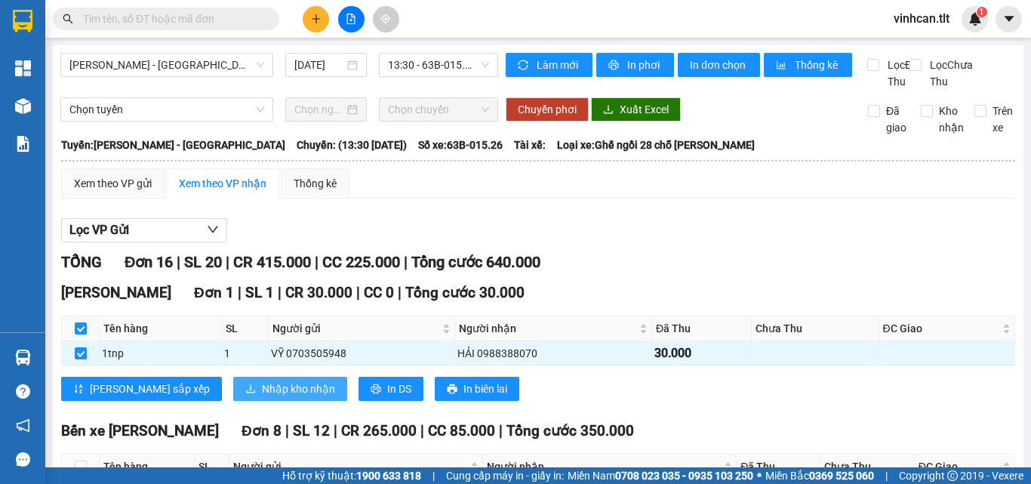
click at [262, 397] on span "Nhập kho nhận" at bounding box center [298, 388] width 73 height 17
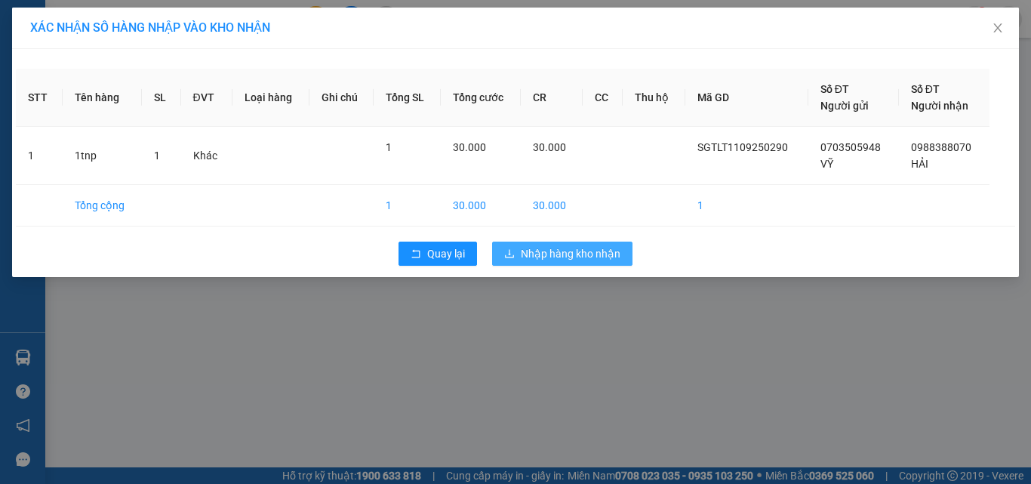
click at [554, 242] on button "Nhập hàng kho nhận" at bounding box center [562, 254] width 140 height 24
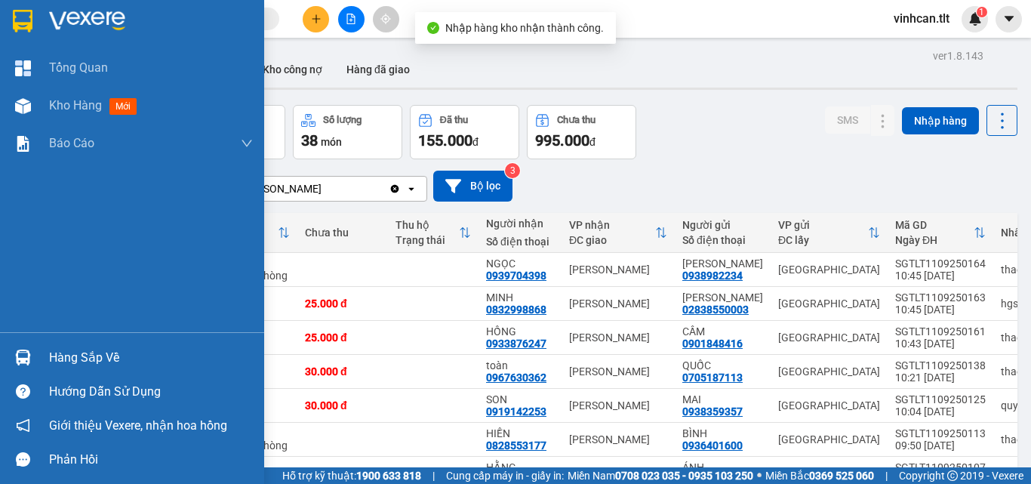
click at [80, 350] on div "Hàng sắp về" at bounding box center [151, 358] width 204 height 23
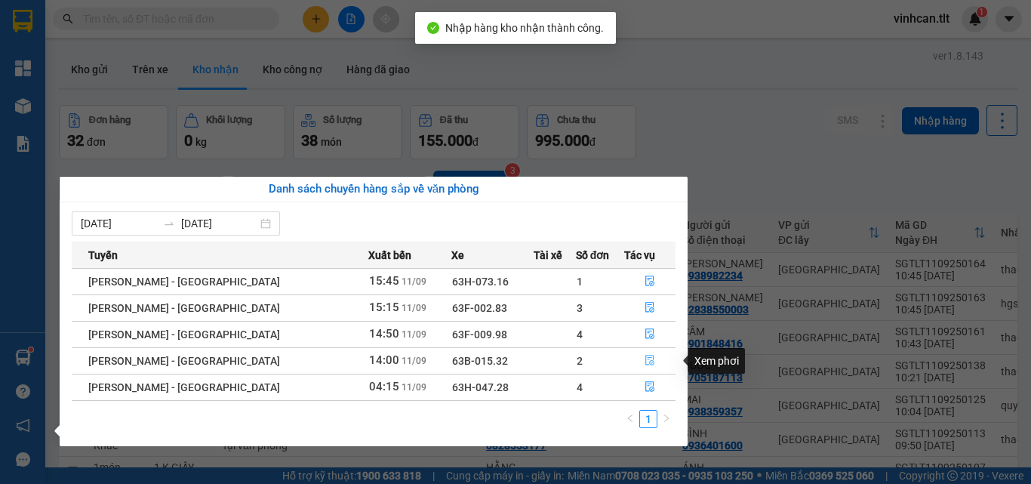
click at [645, 359] on icon "file-done" at bounding box center [650, 360] width 11 height 11
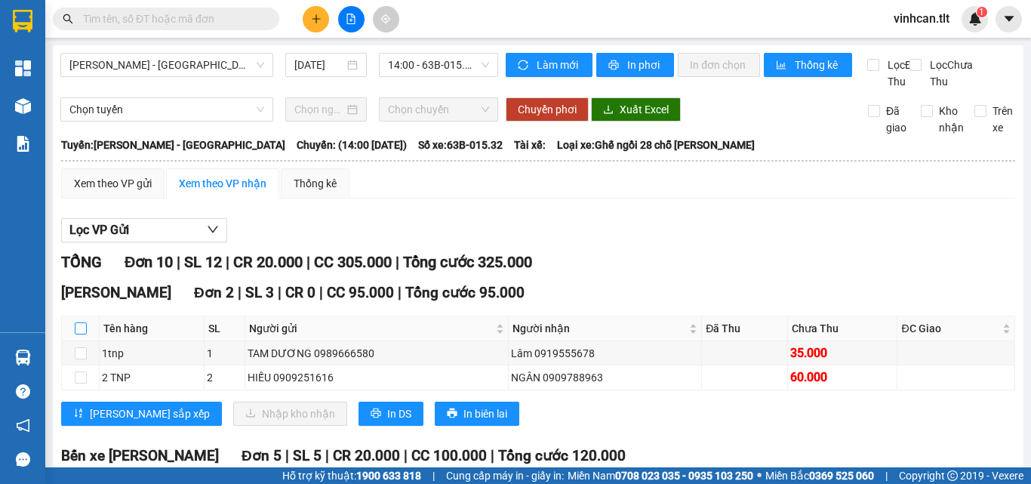
click at [82, 334] on input "checkbox" at bounding box center [81, 328] width 12 height 12
checkbox input "true"
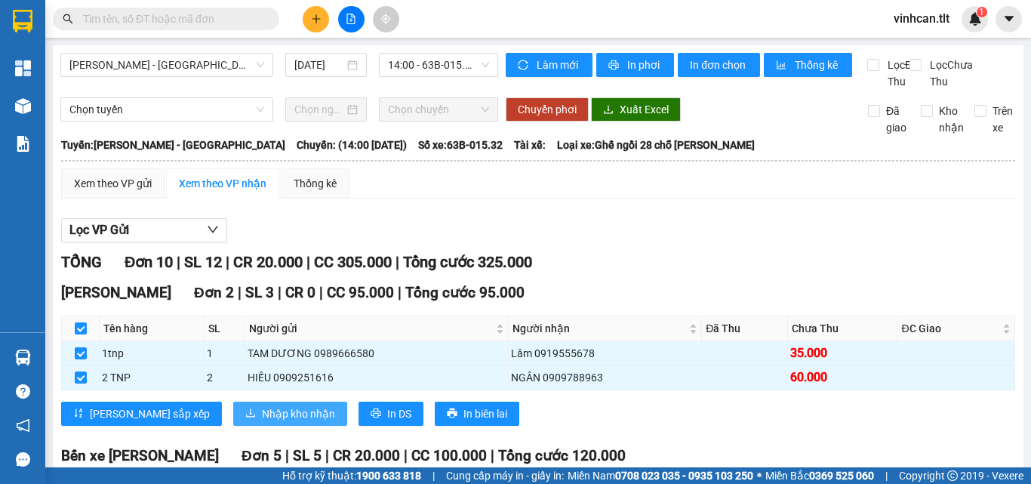
click at [262, 422] on span "Nhập kho nhận" at bounding box center [298, 413] width 73 height 17
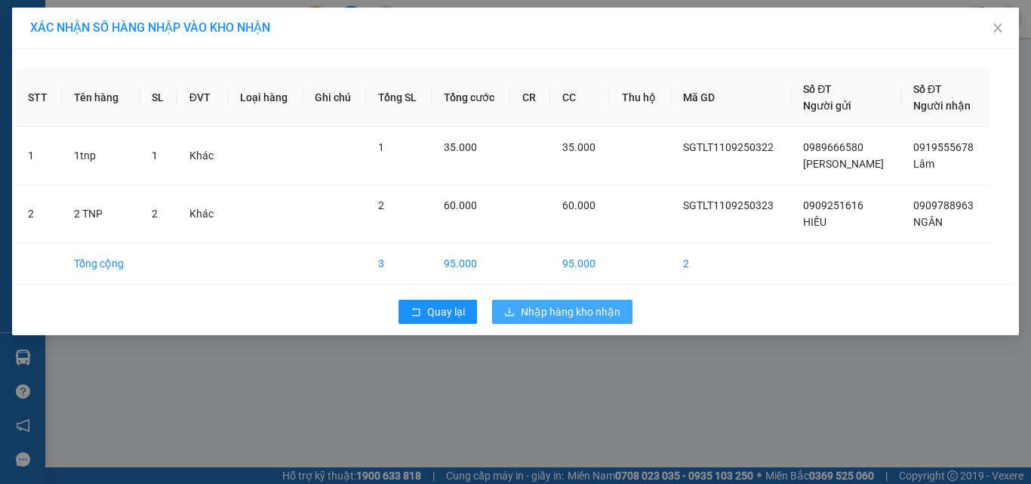
click at [568, 311] on span "Nhập hàng kho nhận" at bounding box center [571, 311] width 100 height 17
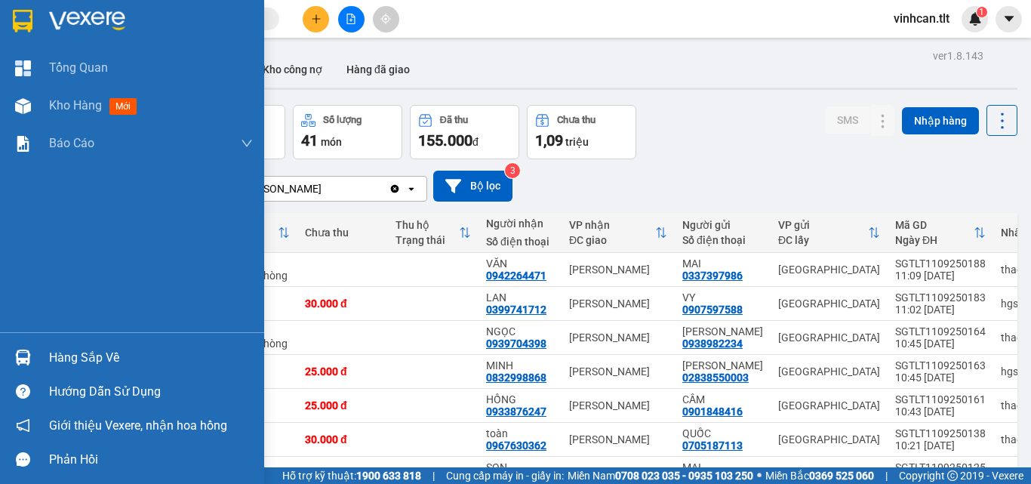
click at [71, 355] on div "Hàng sắp về" at bounding box center [151, 358] width 204 height 23
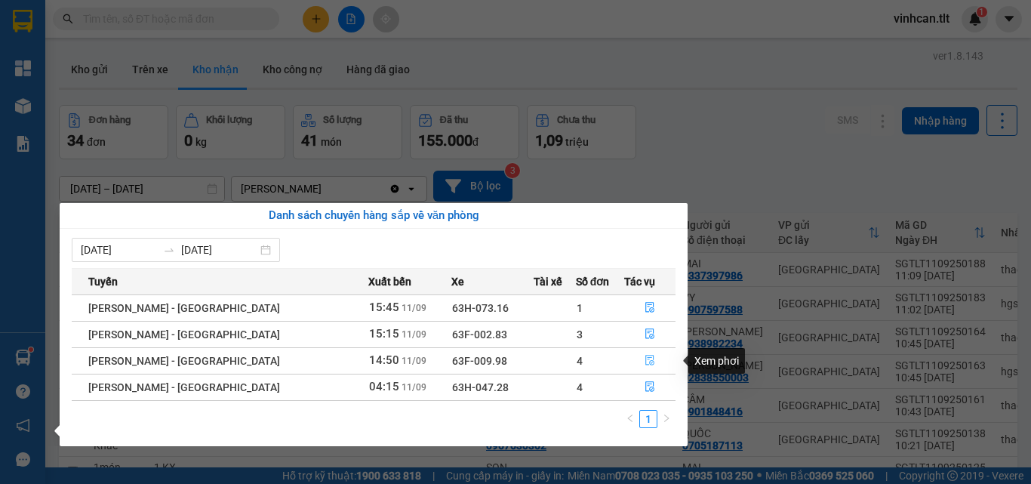
click at [654, 359] on button "button" at bounding box center [650, 361] width 50 height 24
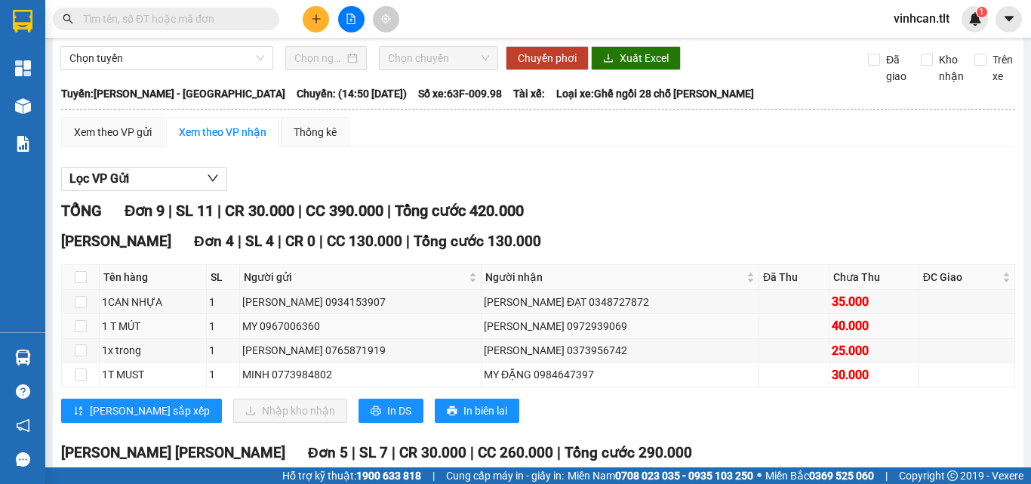
scroll to position [75, 0]
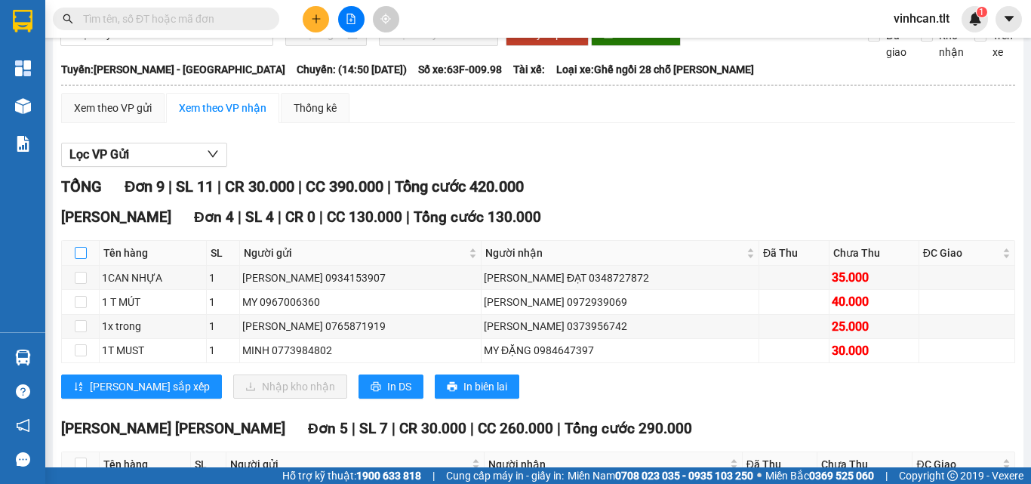
click at [79, 259] on input "checkbox" at bounding box center [81, 253] width 12 height 12
checkbox input "true"
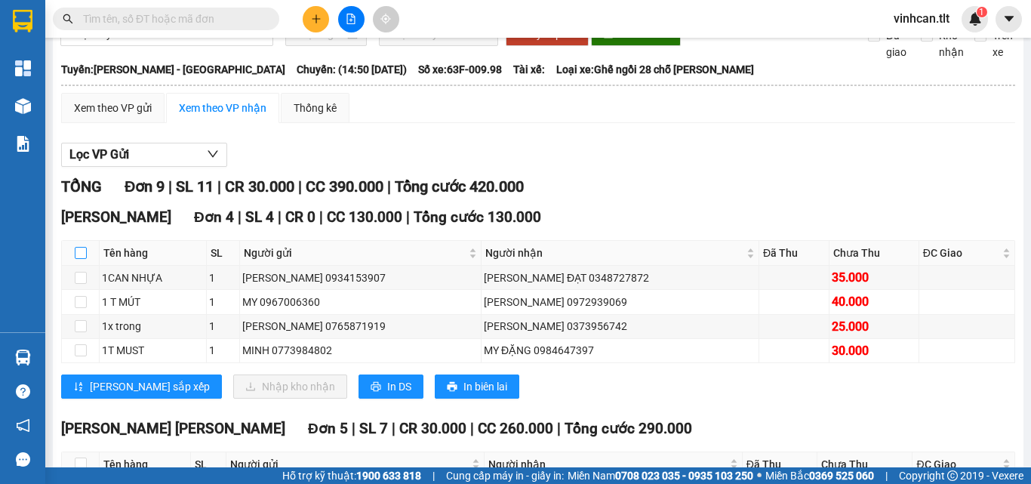
checkbox input "true"
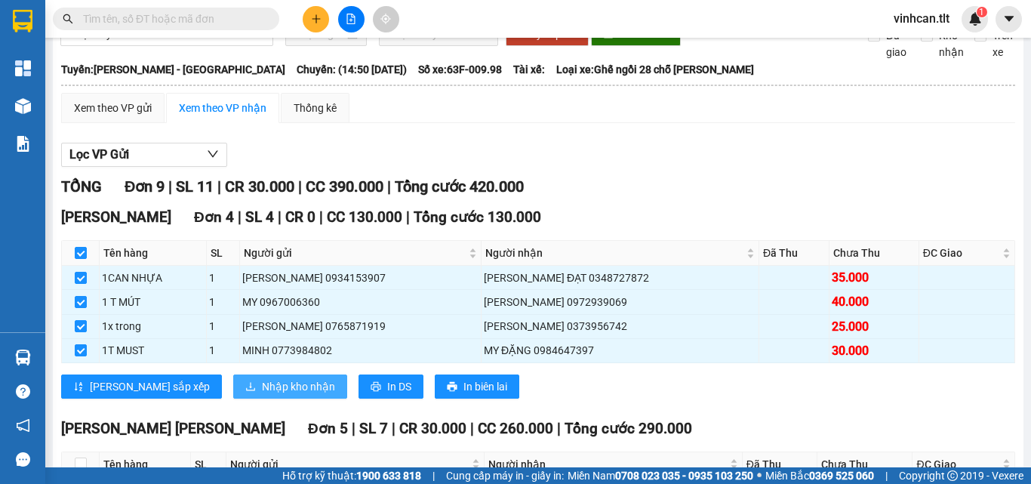
click at [262, 395] on span "Nhập kho nhận" at bounding box center [298, 386] width 73 height 17
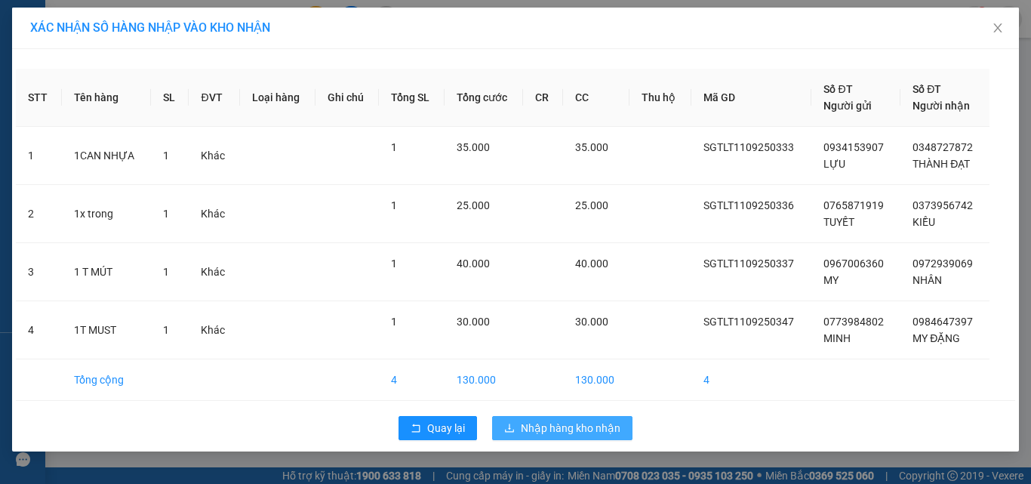
click at [581, 426] on span "Nhập hàng kho nhận" at bounding box center [571, 428] width 100 height 17
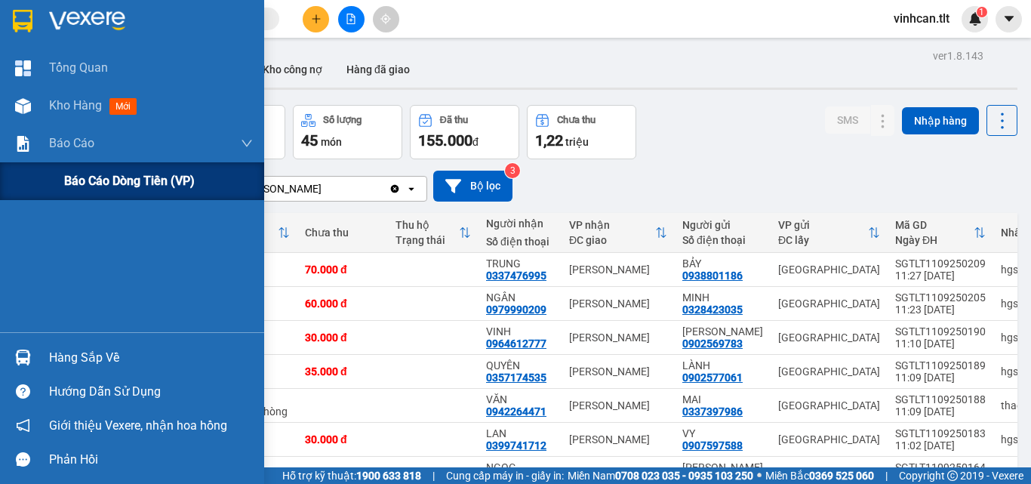
drag, startPoint x: 87, startPoint y: 178, endPoint x: 110, endPoint y: 186, distance: 24.8
click at [88, 179] on span "Báo cáo dòng tiền (VP)" at bounding box center [129, 180] width 131 height 19
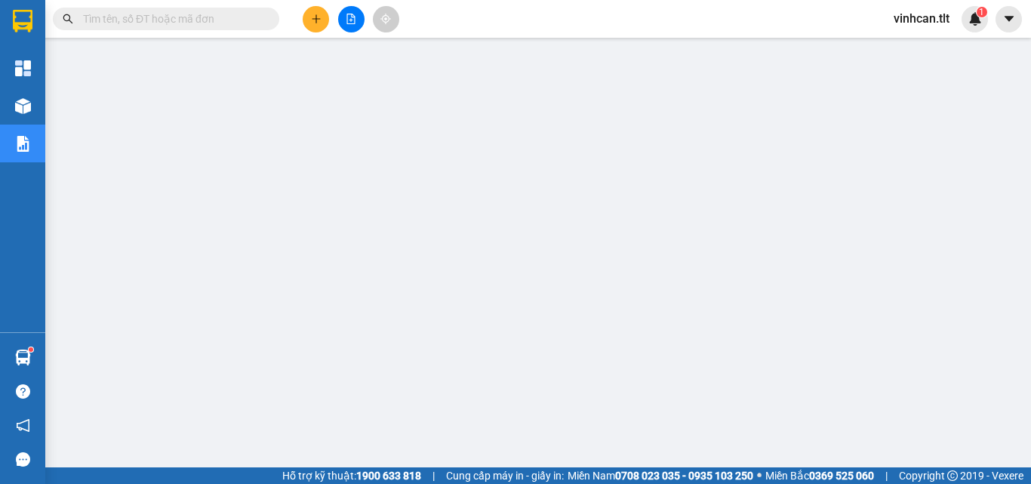
click at [220, 22] on input "text" at bounding box center [172, 19] width 178 height 17
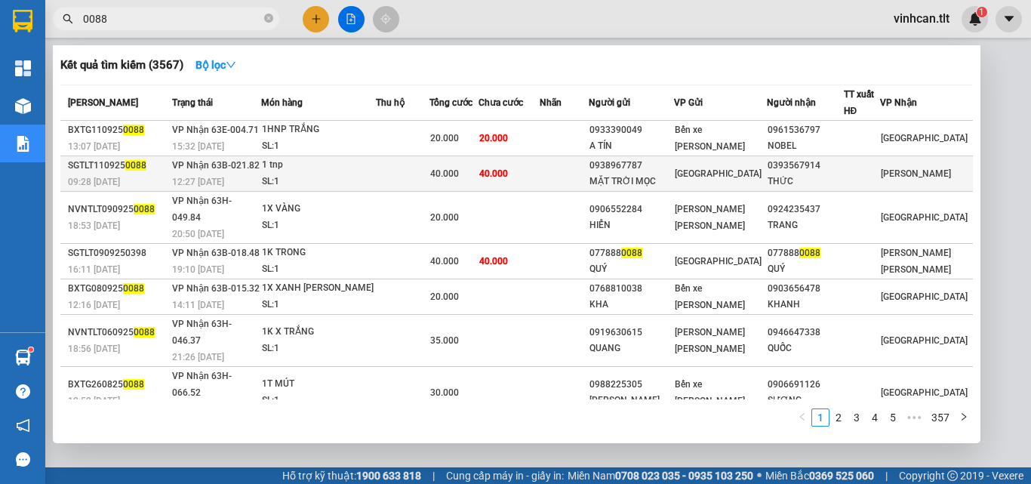
type input "0088"
click at [665, 166] on div "0938967787" at bounding box center [632, 166] width 84 height 16
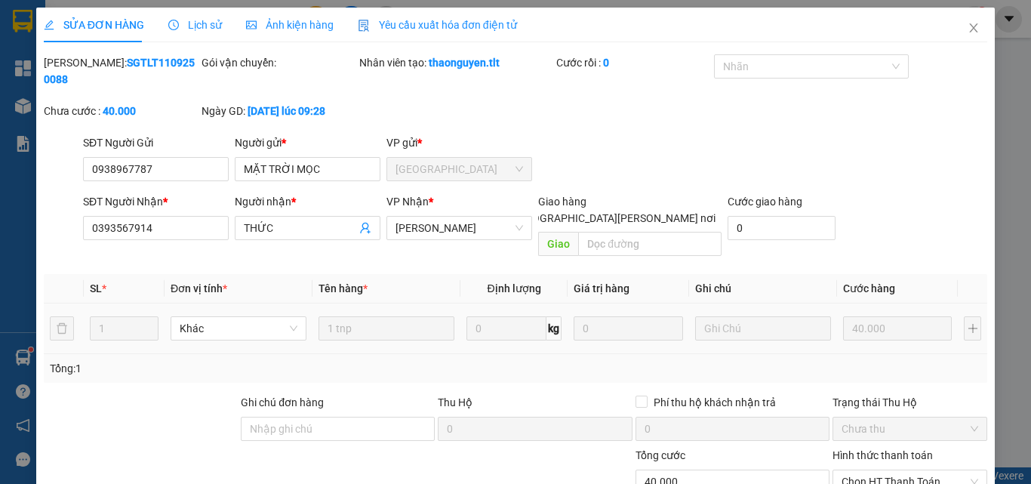
type input "0938967787"
type input "MẶT TRỜI MỌC"
type input "0393567914"
type input "THỨC"
type input "40.000"
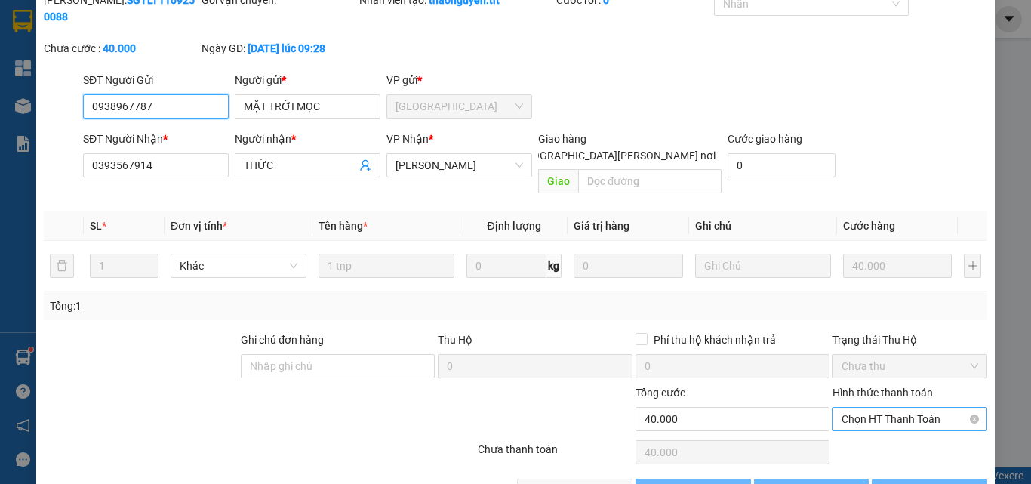
scroll to position [71, 0]
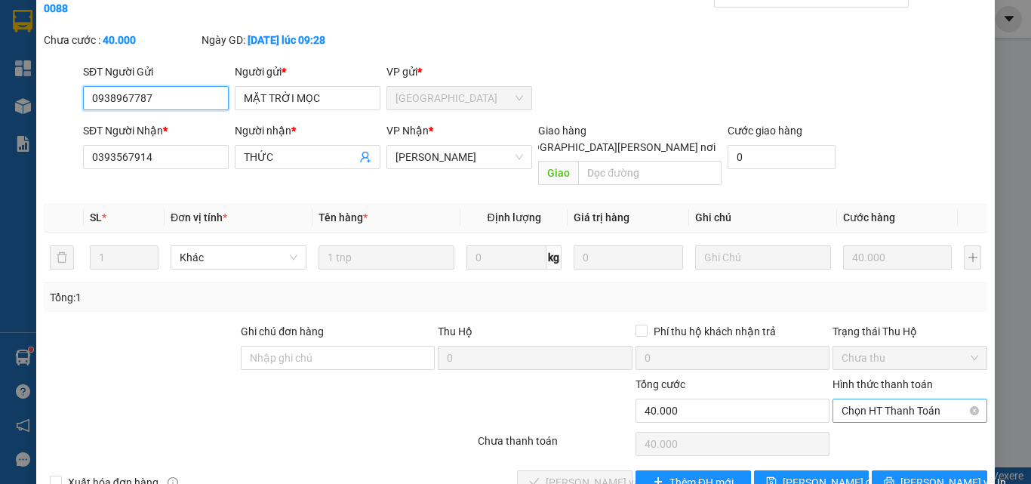
click at [869, 399] on span "Chọn HT Thanh Toán" at bounding box center [910, 410] width 137 height 23
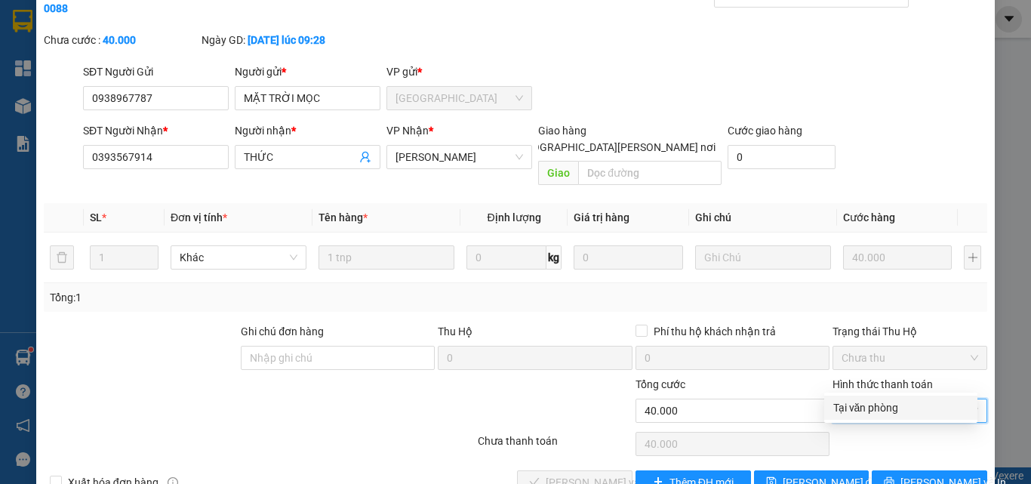
click at [869, 410] on div "Tại văn phòng" at bounding box center [900, 407] width 135 height 17
type input "0"
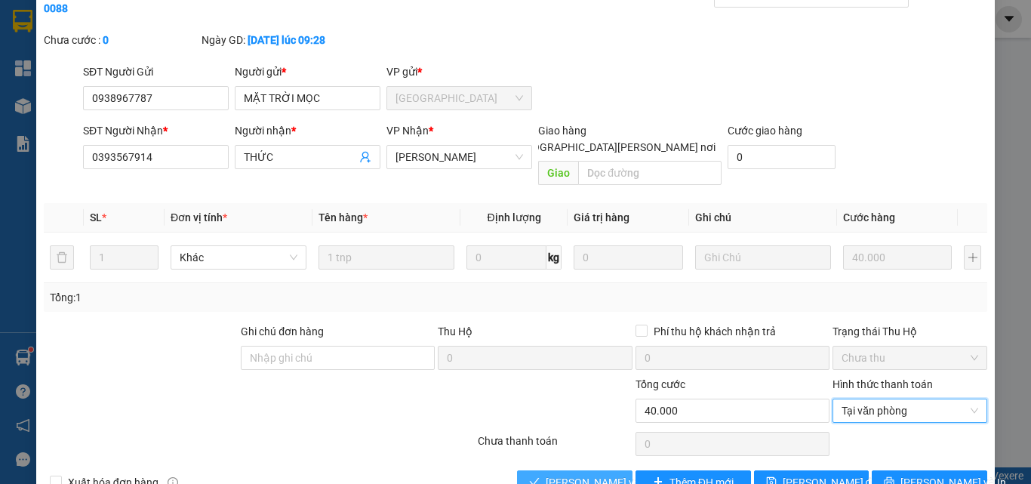
click at [605, 474] on span "[PERSON_NAME] và [PERSON_NAME] hàng" at bounding box center [648, 482] width 204 height 17
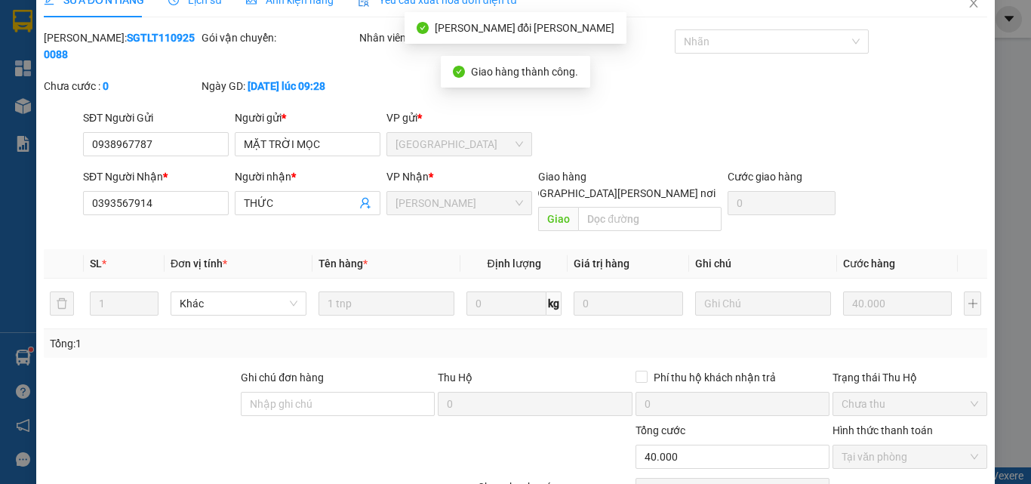
scroll to position [0, 0]
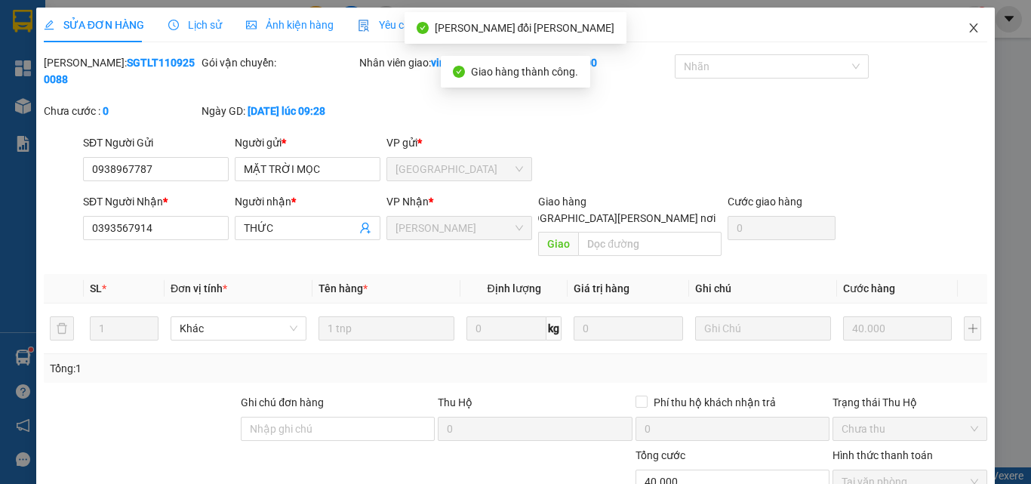
click at [968, 29] on icon "close" at bounding box center [974, 28] width 12 height 12
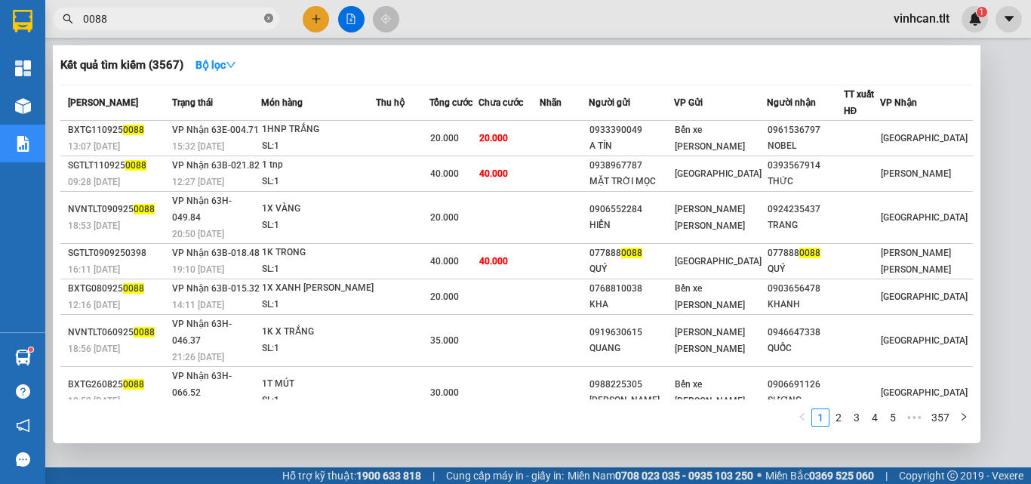
click at [269, 18] on icon "close-circle" at bounding box center [268, 18] width 9 height 9
